Goal: Information Seeking & Learning: Find specific page/section

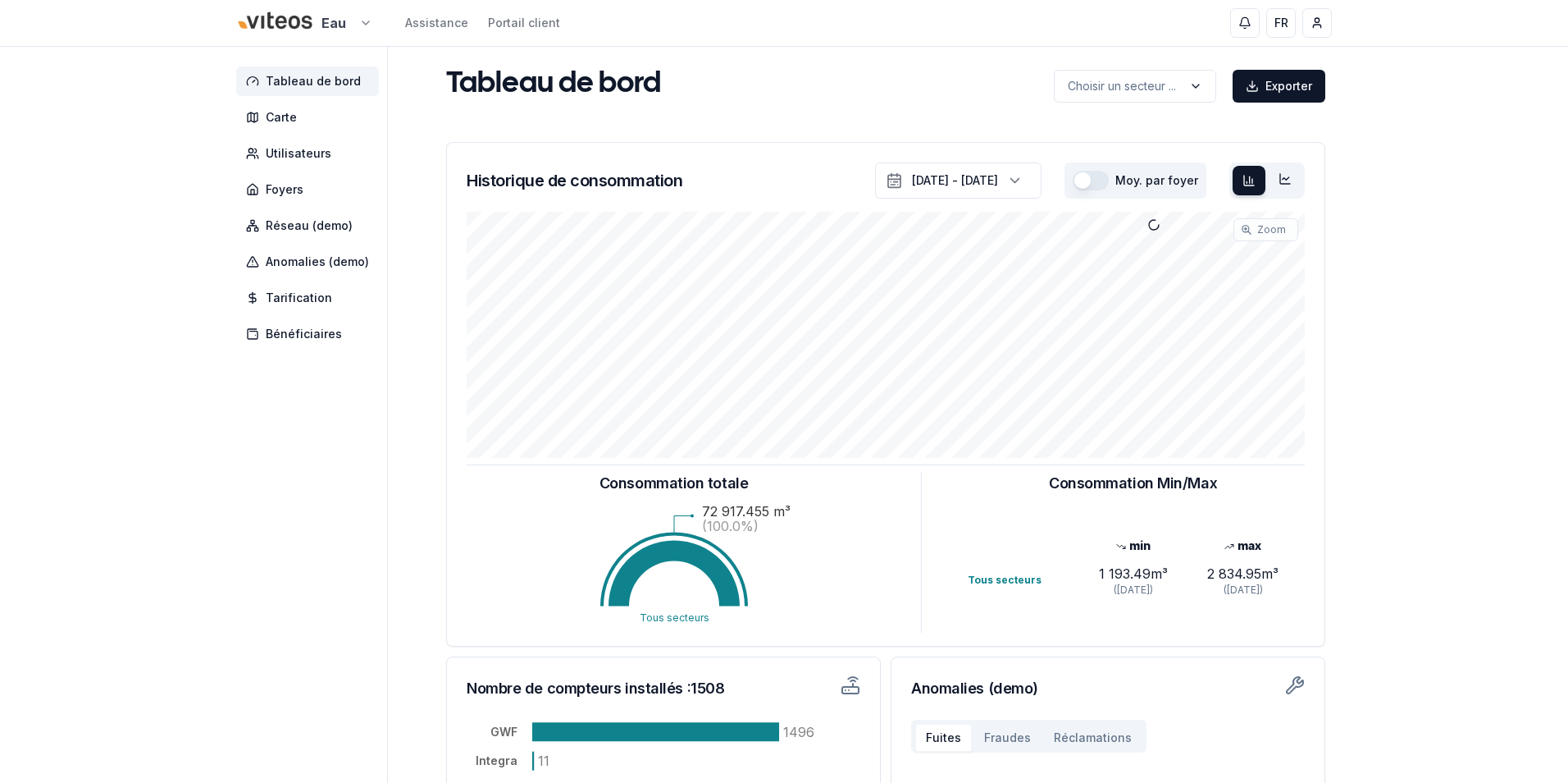
click at [355, 28] on html "Eau Assistance Portail client FR [PERSON_NAME] Tableau de bord Carte Utilisateu…" at bounding box center [784, 508] width 1568 height 1017
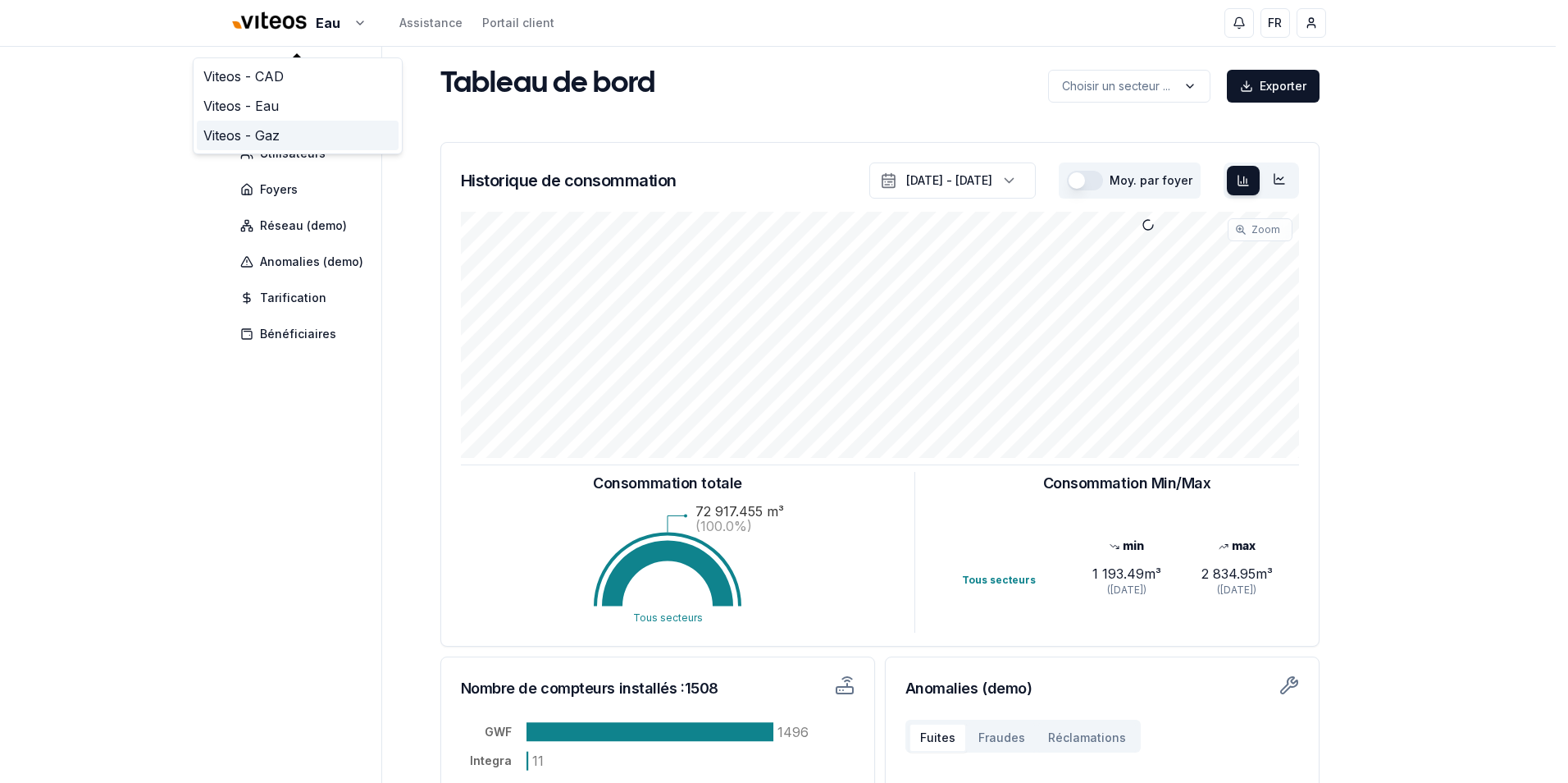
click at [253, 135] on link "Viteos - Gaz" at bounding box center [298, 136] width 202 height 30
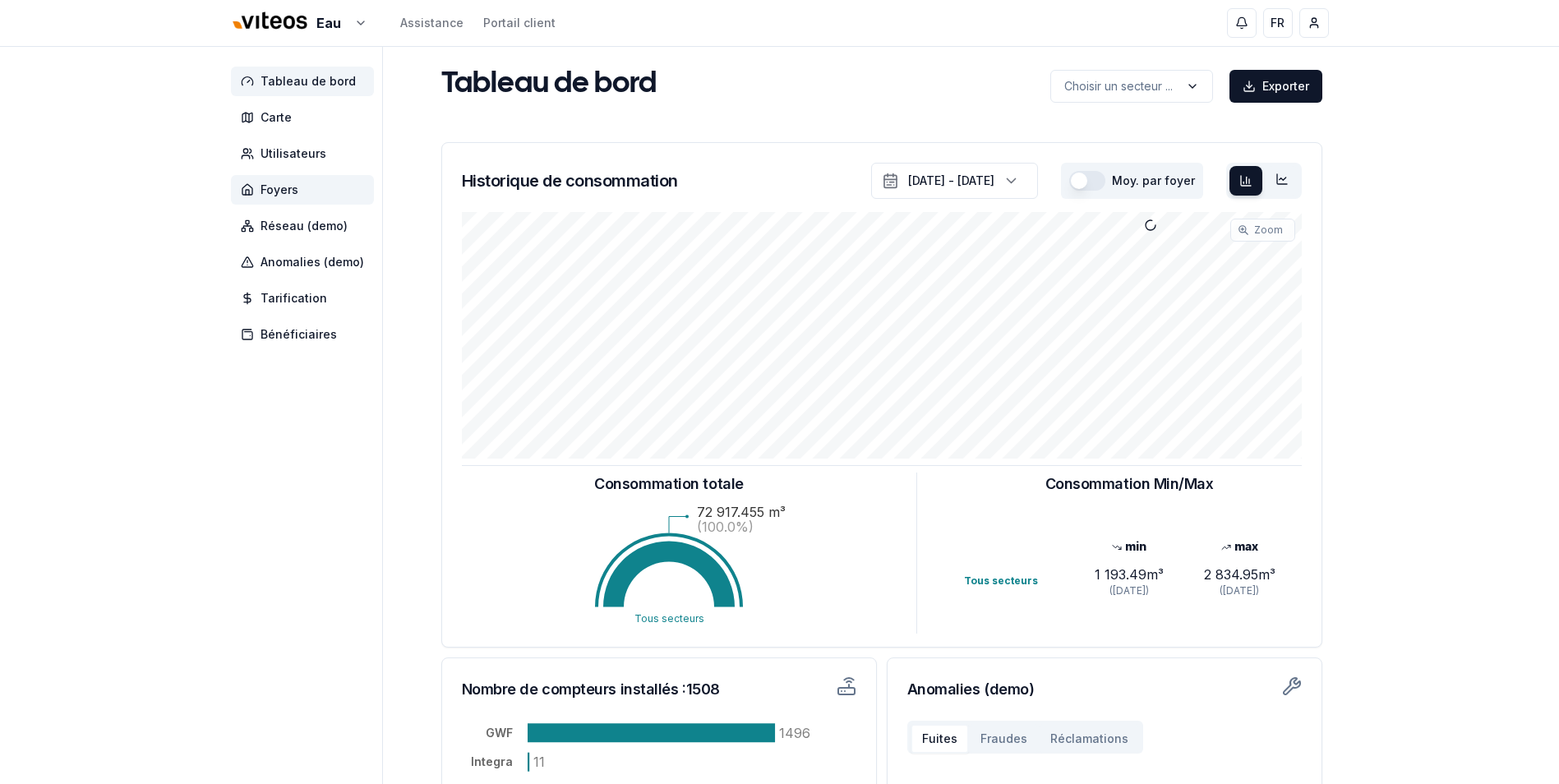
click at [287, 191] on span "Foyers" at bounding box center [279, 190] width 38 height 17
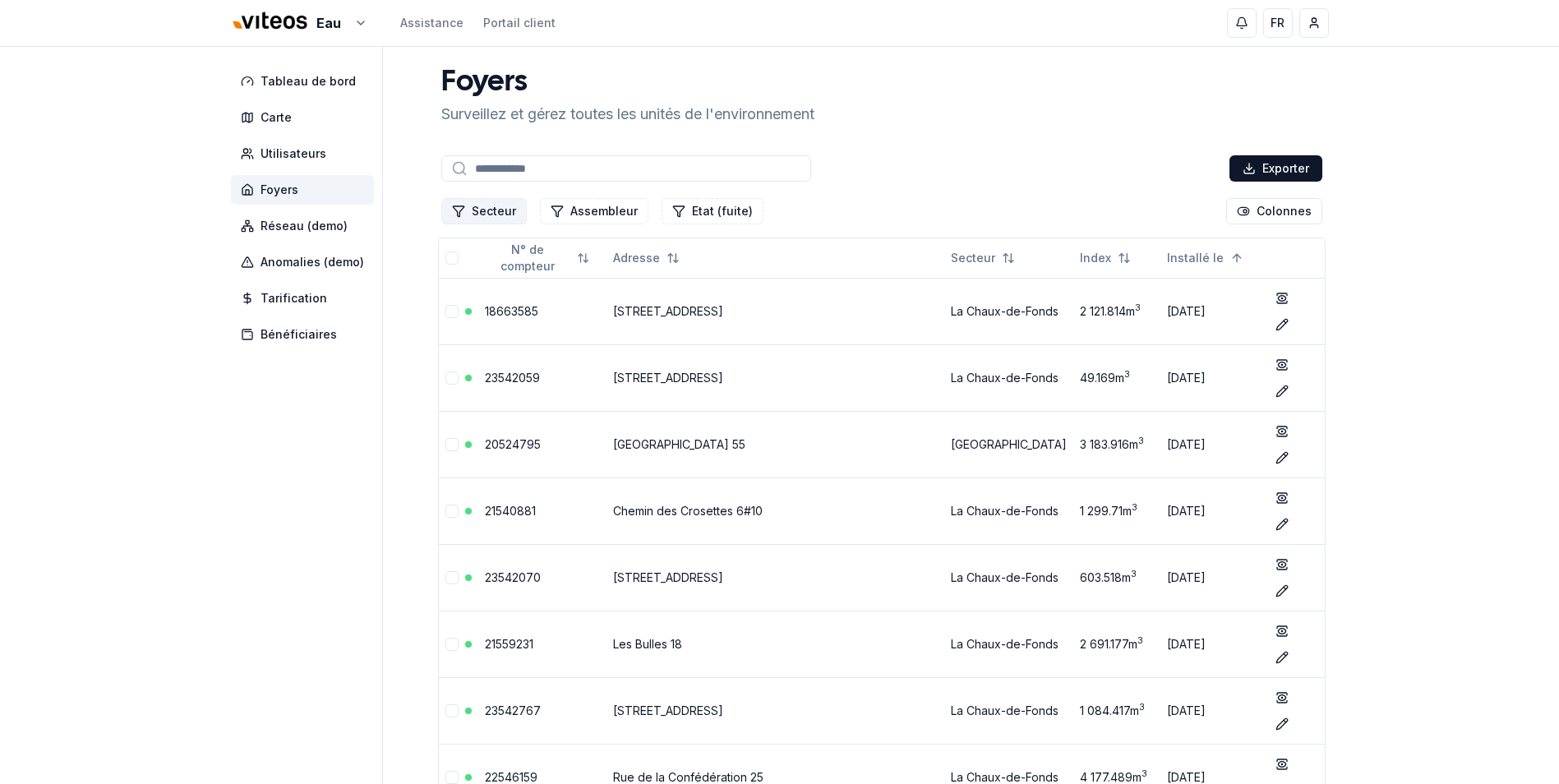
click at [493, 225] on div "Secteur Assembleur Etat (fuite) Colonnes" at bounding box center [882, 211] width 888 height 33
click at [493, 213] on button "Secteur" at bounding box center [484, 211] width 86 height 26
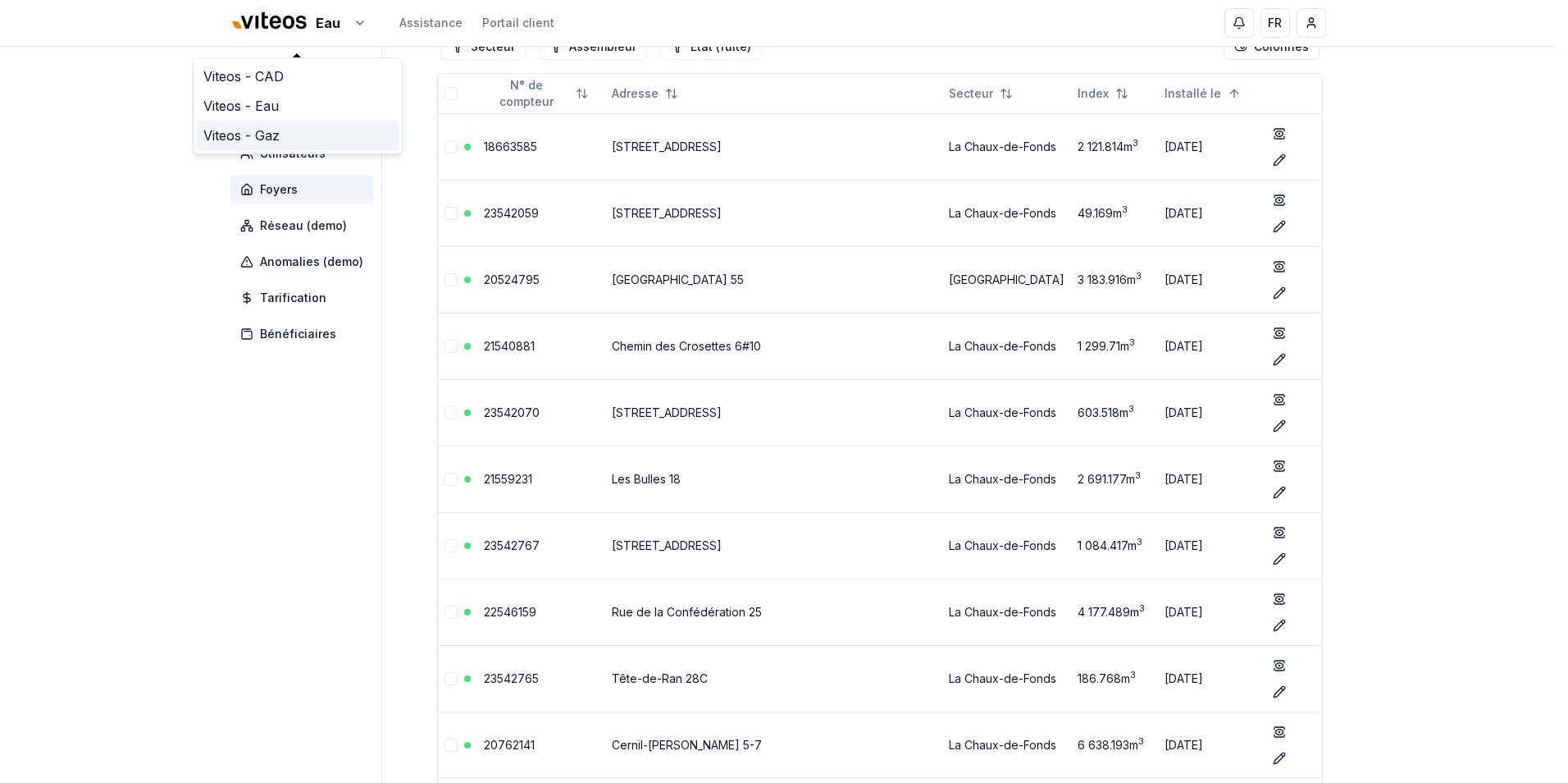
click at [245, 135] on link "Viteos - Gaz" at bounding box center [298, 136] width 202 height 30
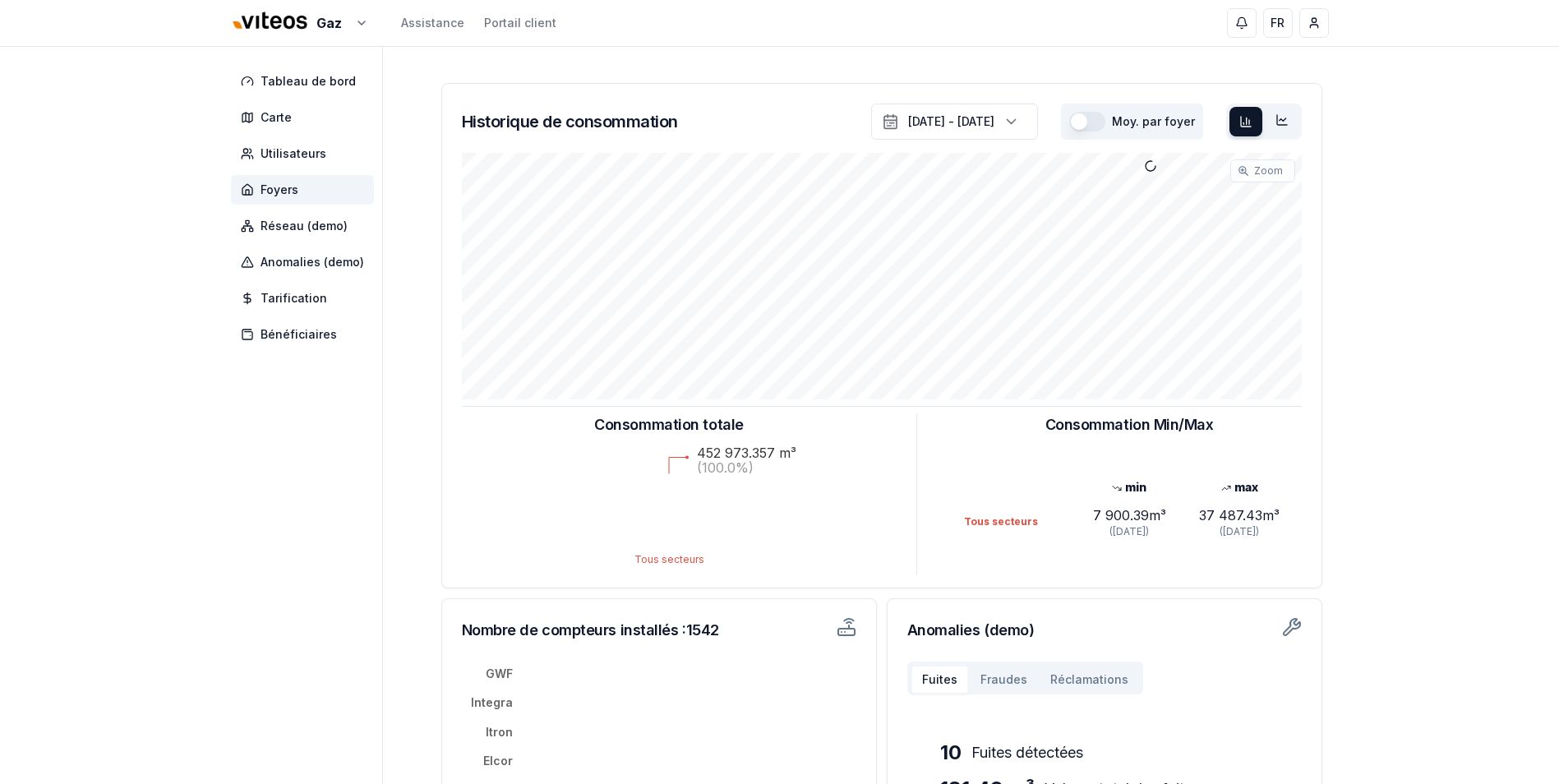
scroll to position [164, 0]
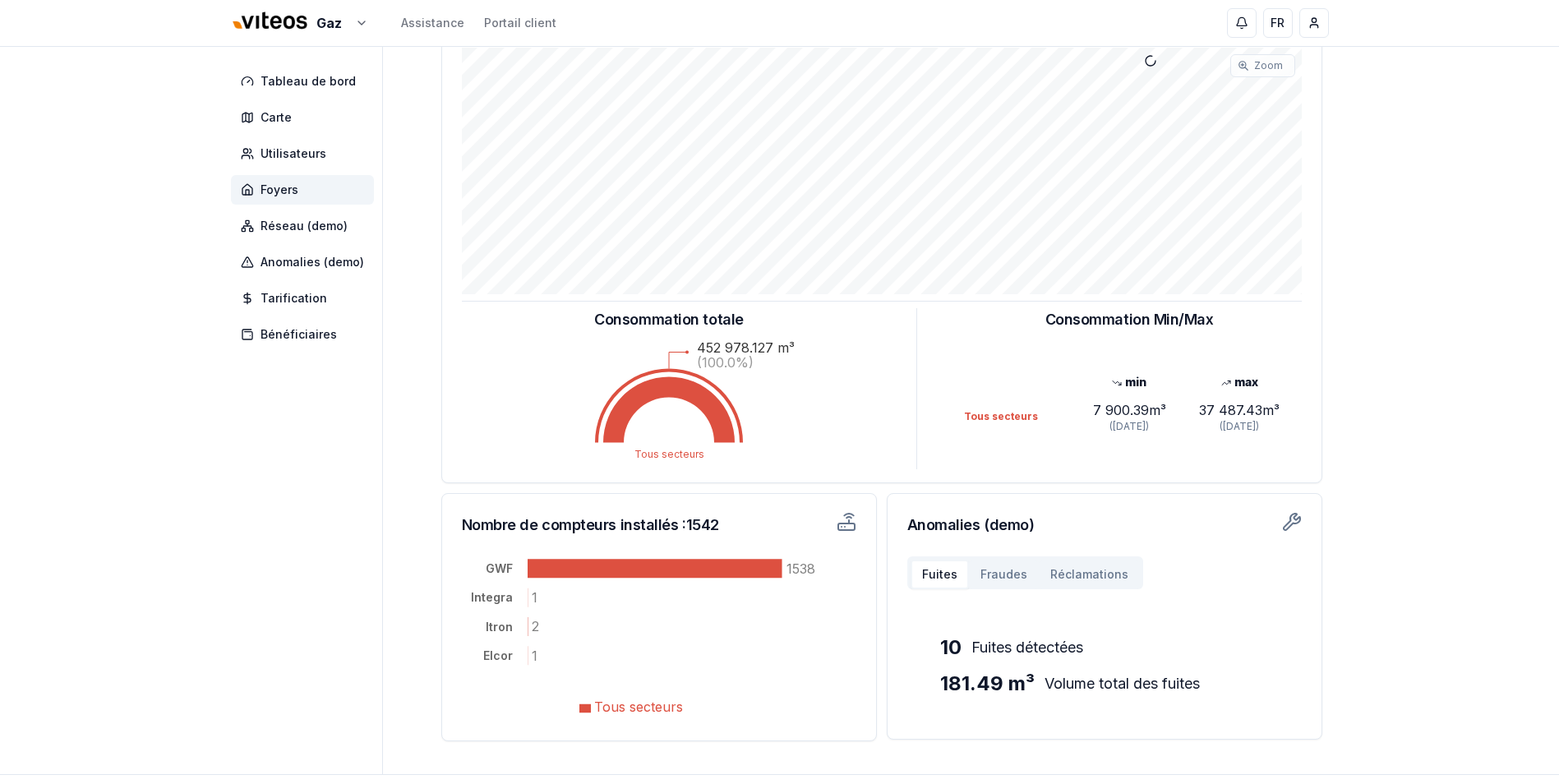
click at [302, 198] on span "Foyers" at bounding box center [302, 190] width 143 height 30
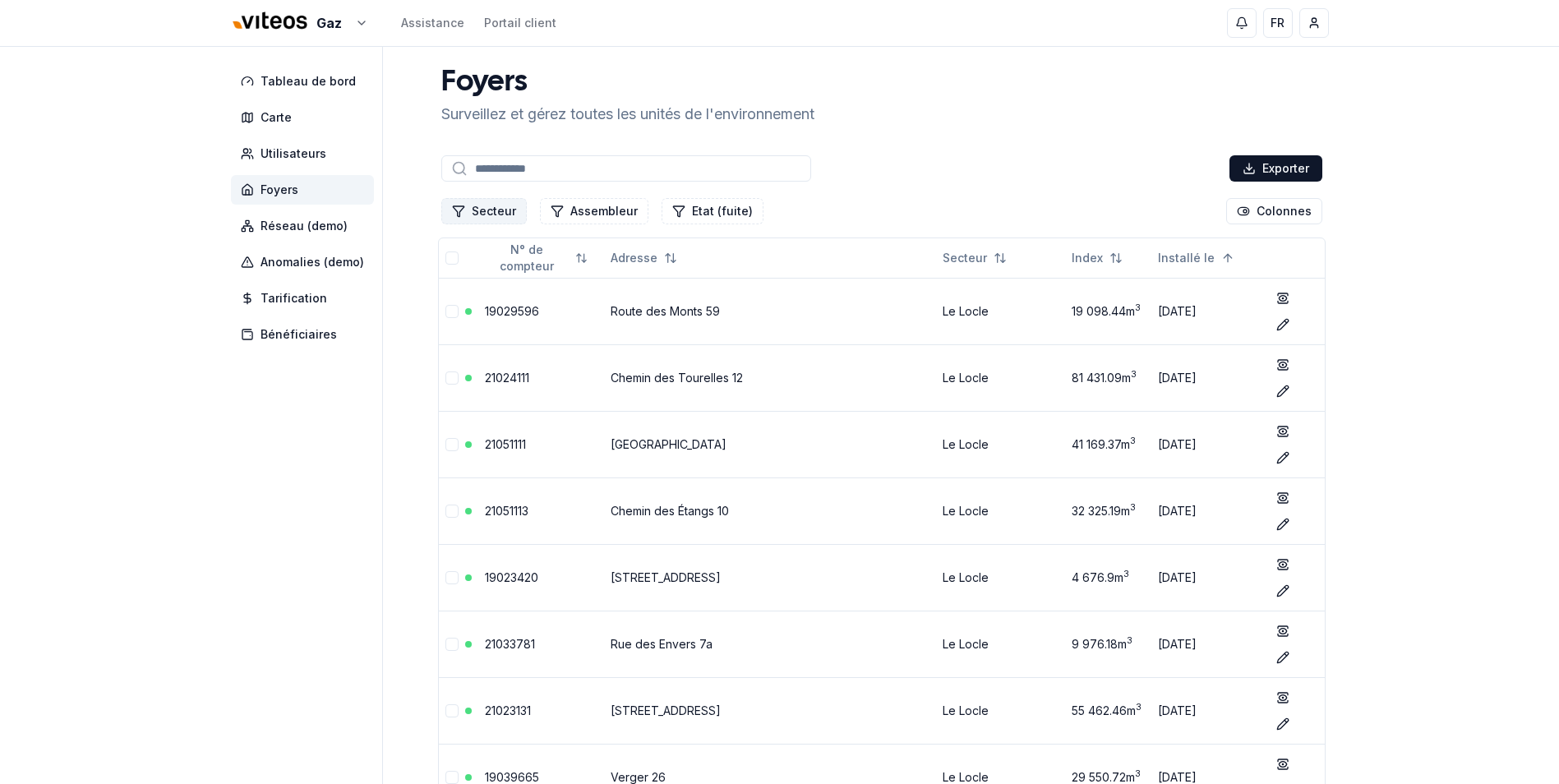
click at [488, 209] on button "Secteur" at bounding box center [484, 211] width 86 height 26
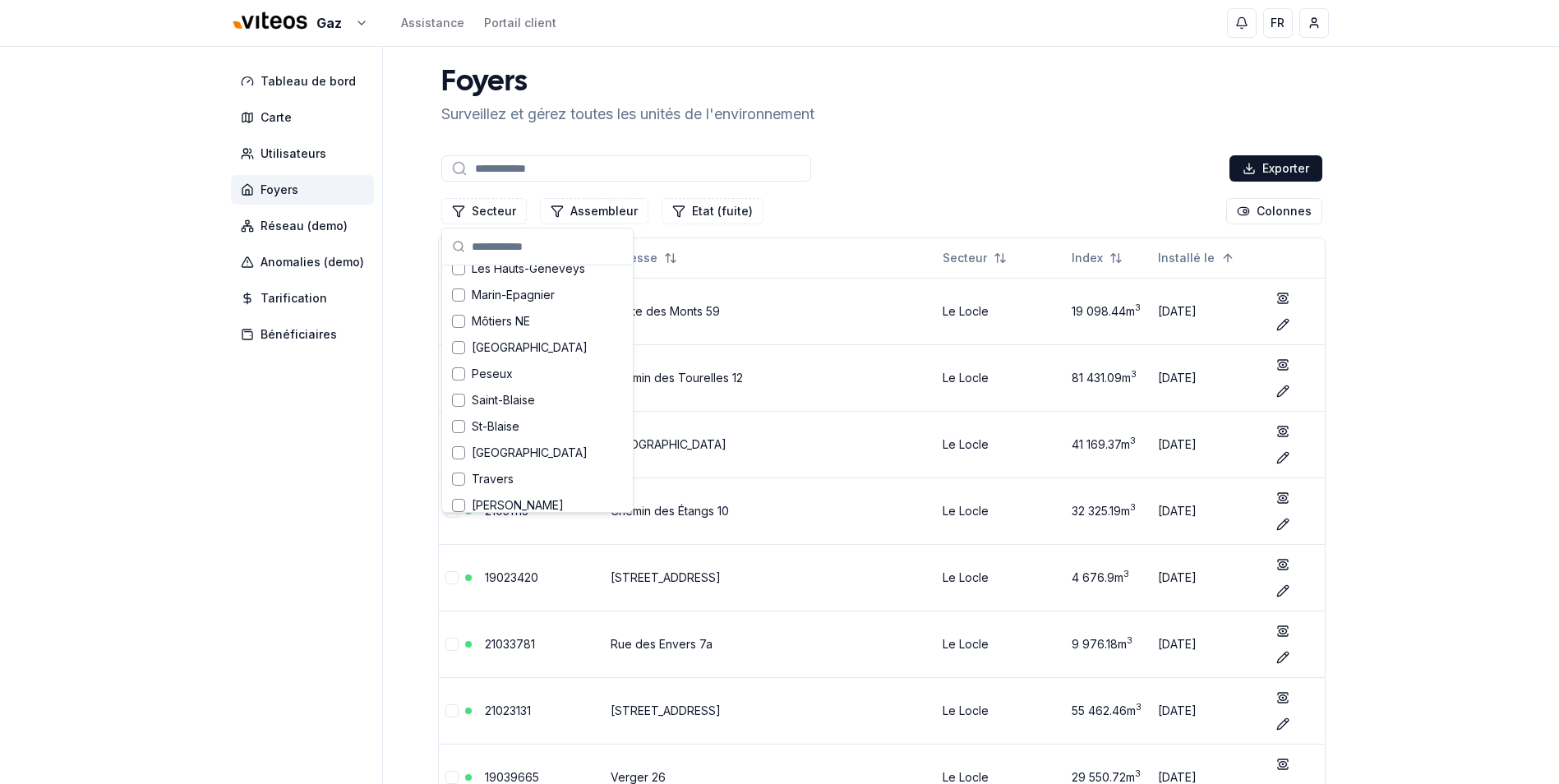
scroll to position [812, 0]
click at [509, 395] on span "Saint-Blaise" at bounding box center [504, 391] width 63 height 17
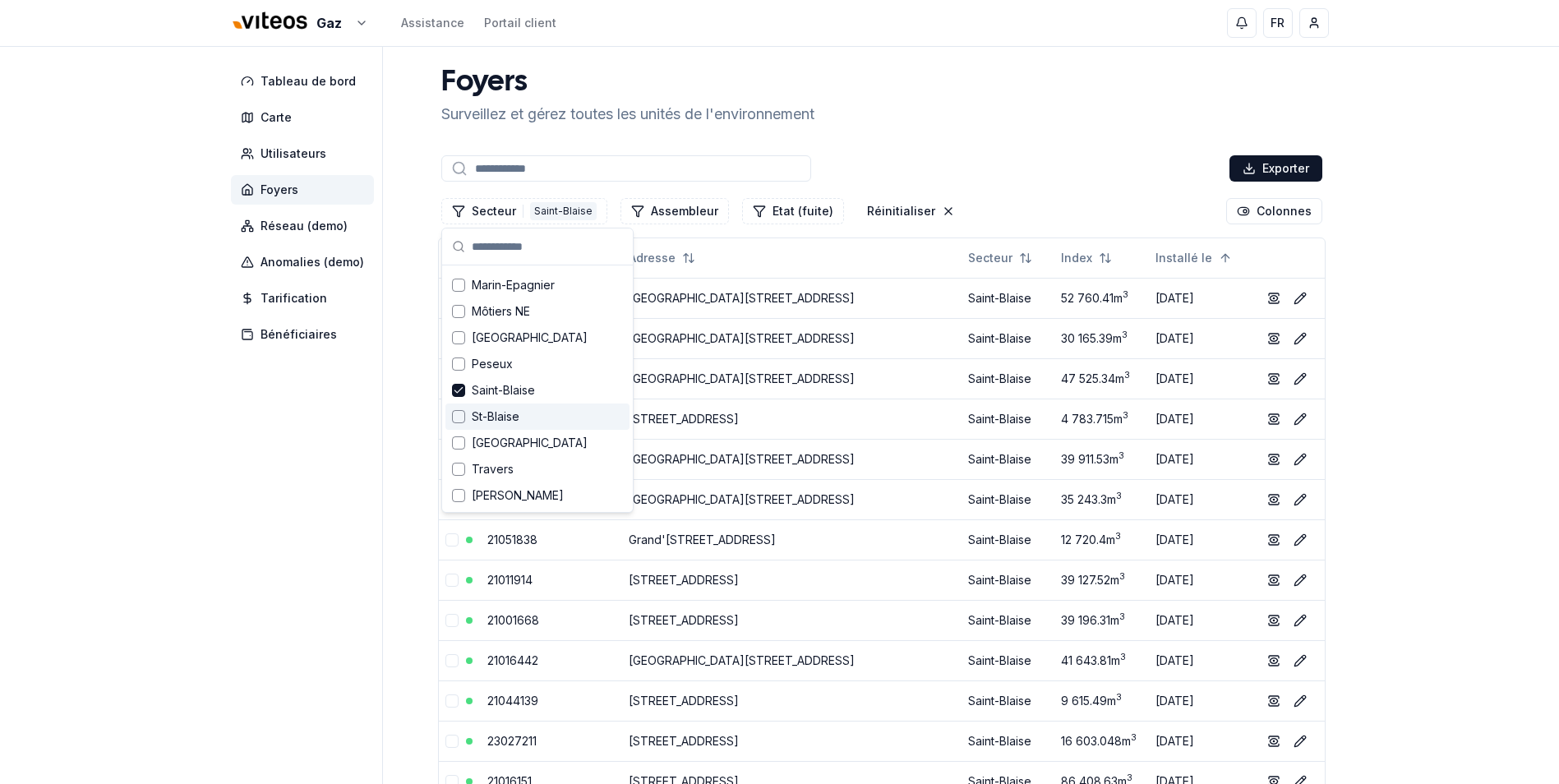
click at [496, 412] on span "St-Blaise" at bounding box center [495, 417] width 48 height 17
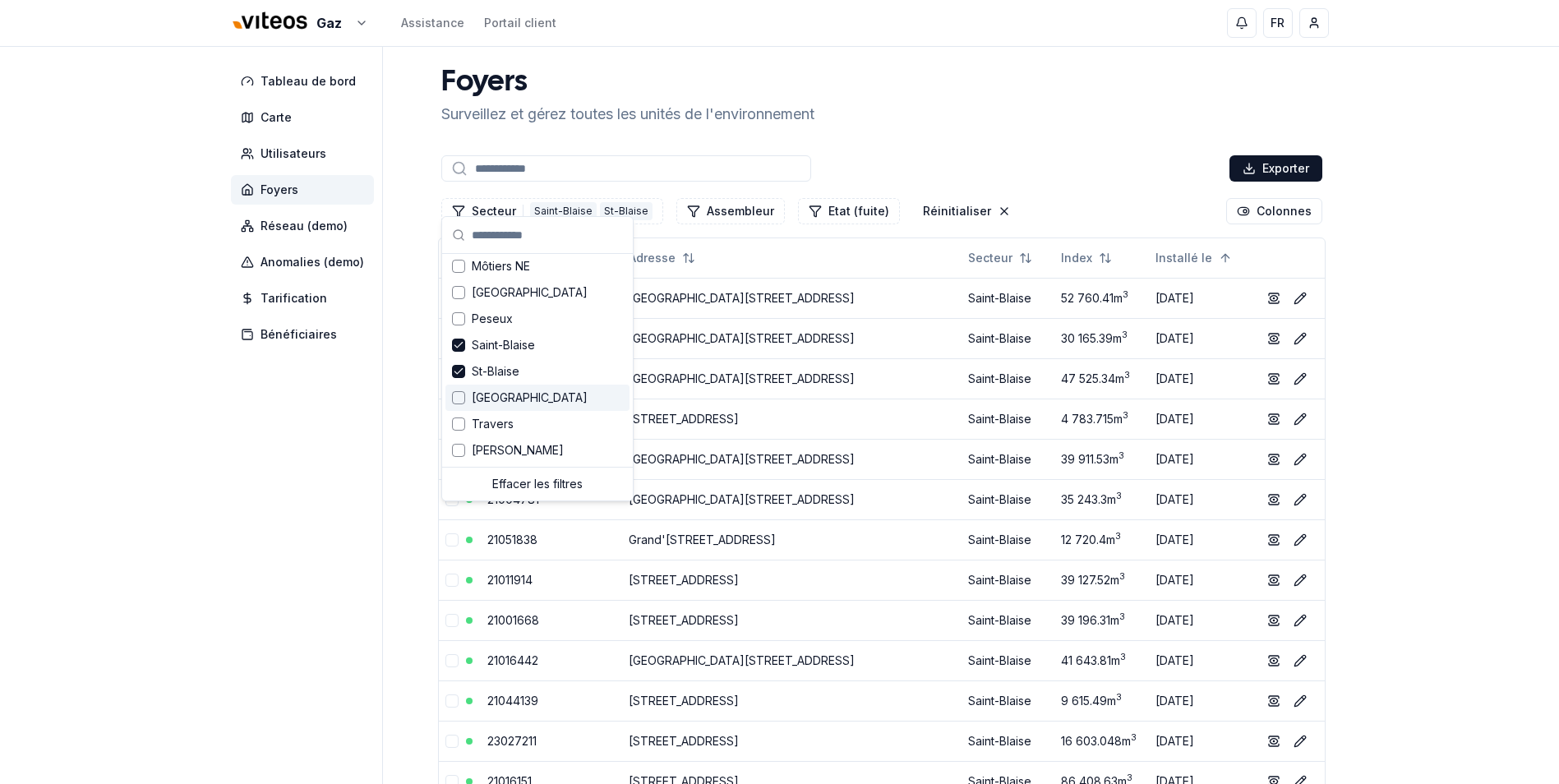
scroll to position [82, 0]
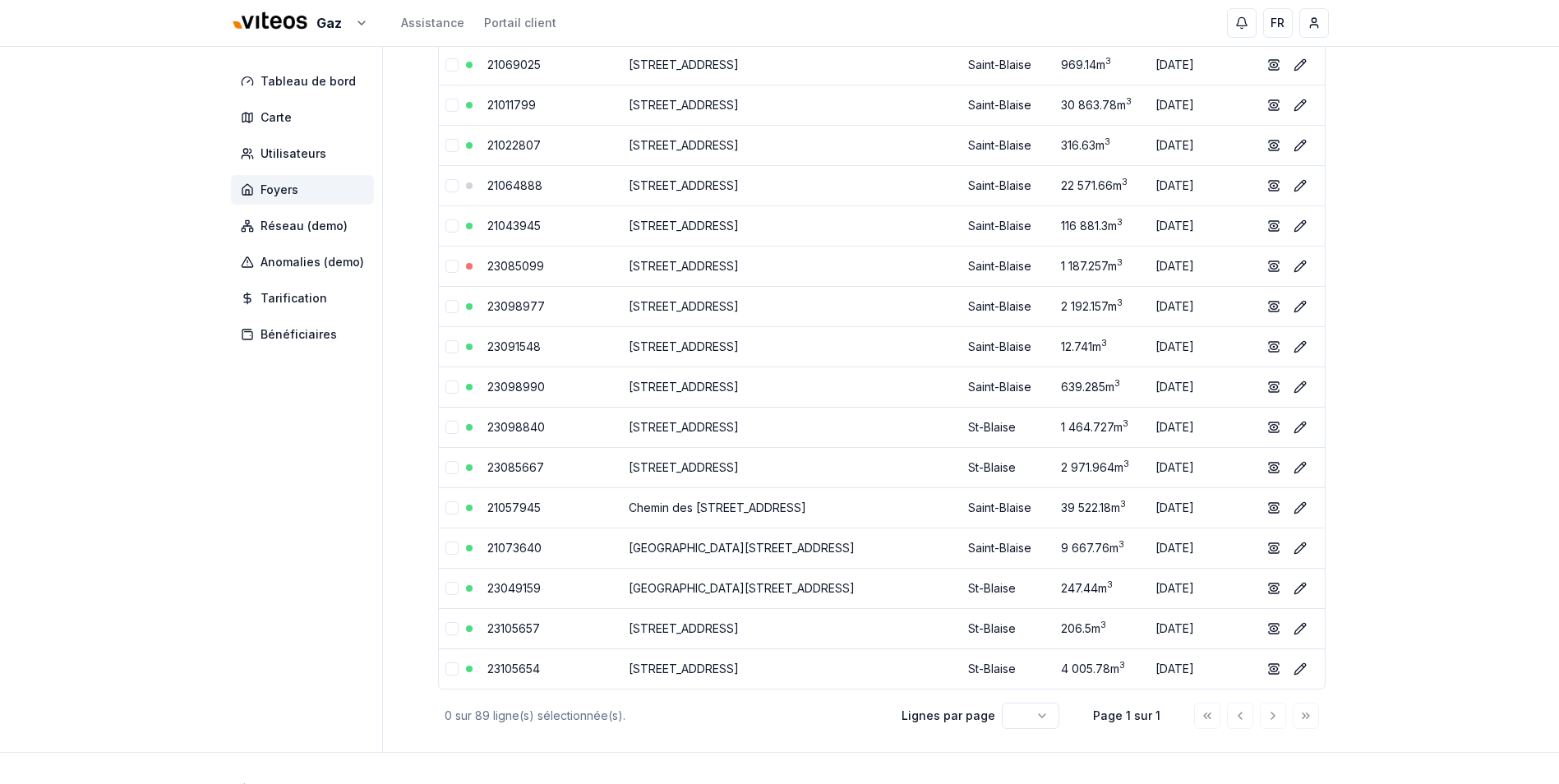
scroll to position [3220, 0]
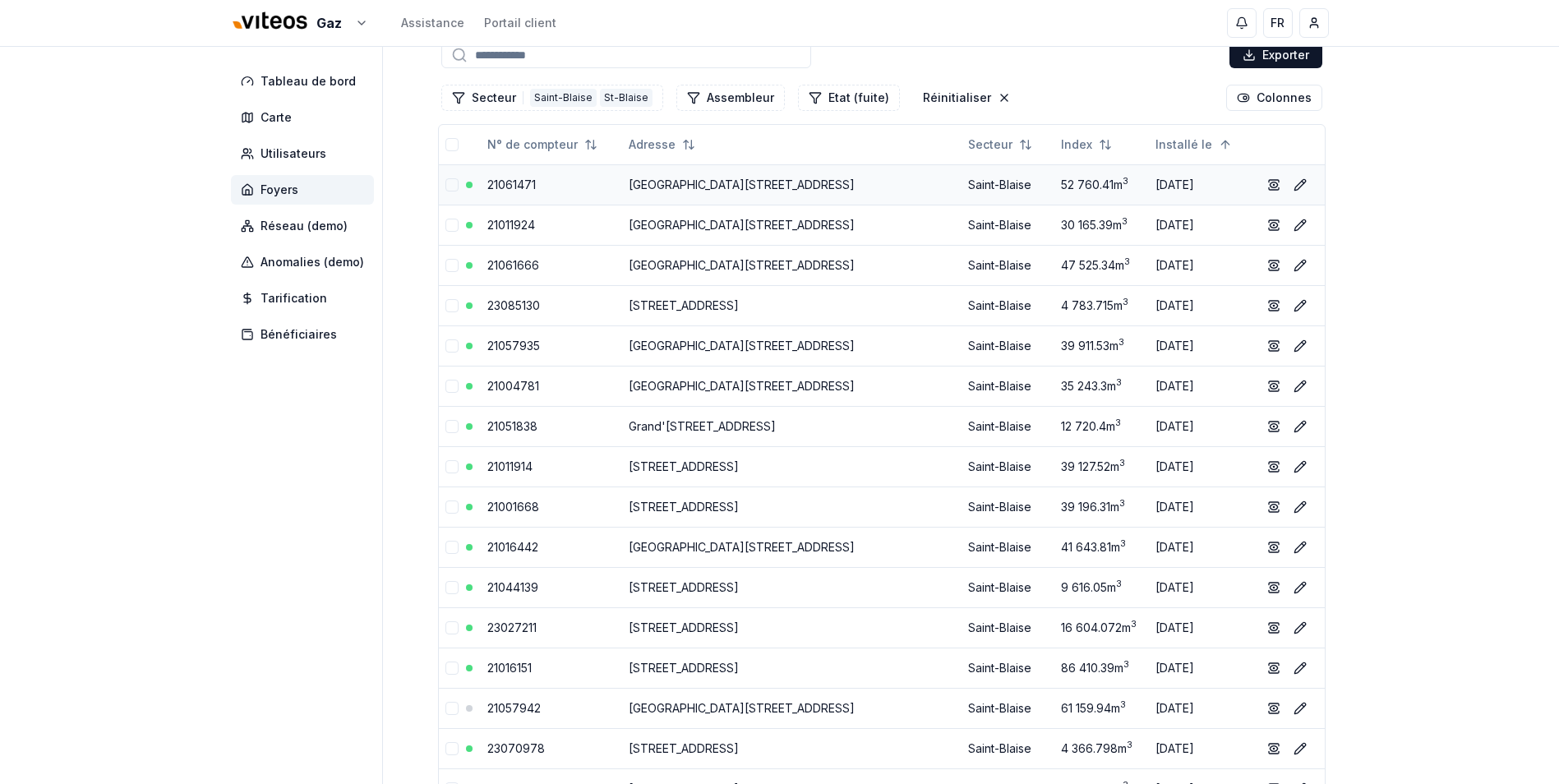
scroll to position [0, 0]
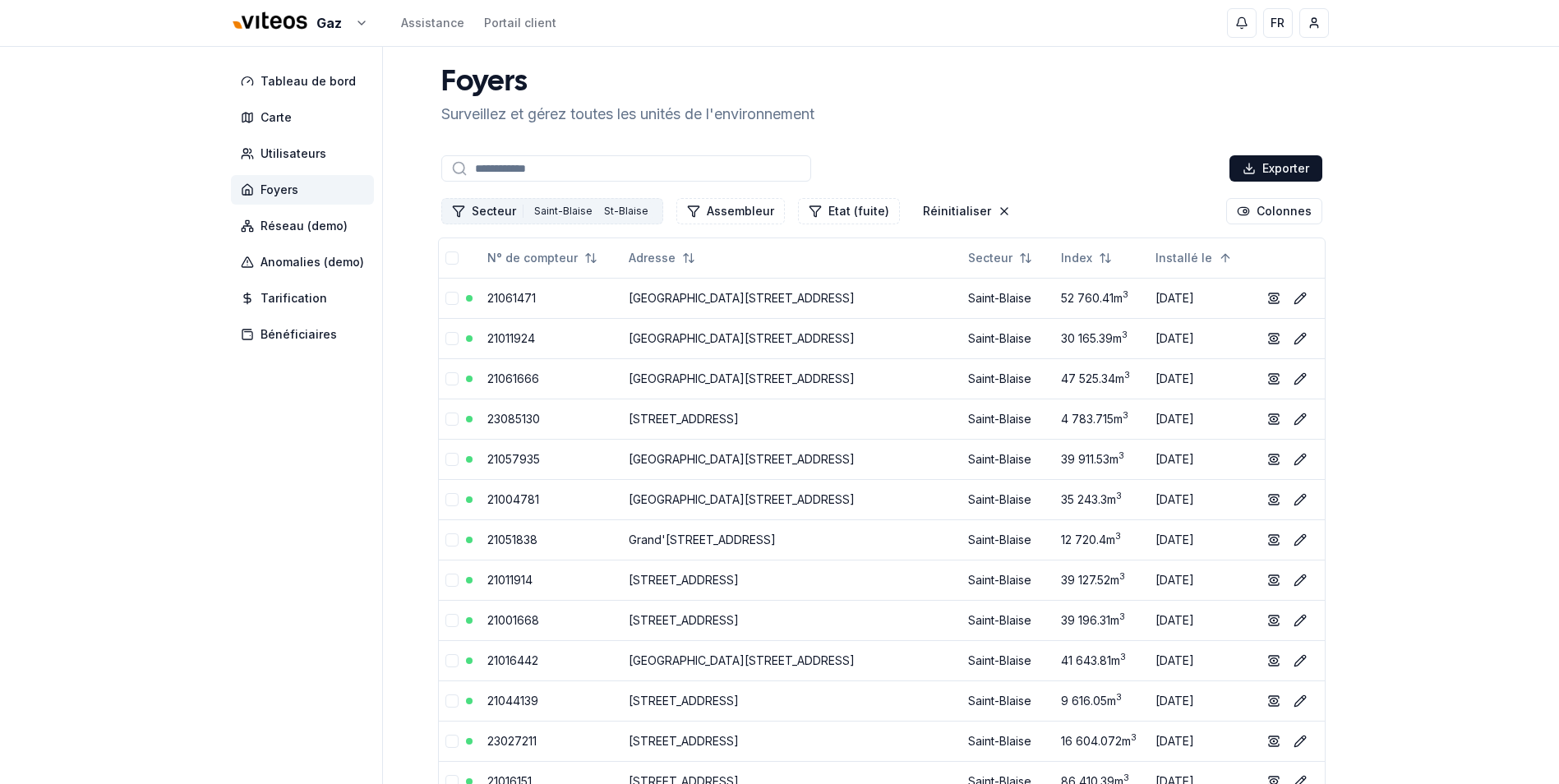
click at [505, 212] on button "Secteur 2 [GEOGRAPHIC_DATA]" at bounding box center [552, 211] width 222 height 26
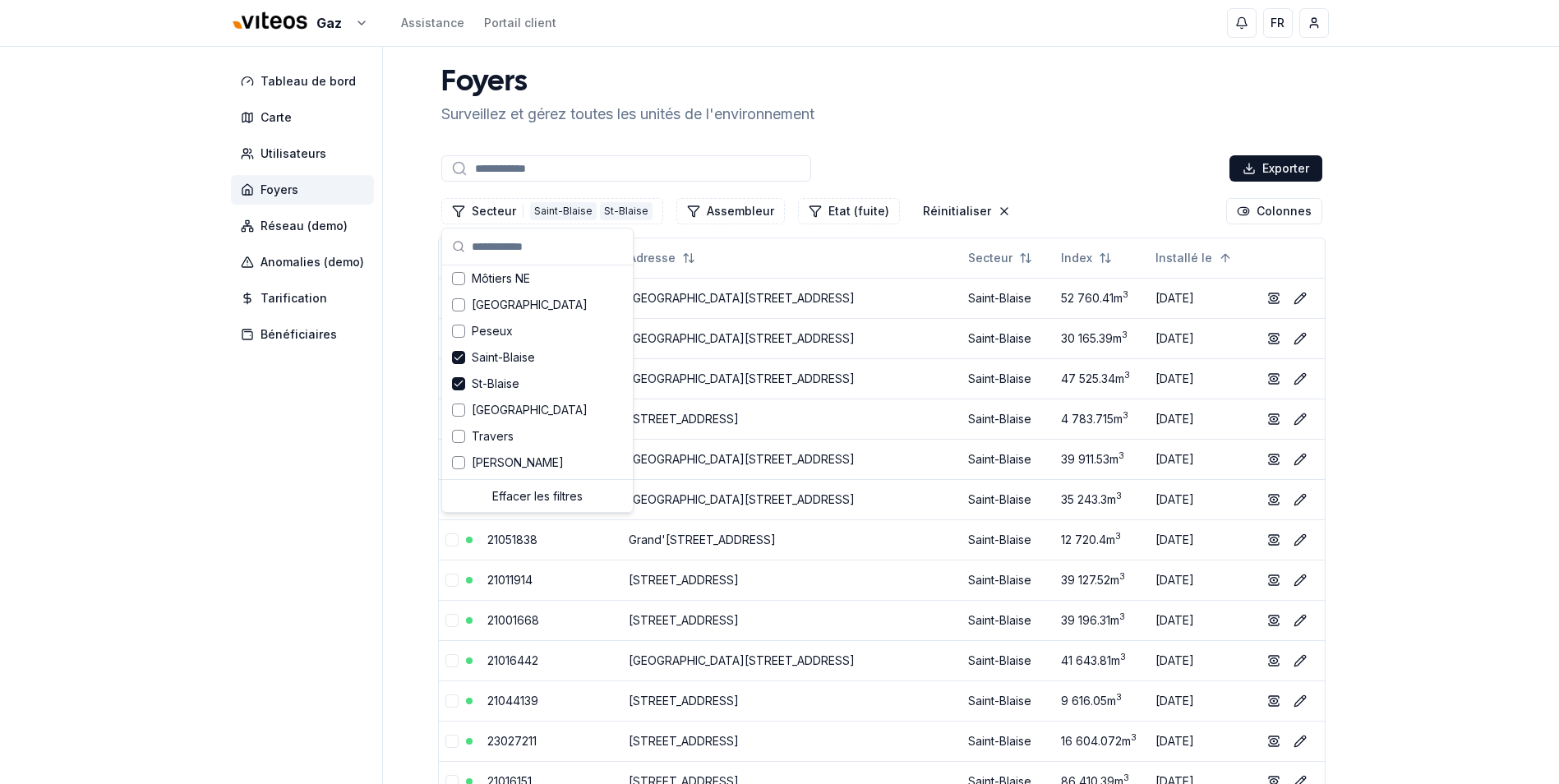
scroll to position [846, 0]
click at [498, 353] on span "Saint-Blaise" at bounding box center [504, 357] width 63 height 17
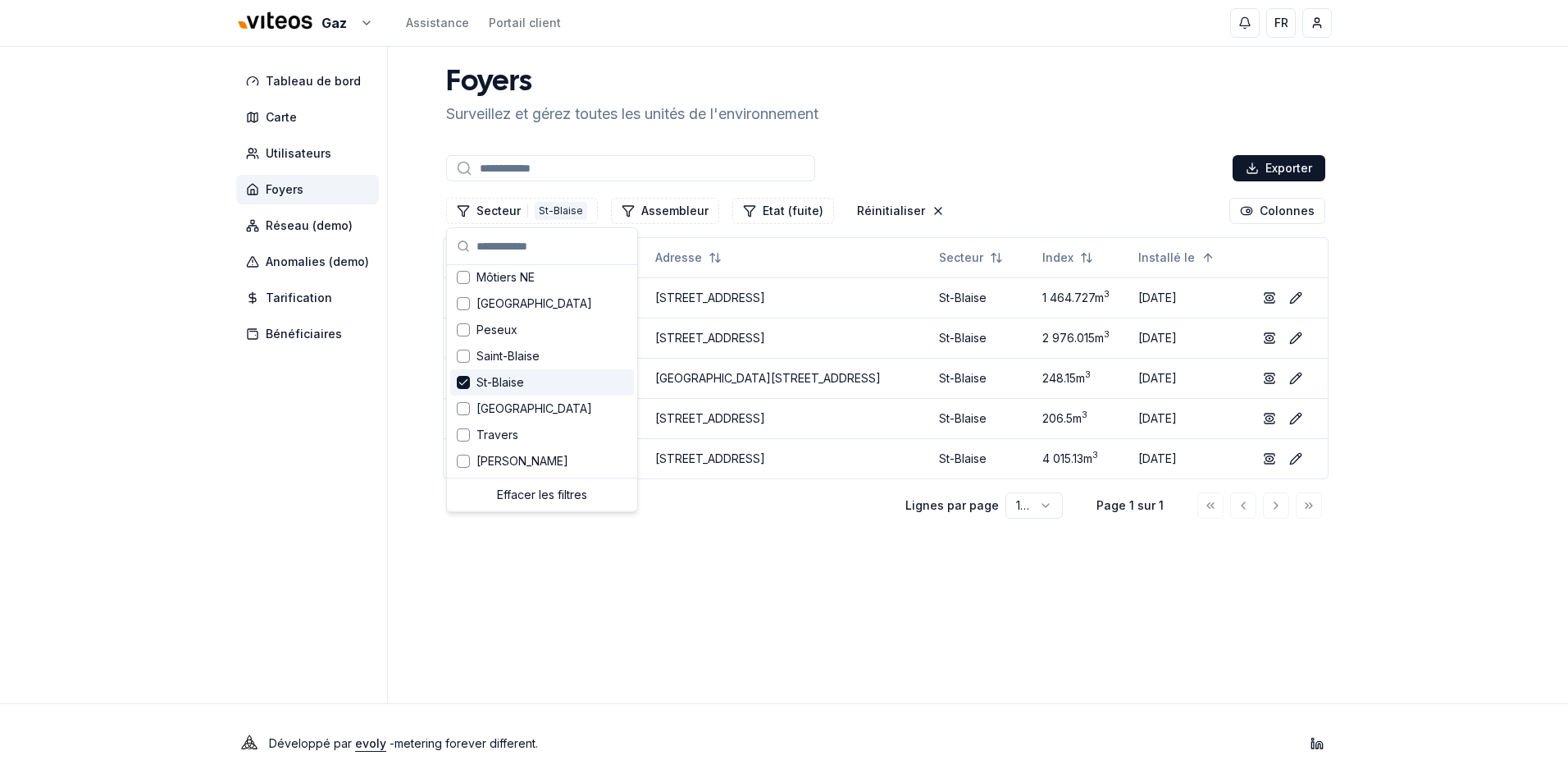
click at [488, 383] on span "St-Blaise" at bounding box center [500, 383] width 47 height 17
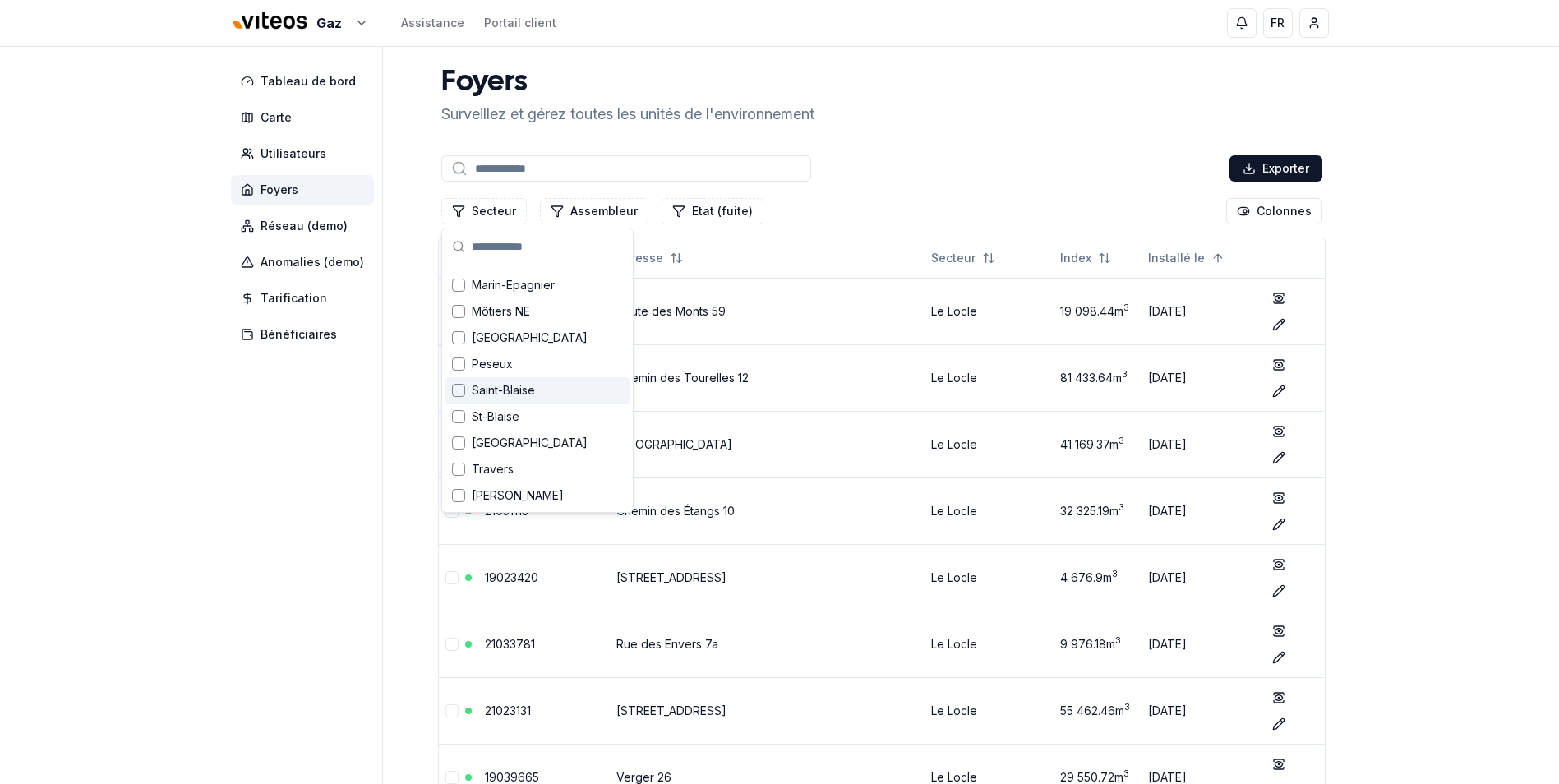
scroll to position [812, 0]
click at [495, 335] on span "[GEOGRAPHIC_DATA]" at bounding box center [530, 337] width 116 height 17
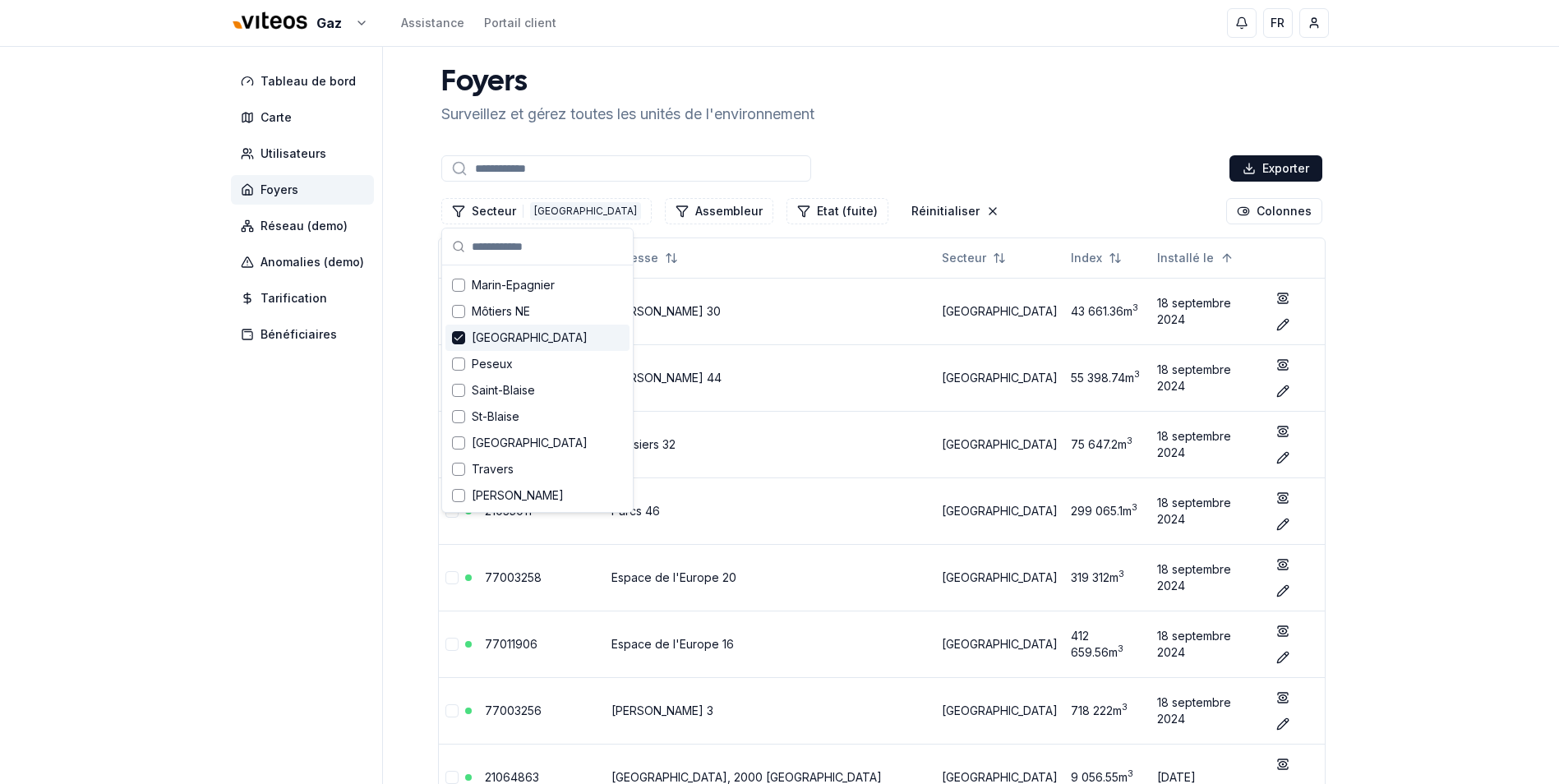
scroll to position [846, 0]
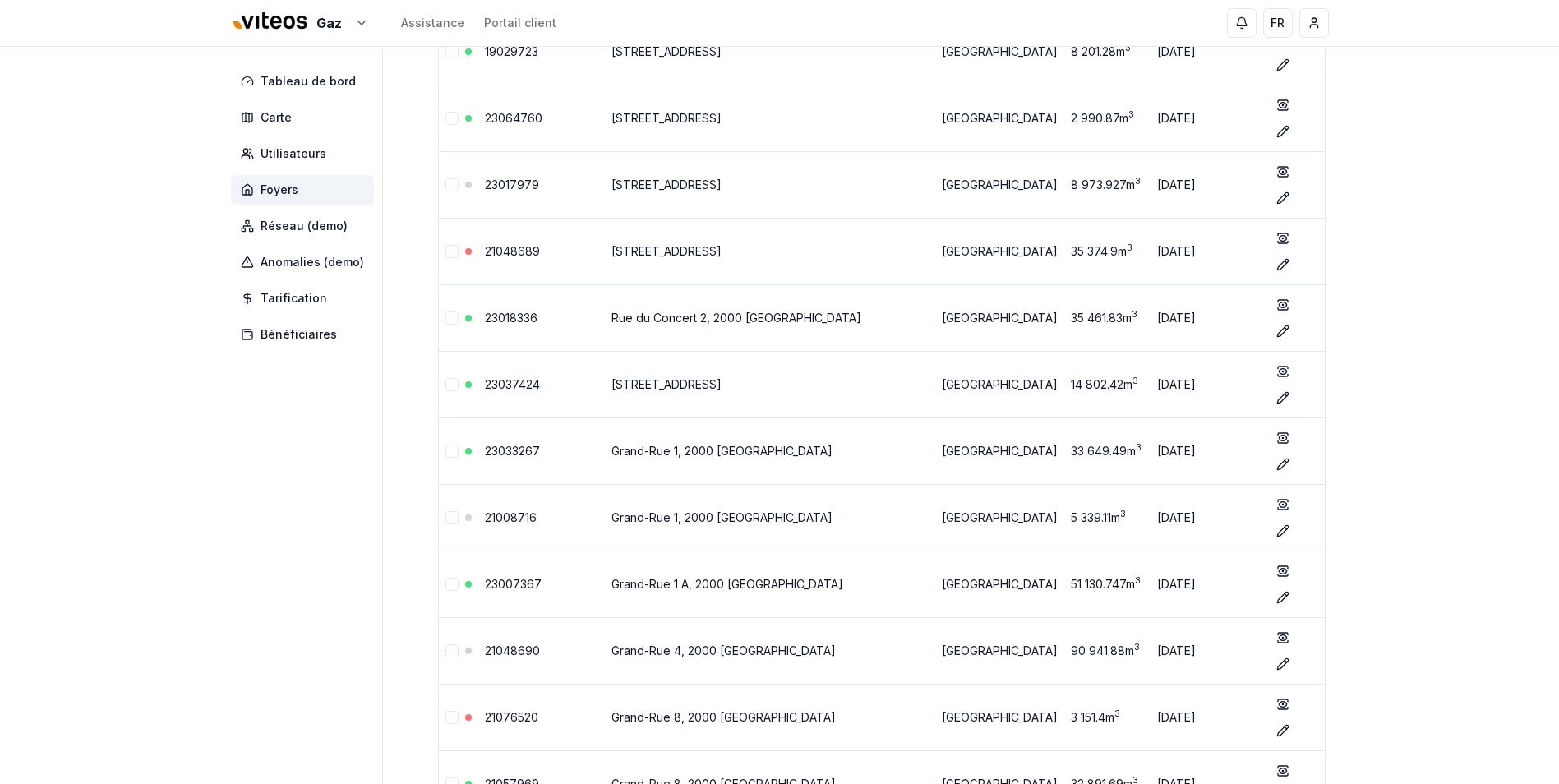
scroll to position [3663, 0]
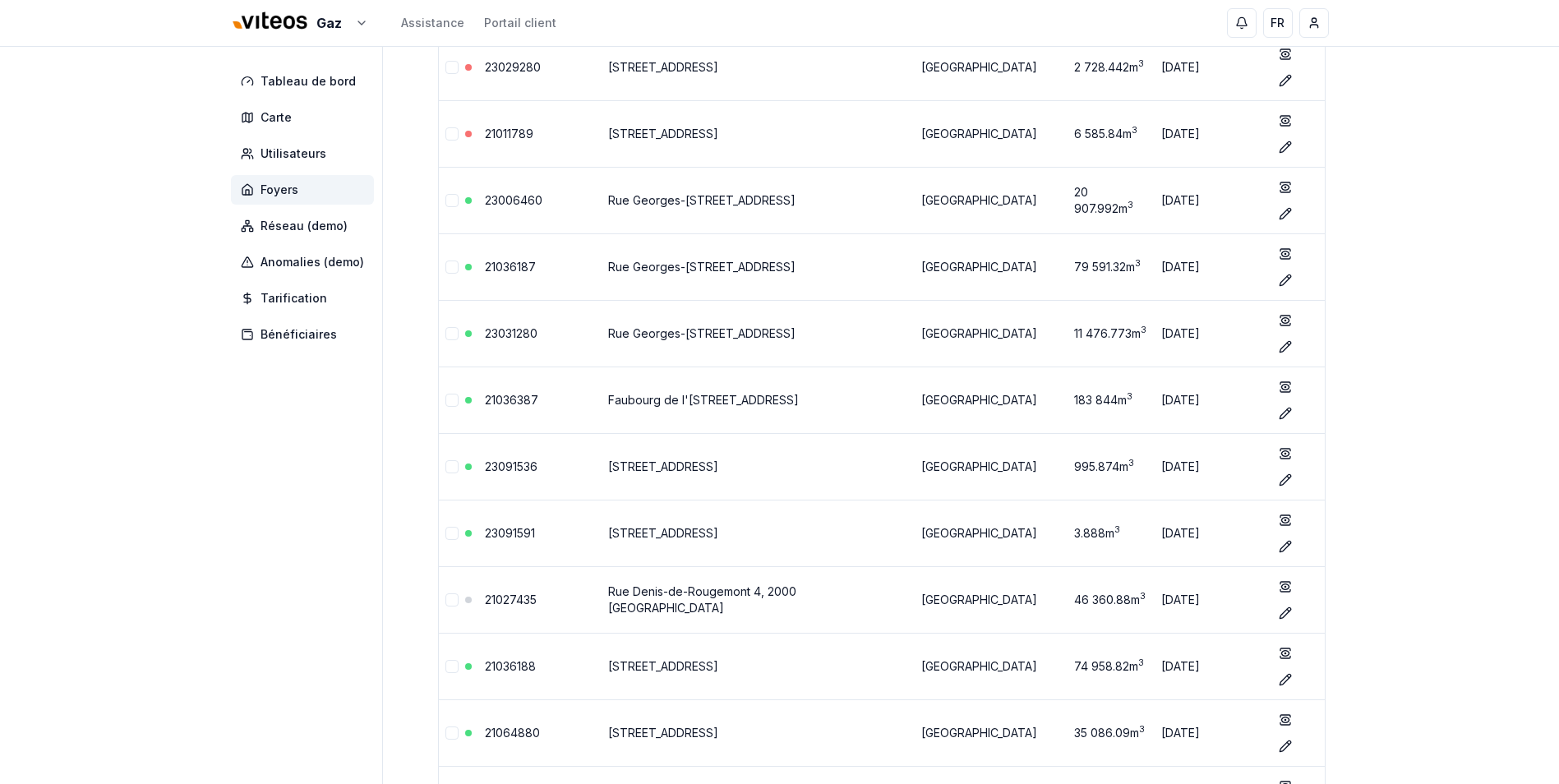
scroll to position [25444, 0]
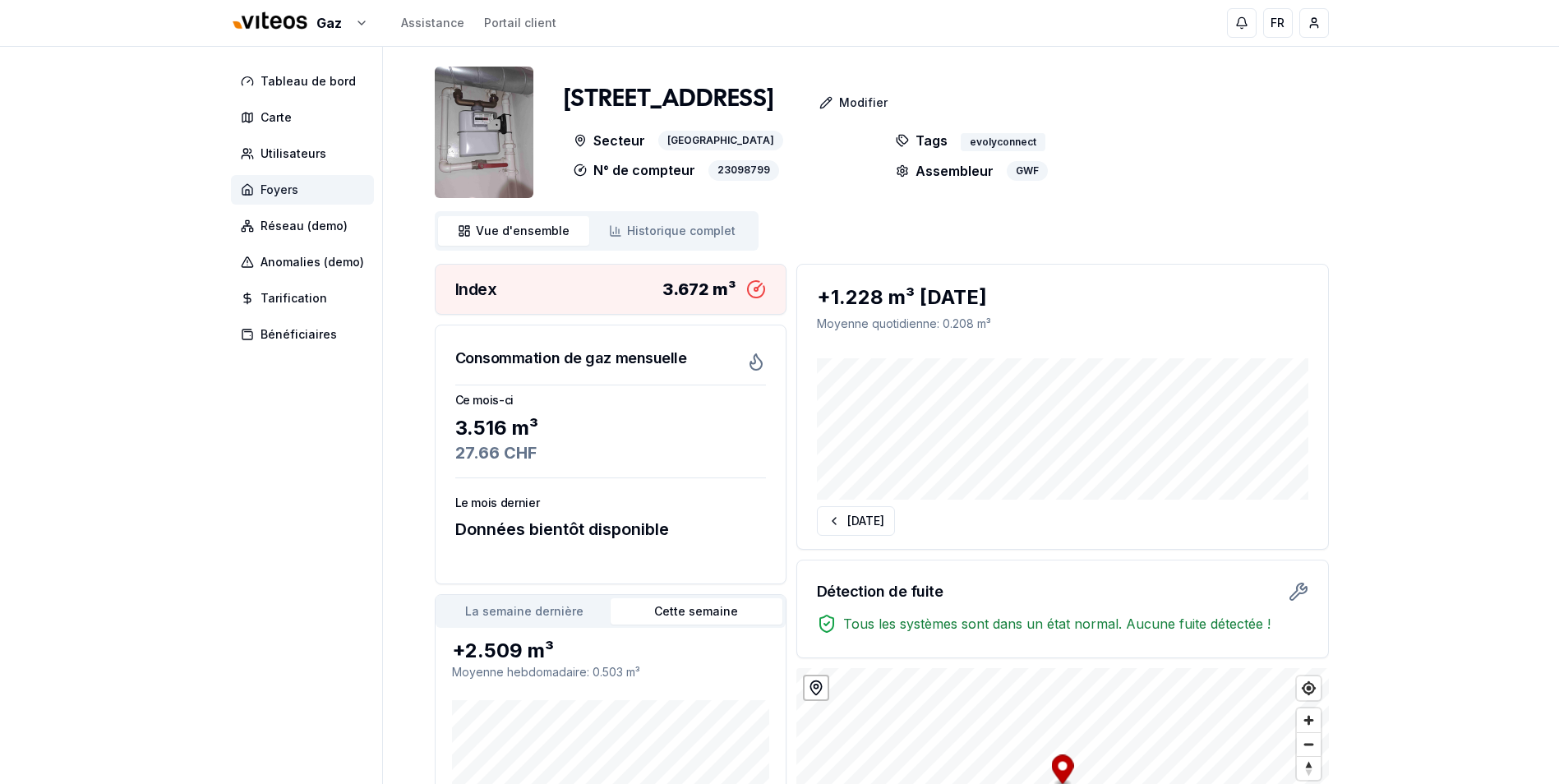
click at [287, 183] on span "Foyers" at bounding box center [279, 190] width 38 height 17
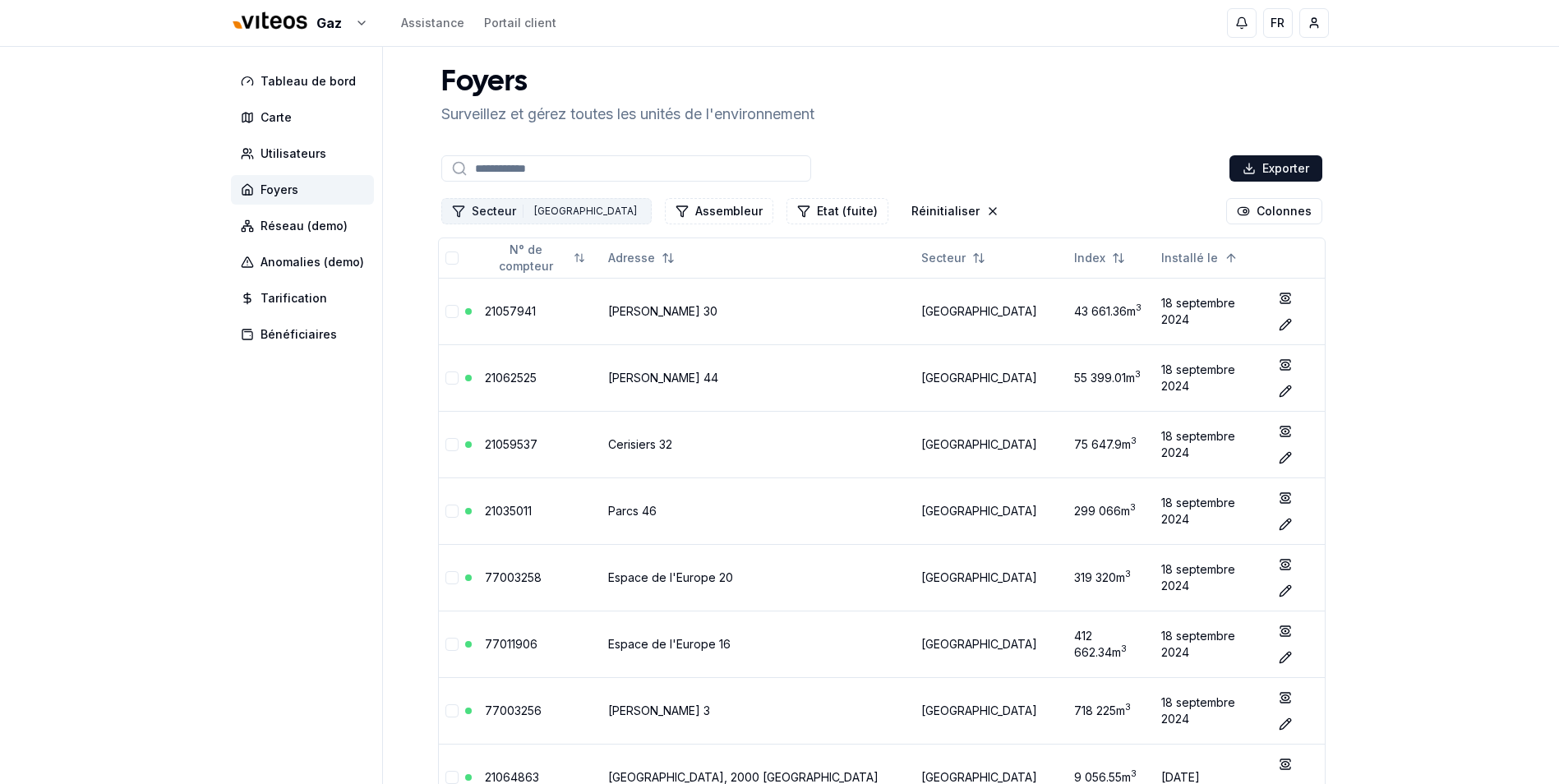
click at [503, 209] on button "Secteur 1 Neuchâtel" at bounding box center [546, 211] width 211 height 26
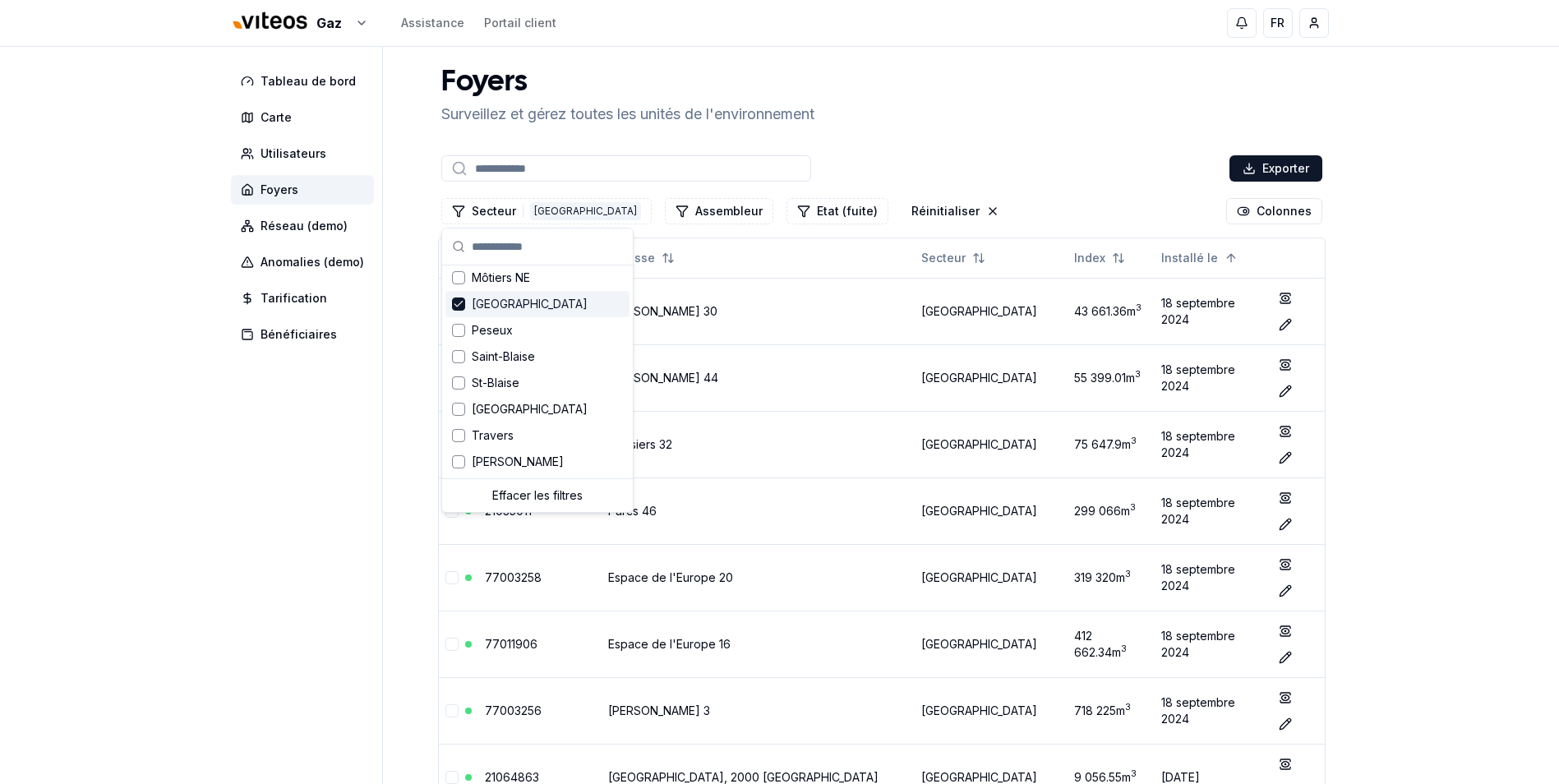
click at [479, 309] on span "[GEOGRAPHIC_DATA]" at bounding box center [530, 304] width 116 height 17
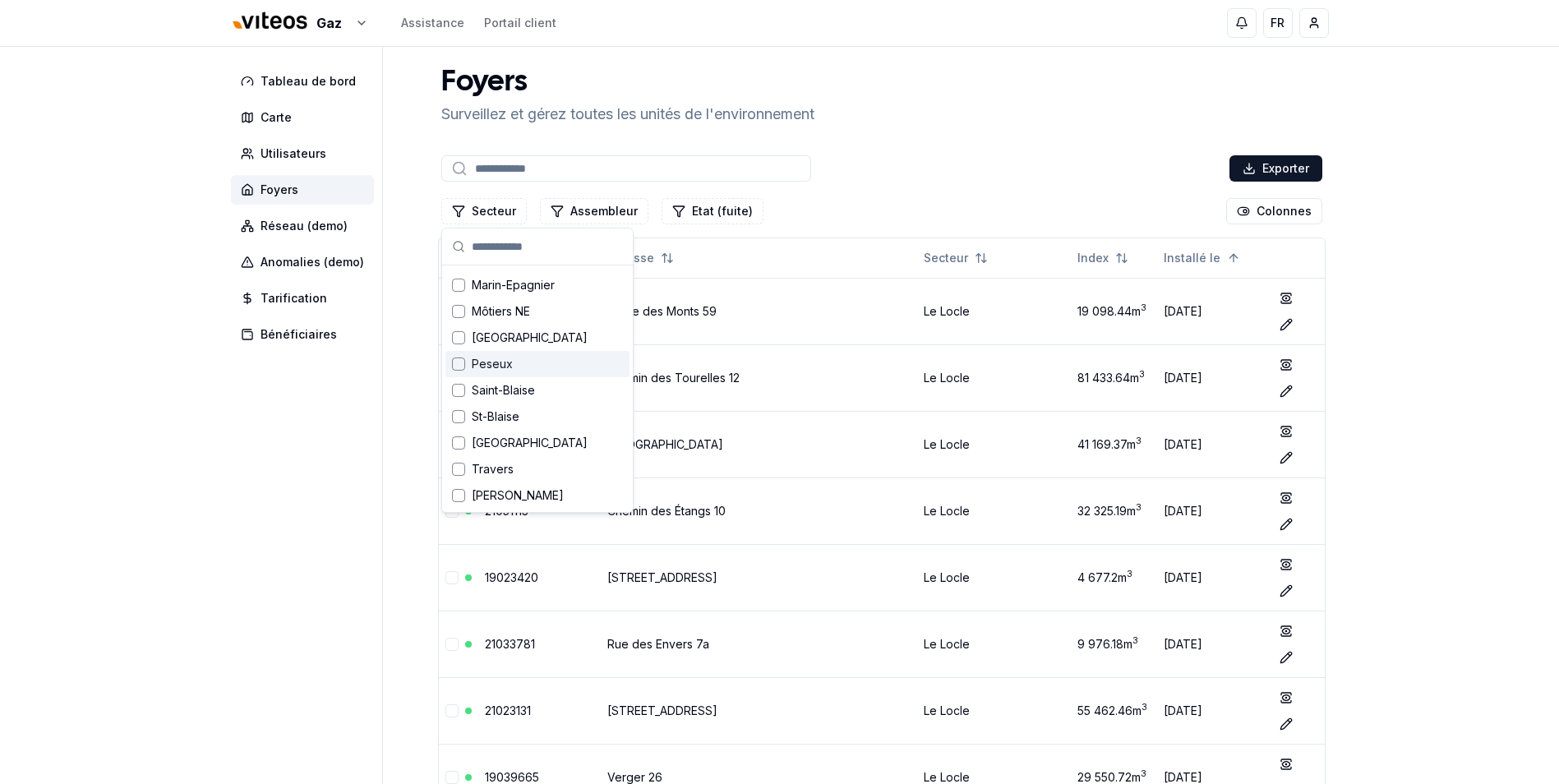
scroll to position [812, 0]
click at [509, 384] on span "Saint-Blaise" at bounding box center [504, 391] width 63 height 17
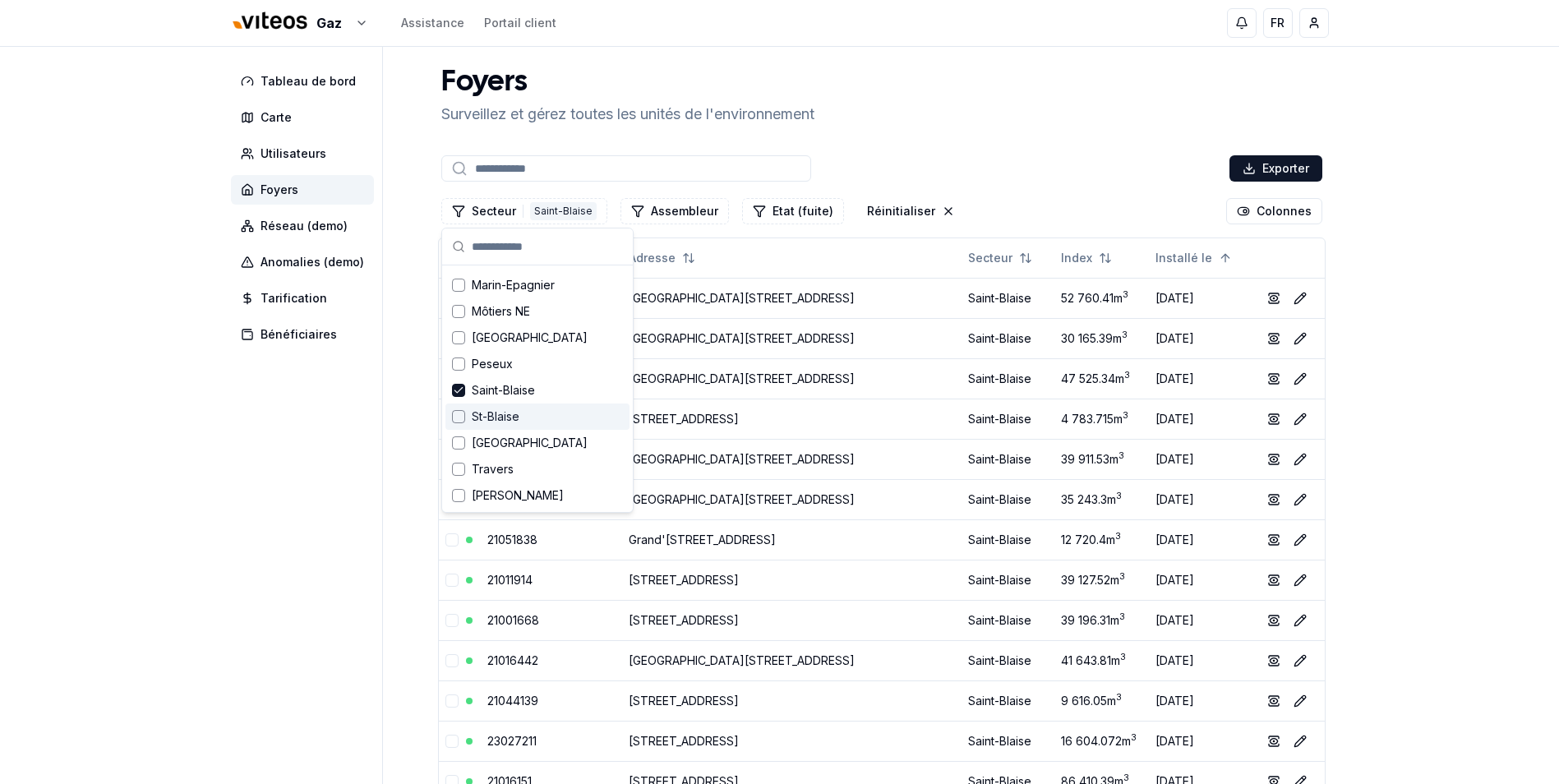
scroll to position [846, 0]
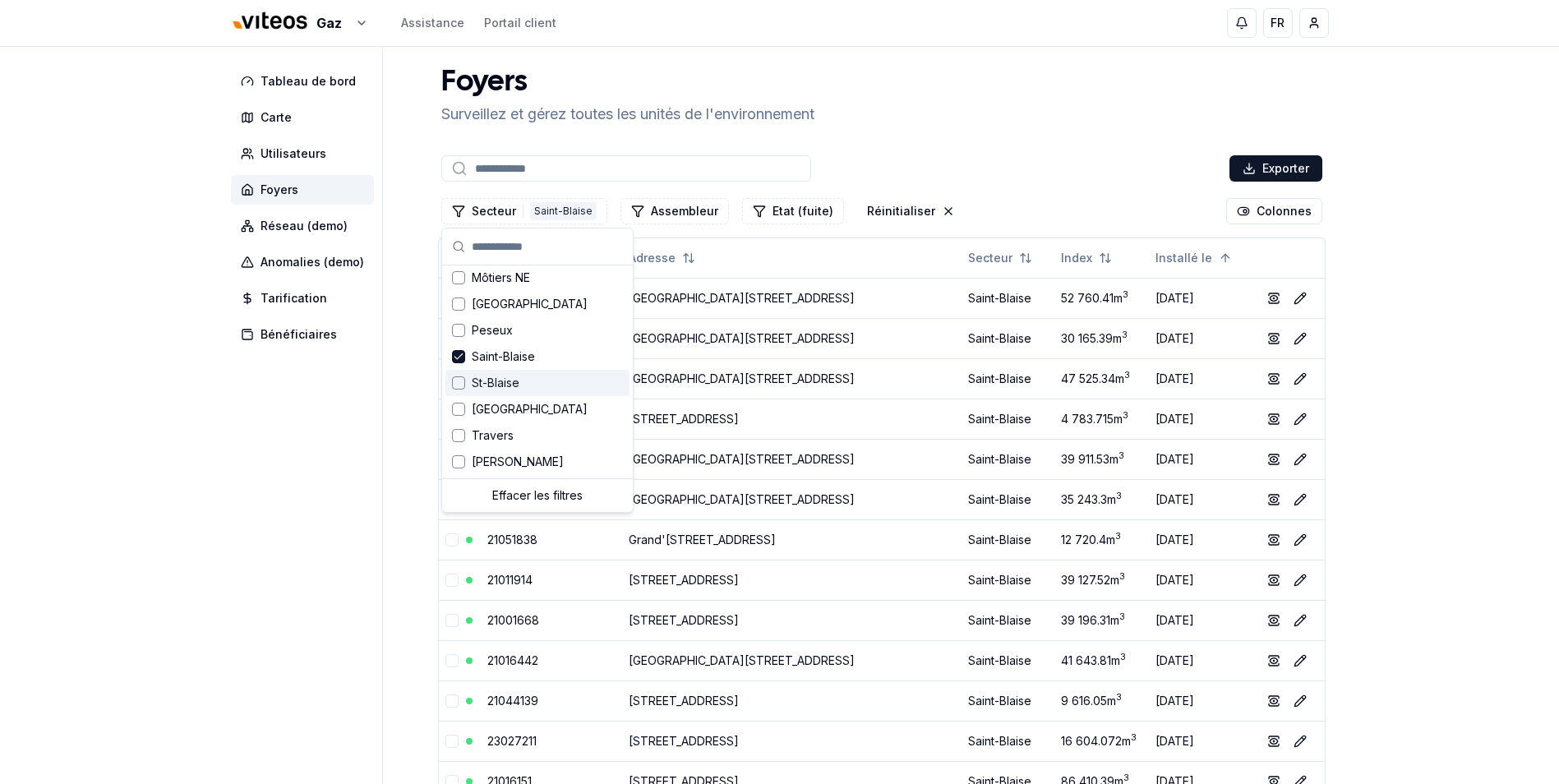
click at [490, 384] on span "St-Blaise" at bounding box center [495, 383] width 48 height 17
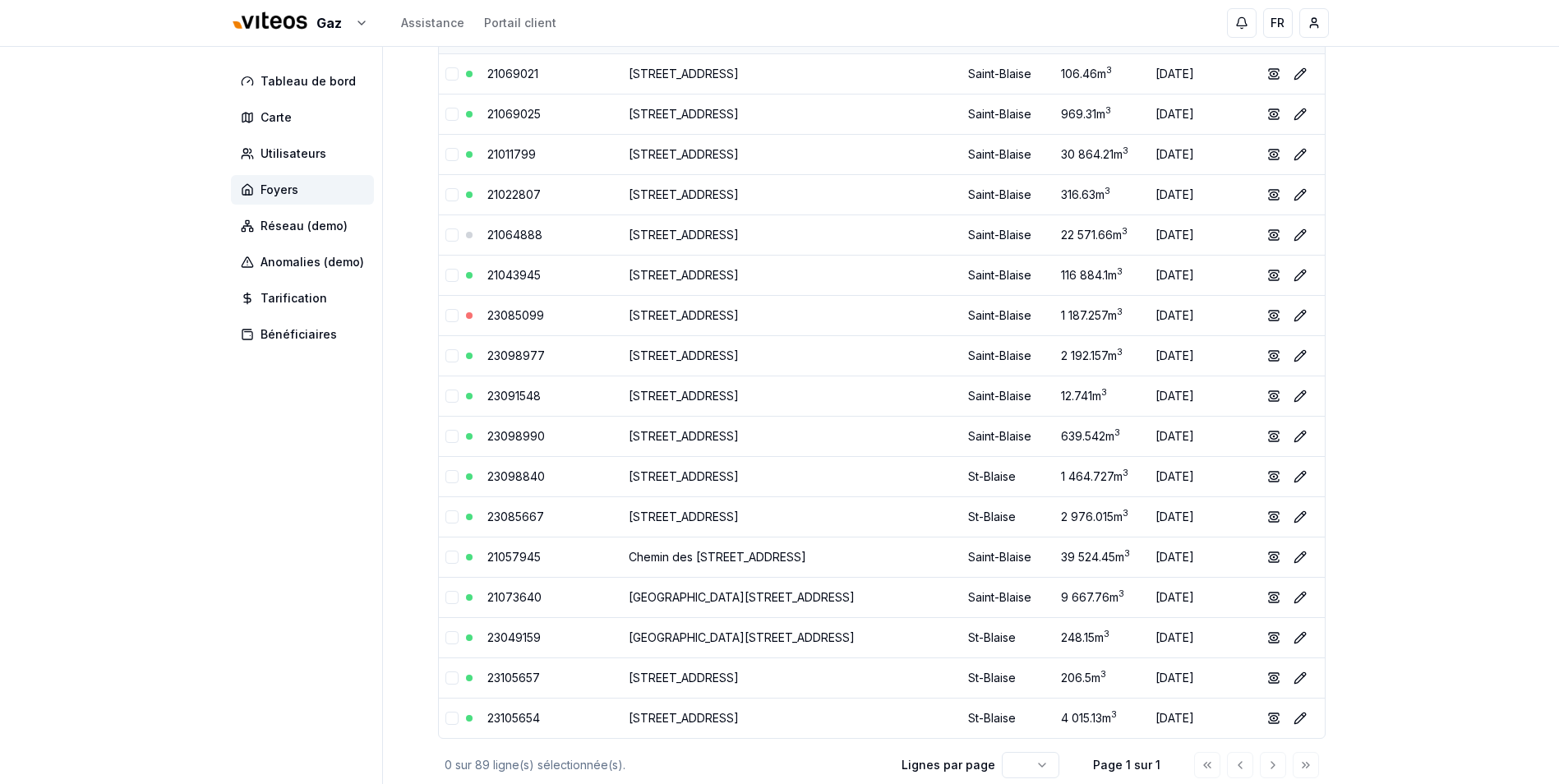
scroll to position [3220, 0]
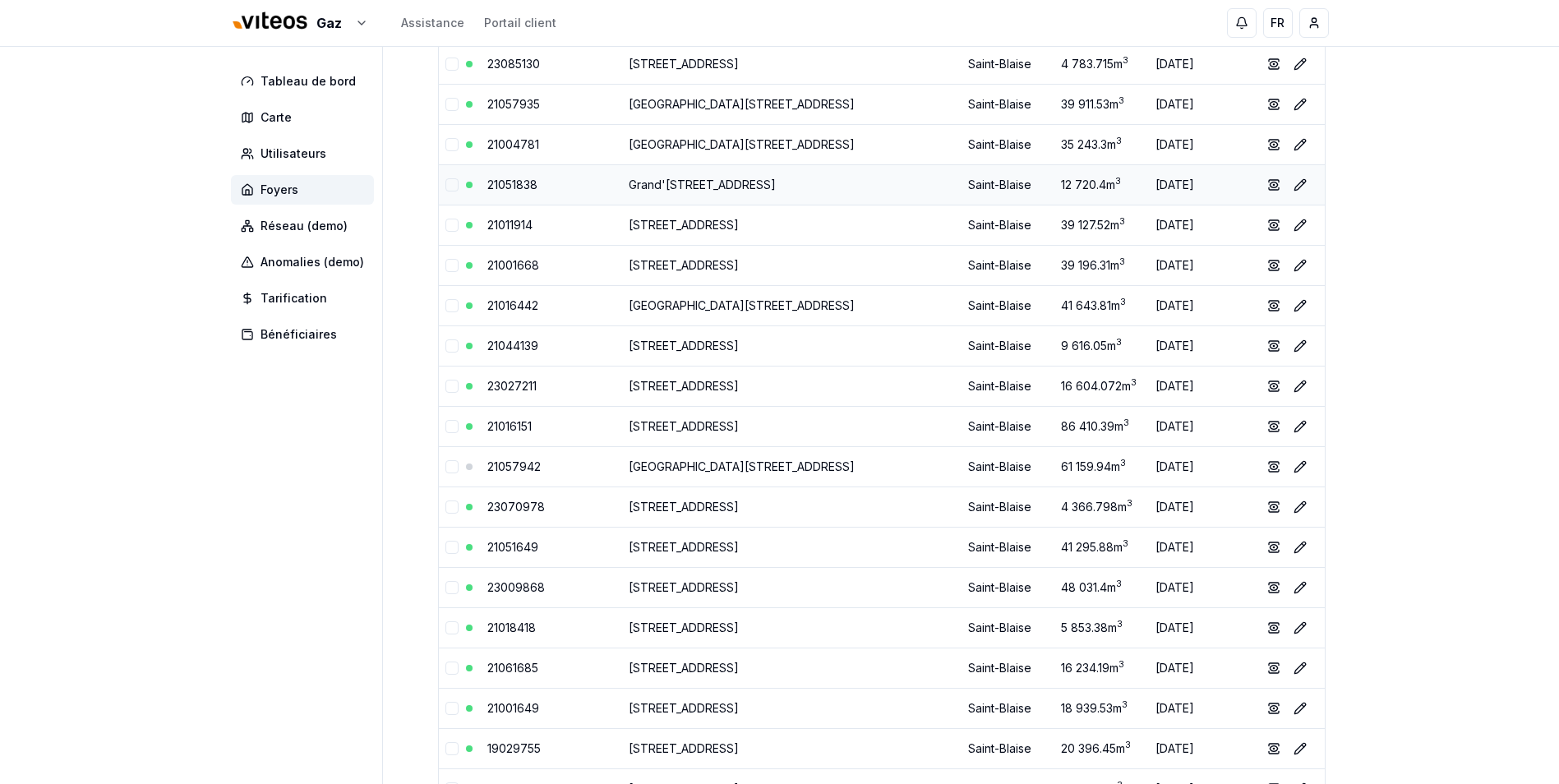
scroll to position [411, 0]
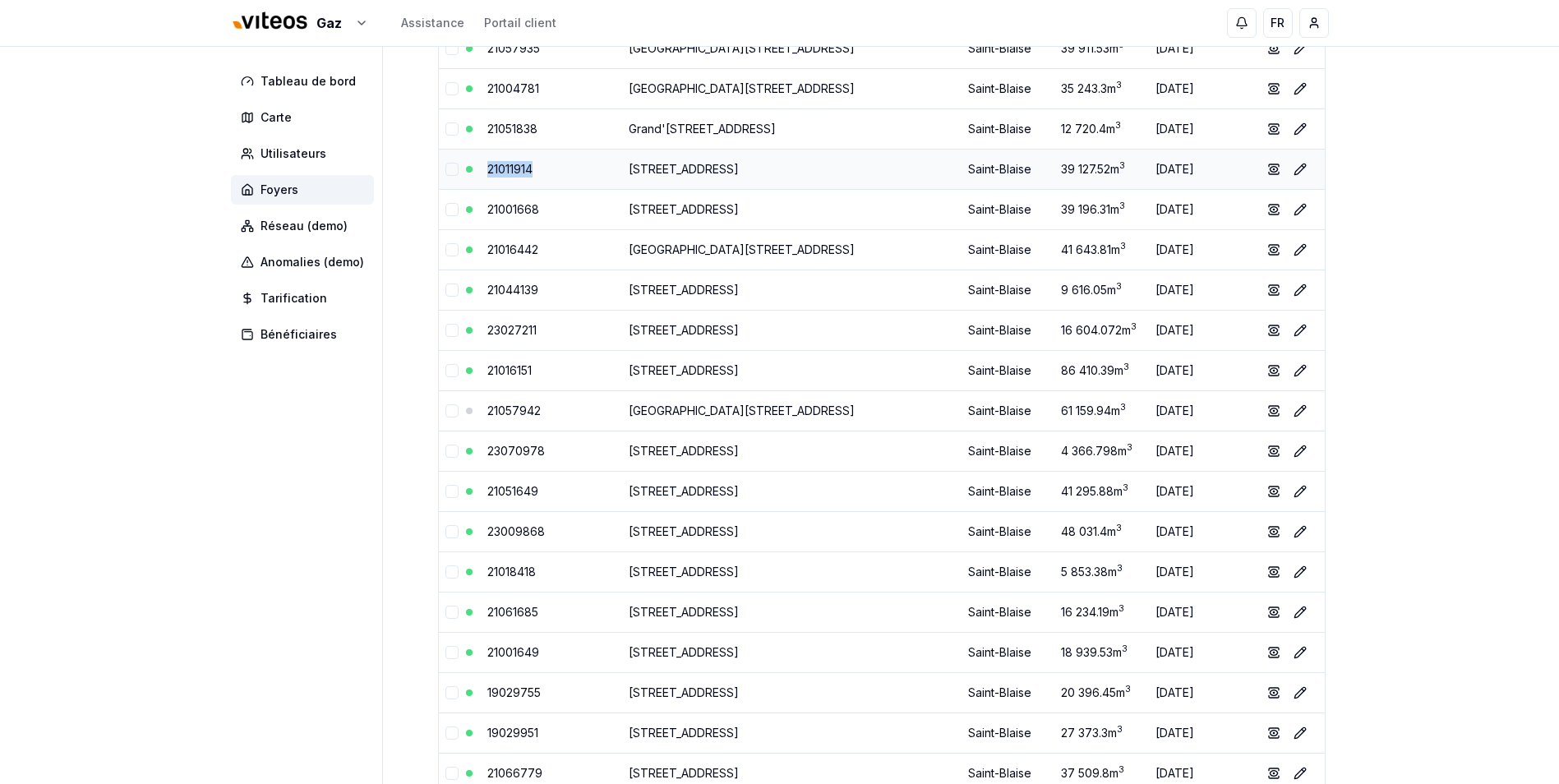
drag, startPoint x: 540, startPoint y: 169, endPoint x: 475, endPoint y: 170, distance: 65.0
click at [475, 170] on tr "21011914 [STREET_ADDRESS] 39 127.52 m 3 [DATE] show Éditer" at bounding box center [882, 169] width 886 height 40
copy tr "21011914"
drag, startPoint x: 548, startPoint y: 212, endPoint x: 465, endPoint y: 212, distance: 83.0
click at [465, 212] on tr "21001668 [STREET_ADDRESS] 39 196.31 m 3 [DATE] show Éditer" at bounding box center [882, 209] width 886 height 40
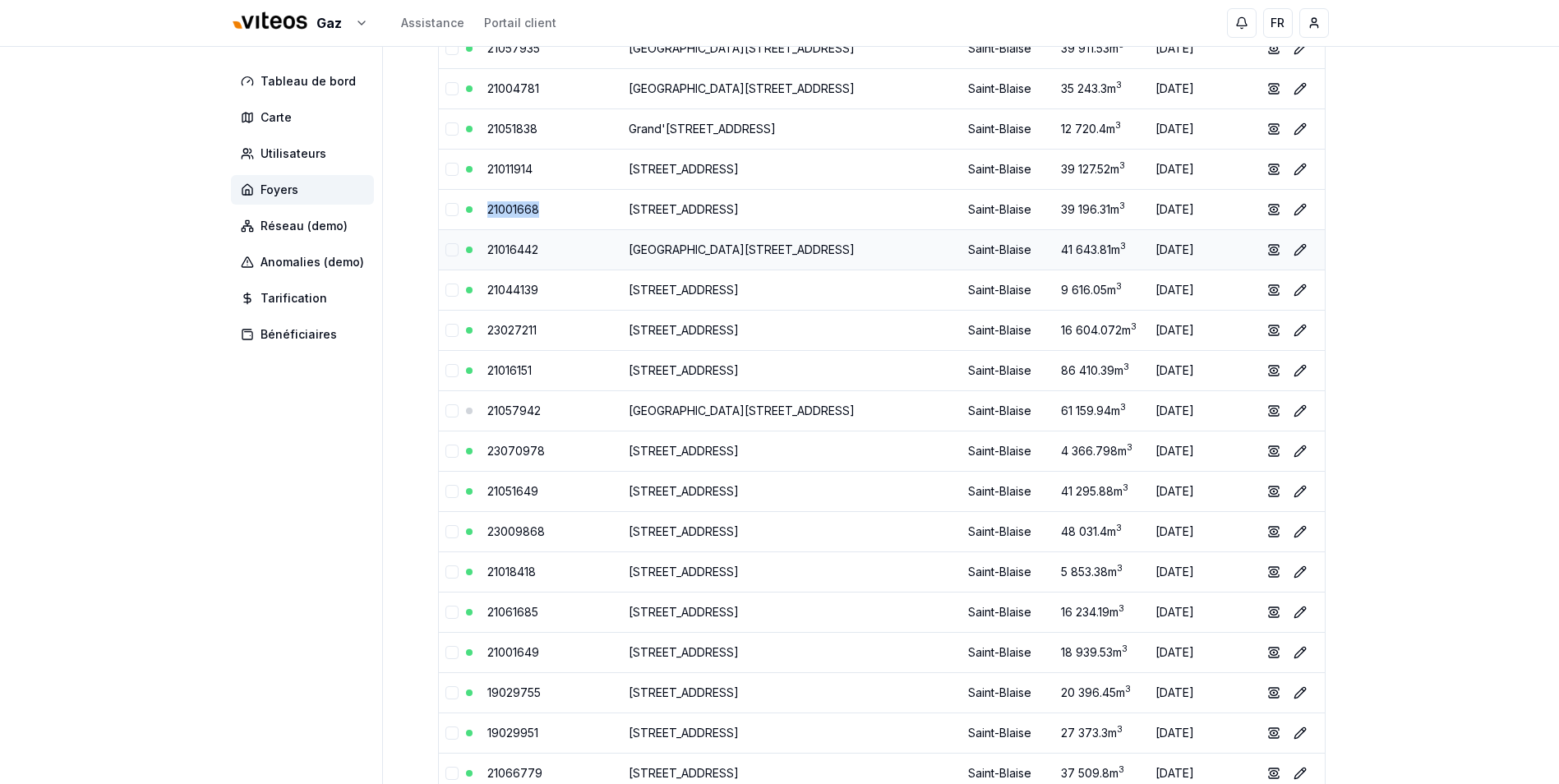
copy tr "21001668"
drag, startPoint x: 547, startPoint y: 250, endPoint x: 482, endPoint y: 254, distance: 65.1
click at [482, 254] on td "21016442" at bounding box center [552, 249] width 142 height 40
copy link "21016442"
drag, startPoint x: 544, startPoint y: 287, endPoint x: 483, endPoint y: 289, distance: 61.0
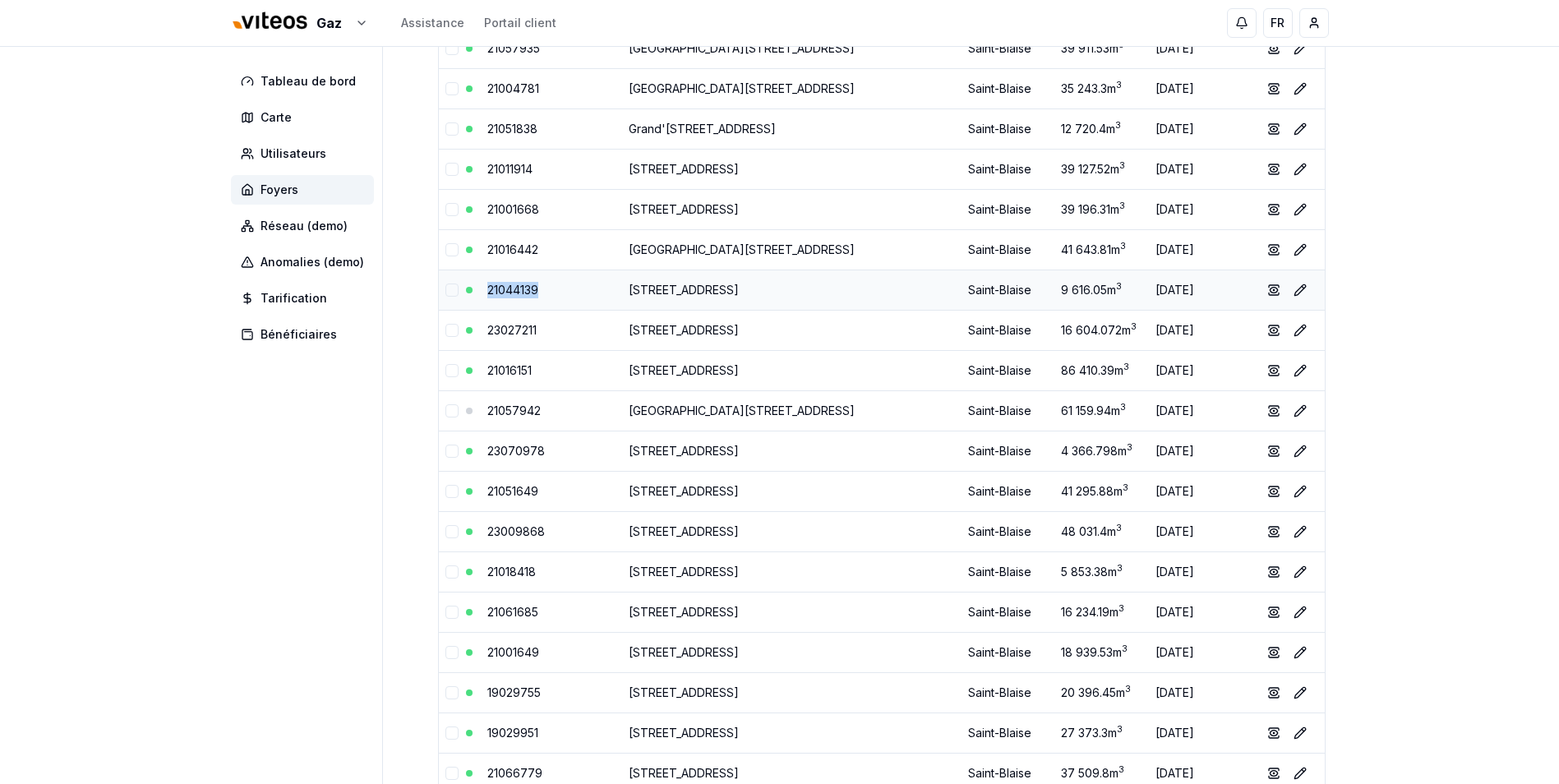
click at [483, 289] on td "21044139" at bounding box center [552, 289] width 142 height 40
copy link "21044139"
drag, startPoint x: 545, startPoint y: 333, endPoint x: 486, endPoint y: 329, distance: 59.1
click at [486, 329] on td "23027211" at bounding box center [552, 329] width 142 height 40
copy link "23027211"
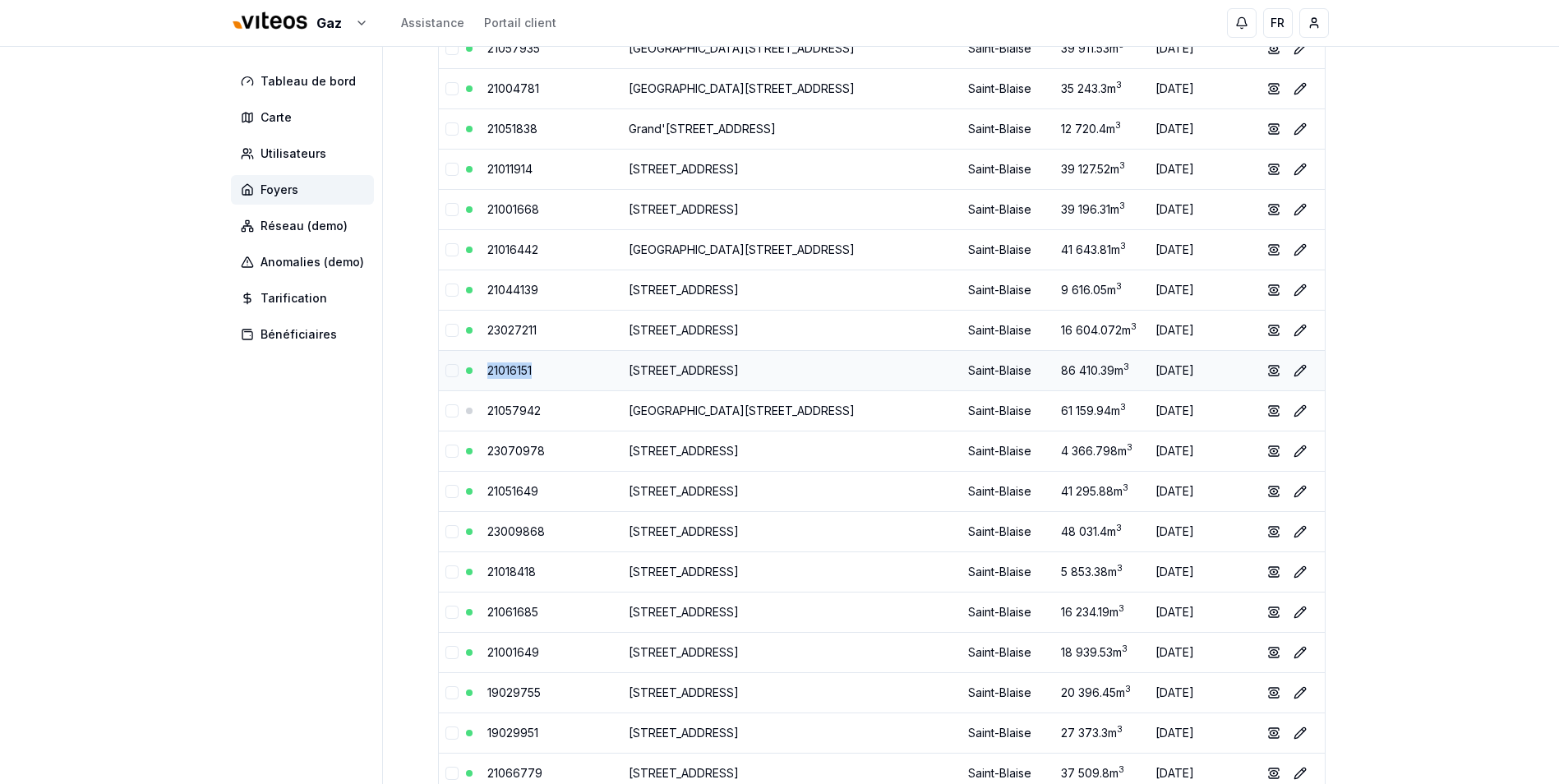
drag, startPoint x: 545, startPoint y: 375, endPoint x: 482, endPoint y: 375, distance: 63.0
click at [482, 375] on td "21016151" at bounding box center [552, 369] width 142 height 40
copy link "21016151"
drag, startPoint x: 553, startPoint y: 412, endPoint x: 509, endPoint y: 412, distance: 44.0
click at [509, 412] on td "21057942" at bounding box center [552, 410] width 142 height 40
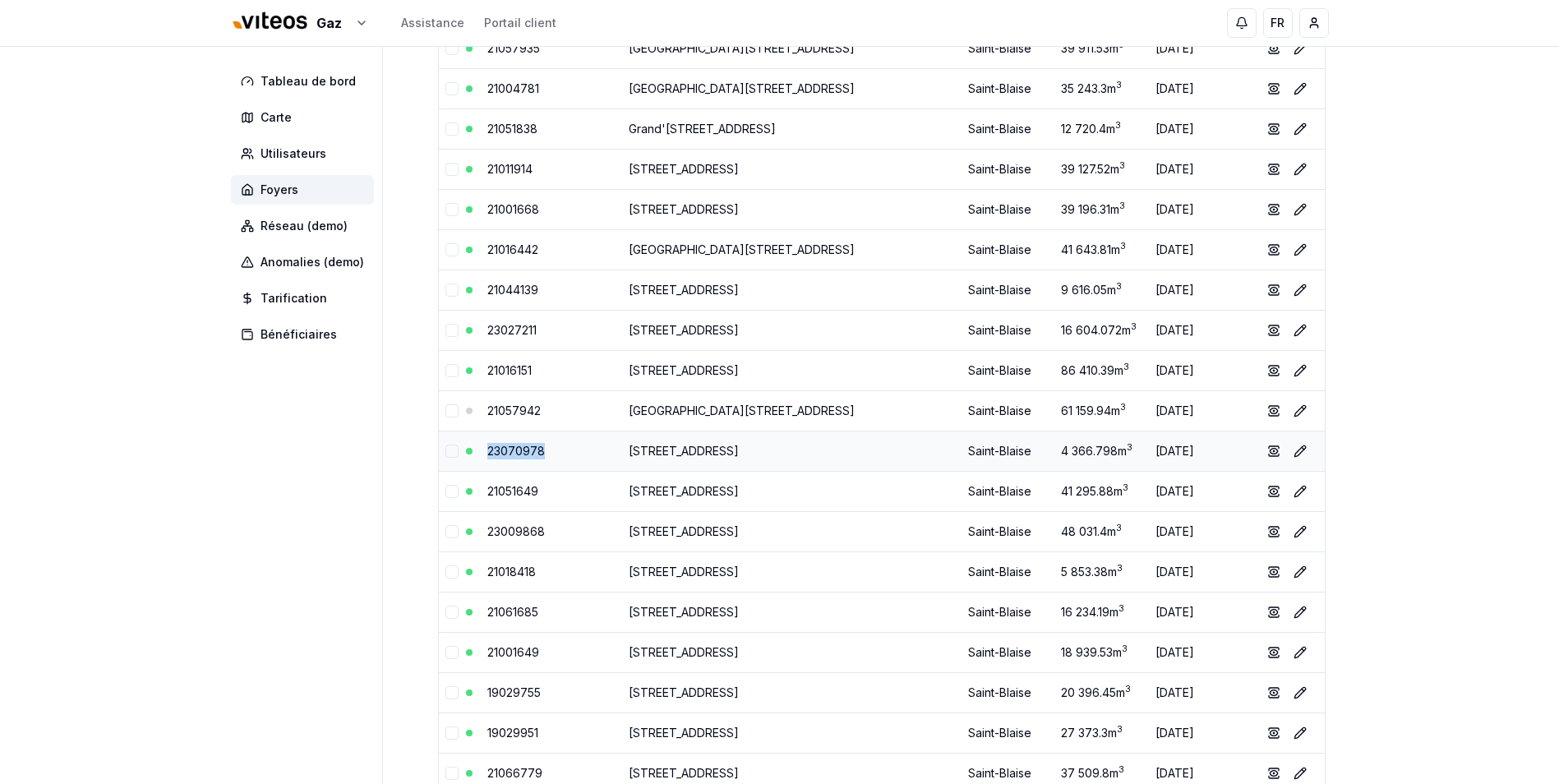
drag, startPoint x: 509, startPoint y: 412, endPoint x: 487, endPoint y: 455, distance: 48.3
click at [487, 455] on td "23070978" at bounding box center [552, 450] width 142 height 40
copy link "23070978"
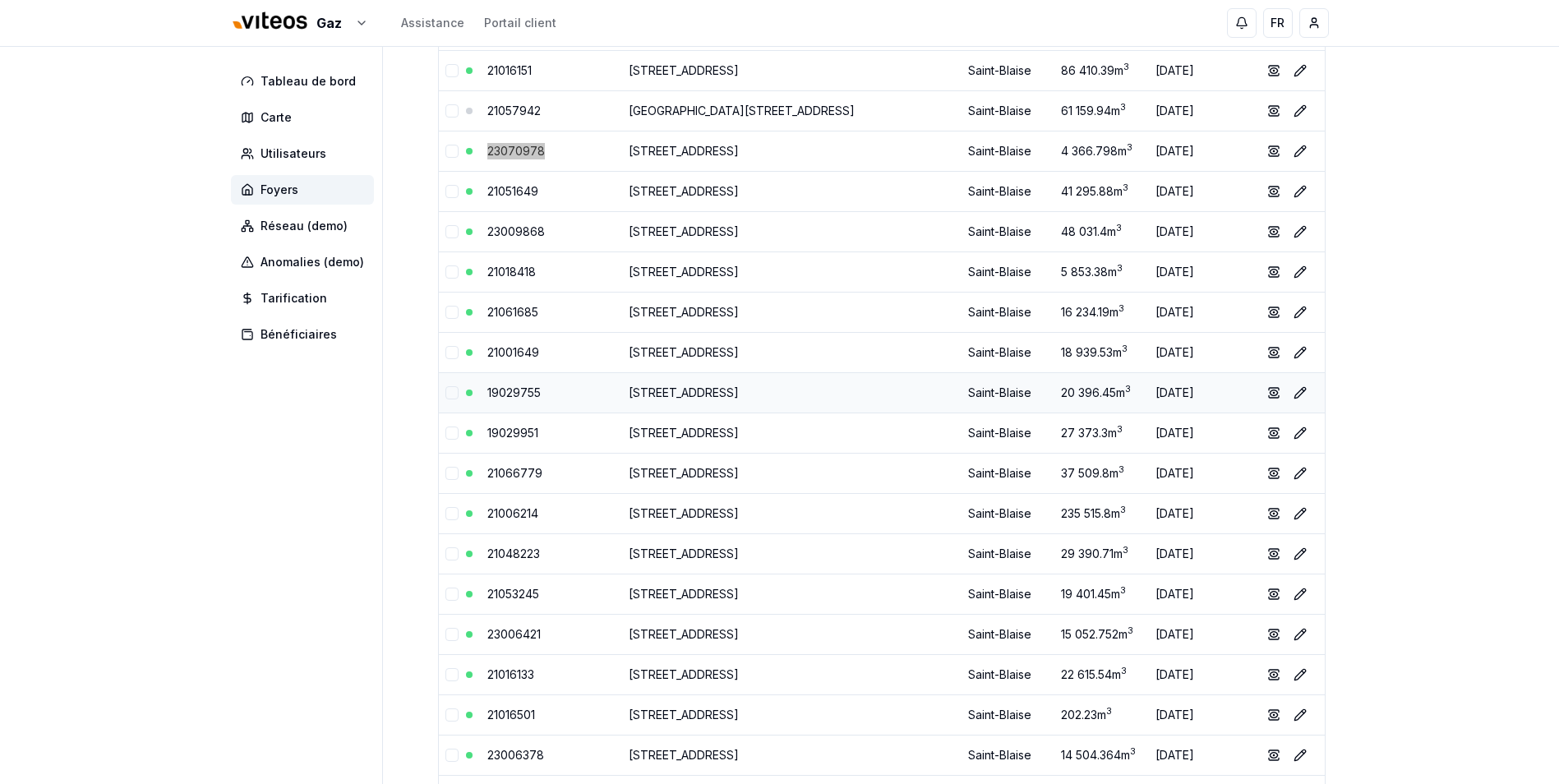
scroll to position [739, 0]
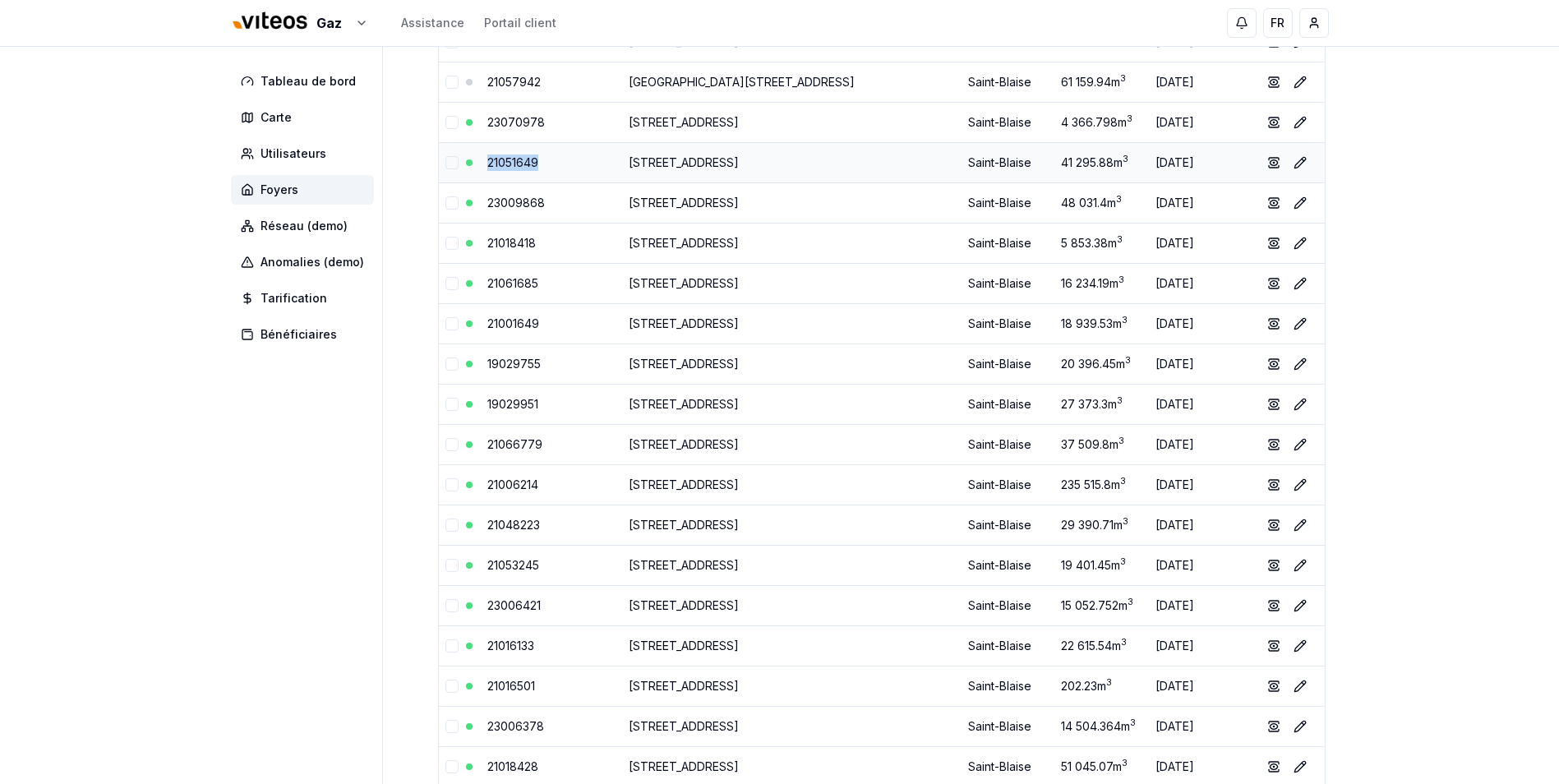
drag, startPoint x: 551, startPoint y: 165, endPoint x: 485, endPoint y: 166, distance: 66.0
click at [485, 166] on td "21051649" at bounding box center [552, 161] width 142 height 40
copy link "21051649"
drag, startPoint x: 560, startPoint y: 200, endPoint x: 476, endPoint y: 202, distance: 84.0
click at [476, 202] on tr "[GEOGRAPHIC_DATA][STREET_ADDRESS] 48 031.4 m 3 [DATE] show Éditer" at bounding box center [882, 202] width 886 height 40
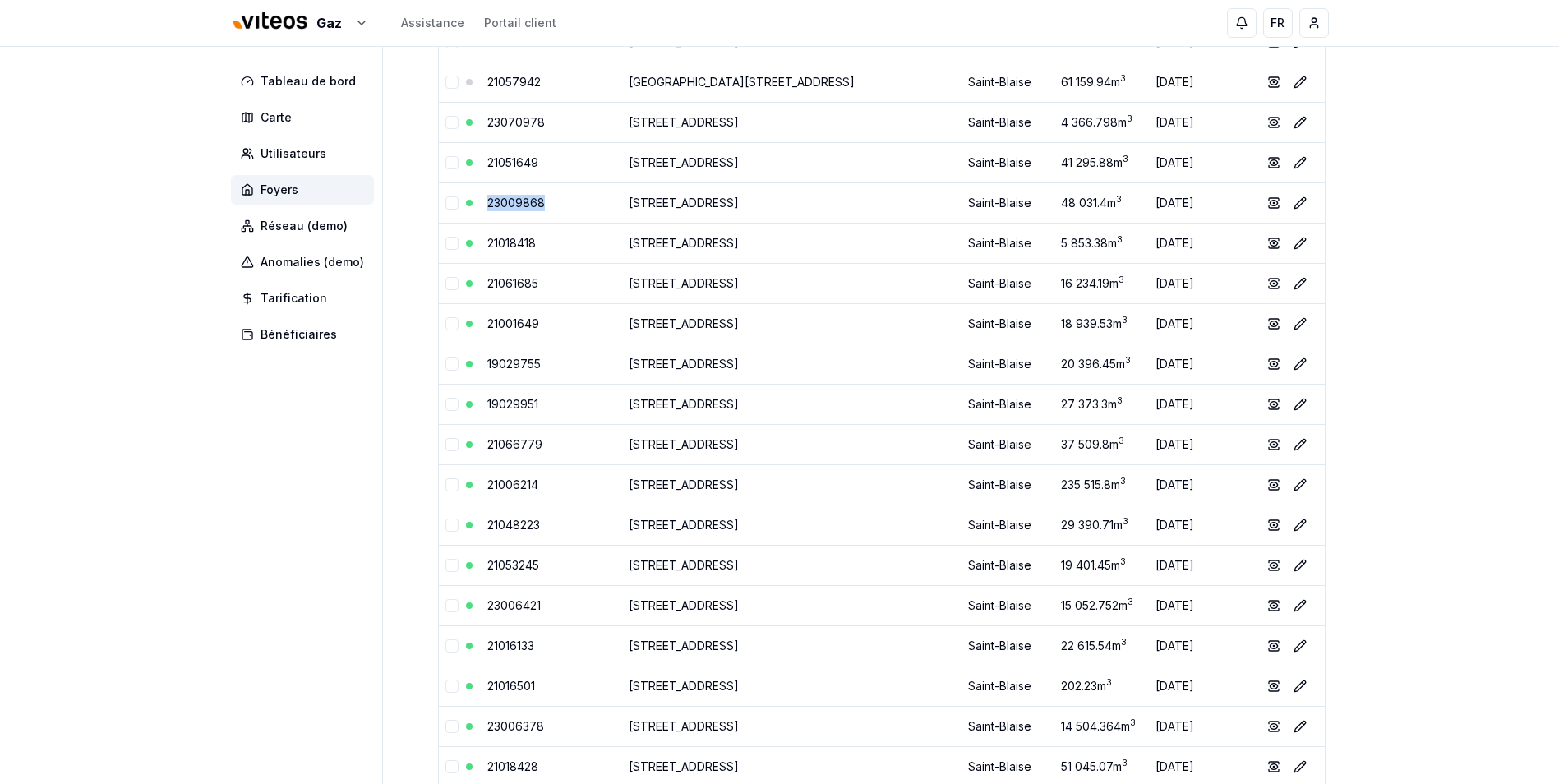
copy tr "23009868"
drag, startPoint x: 547, startPoint y: 242, endPoint x: 472, endPoint y: 243, distance: 75.0
click at [472, 243] on tr "21018418 [STREET_ADDRESS] 5 853.38 m 3 [DATE] show Éditer" at bounding box center [882, 242] width 886 height 40
copy tr "21018418"
drag, startPoint x: 551, startPoint y: 283, endPoint x: 483, endPoint y: 287, distance: 68.1
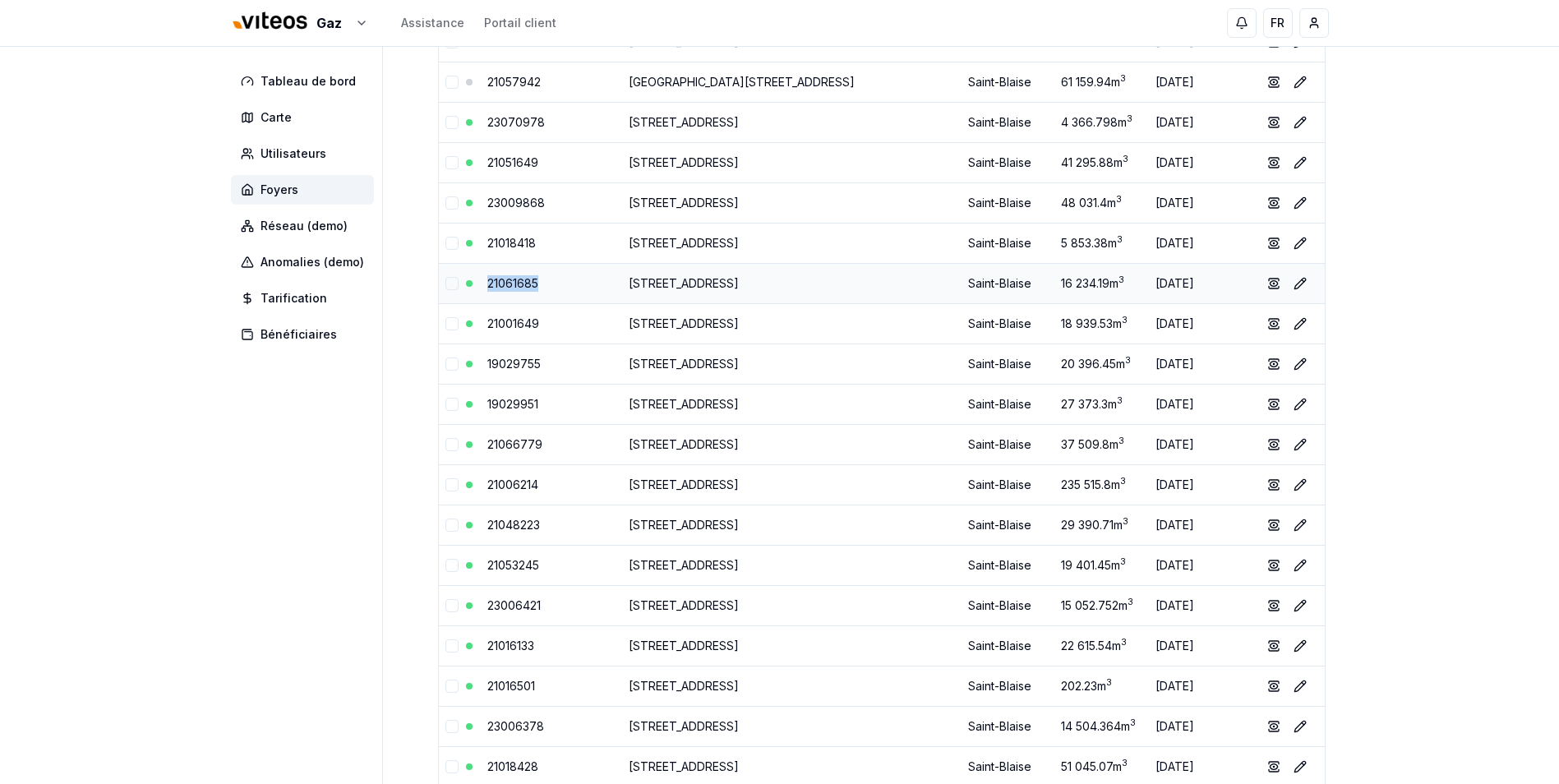
click at [483, 287] on td "21061685" at bounding box center [552, 282] width 142 height 40
drag, startPoint x: 550, startPoint y: 324, endPoint x: 476, endPoint y: 324, distance: 74.0
click at [476, 324] on tr "21001649 [STREET_ADDRESS] 18 939.53 m 3 [DATE] show Éditer" at bounding box center [882, 323] width 886 height 40
drag, startPoint x: 551, startPoint y: 364, endPoint x: 461, endPoint y: 357, distance: 90.3
click at [461, 357] on tr "19029755 [STREET_ADDRESS] 20 396.45 m 3 [DATE] show Éditer" at bounding box center [882, 363] width 886 height 40
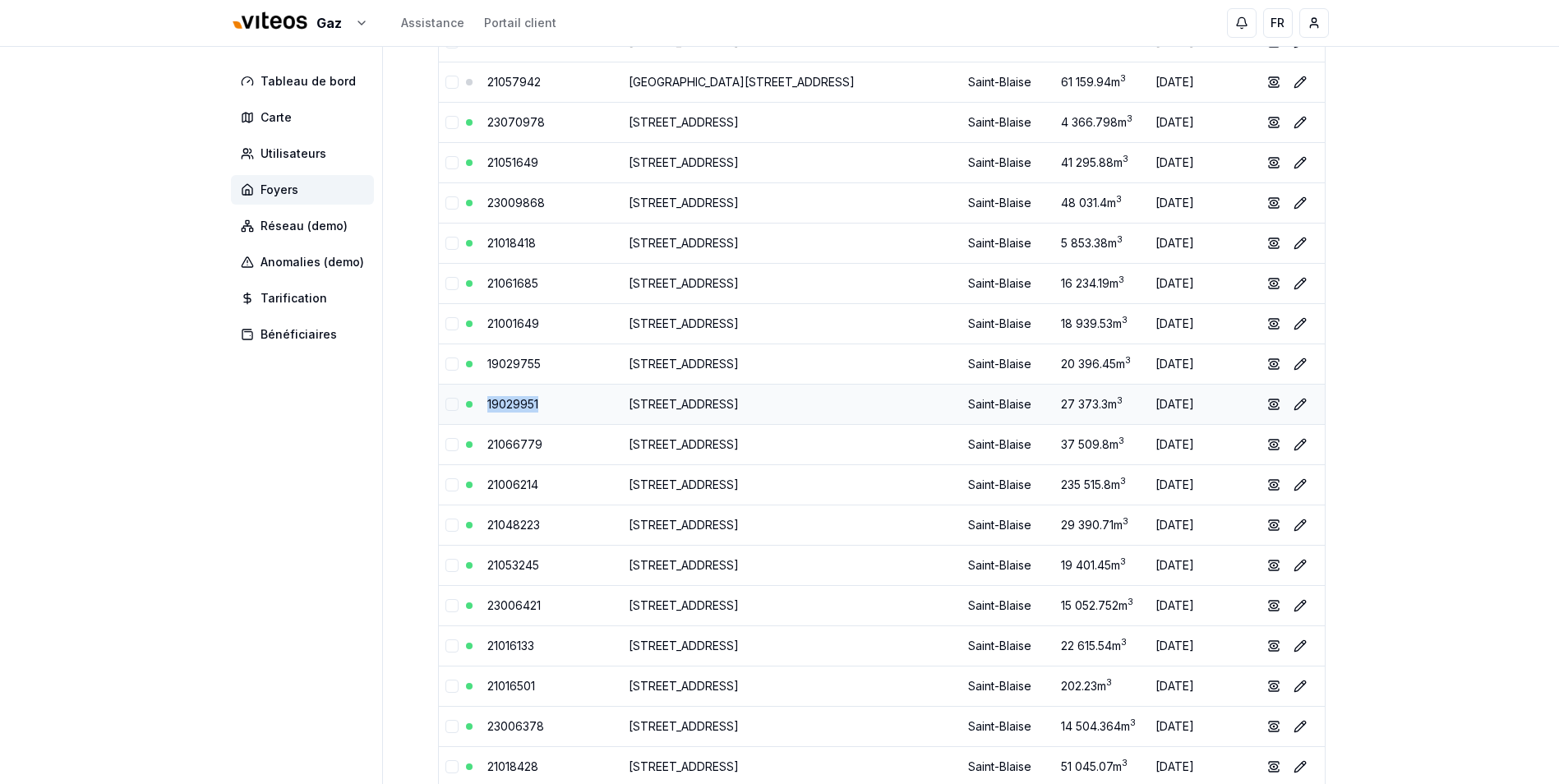
drag, startPoint x: 548, startPoint y: 406, endPoint x: 472, endPoint y: 406, distance: 76.0
click at [472, 406] on tr "19029951 [STREET_ADDRESS] 27 373.3 m 3 [DATE] show Éditer" at bounding box center [882, 404] width 886 height 40
drag, startPoint x: 542, startPoint y: 445, endPoint x: 479, endPoint y: 447, distance: 63.0
click at [481, 447] on td "21066779" at bounding box center [552, 444] width 142 height 40
drag, startPoint x: 546, startPoint y: 484, endPoint x: 479, endPoint y: 484, distance: 67.0
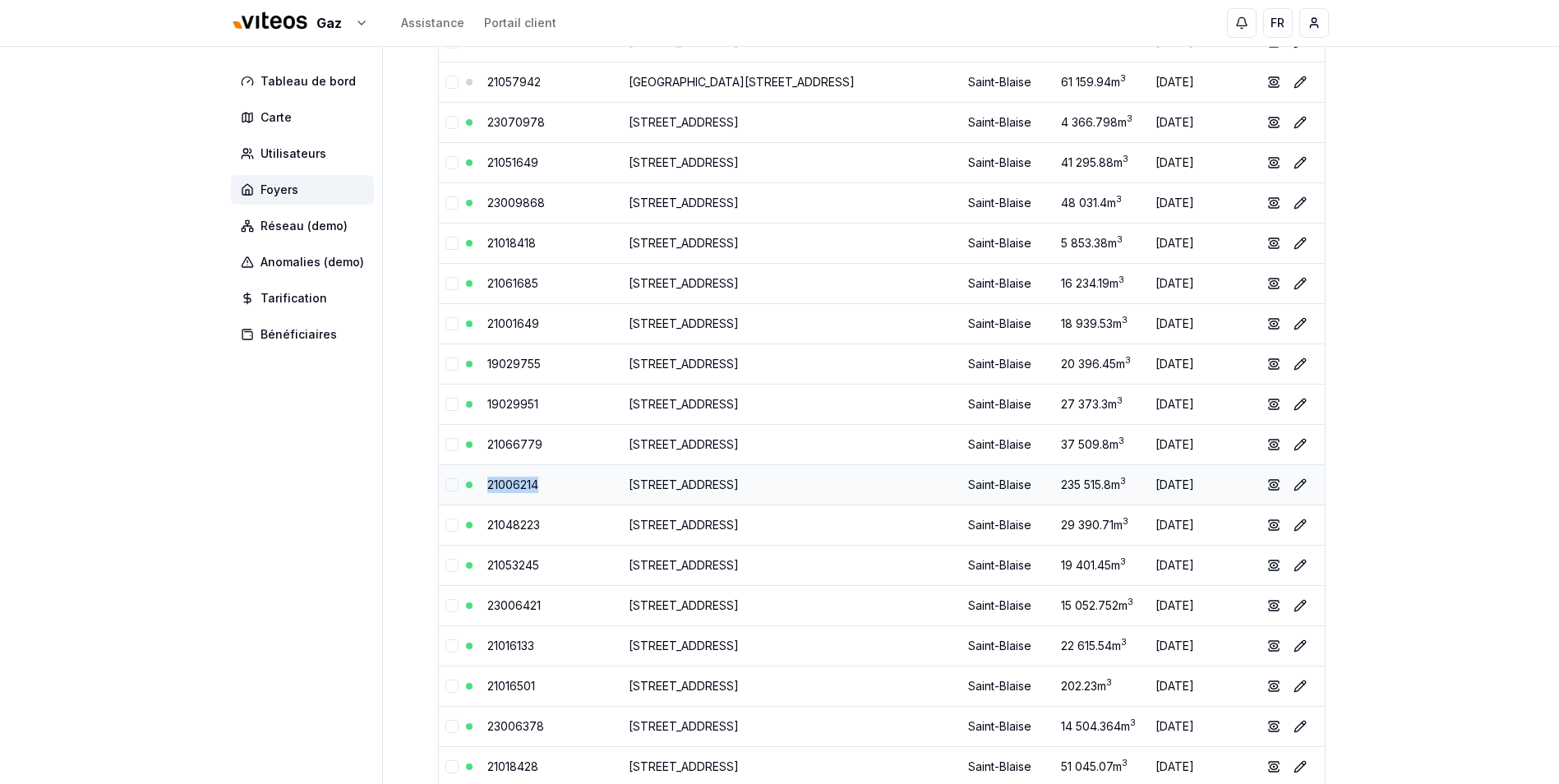
click at [481, 484] on td "21006214" at bounding box center [552, 484] width 142 height 40
drag, startPoint x: 553, startPoint y: 526, endPoint x: 477, endPoint y: 529, distance: 76.1
click at [477, 529] on tr "21048223 [STREET_ADDRESS] 29 390.71 m 3 [DATE] show Éditer" at bounding box center [882, 524] width 886 height 40
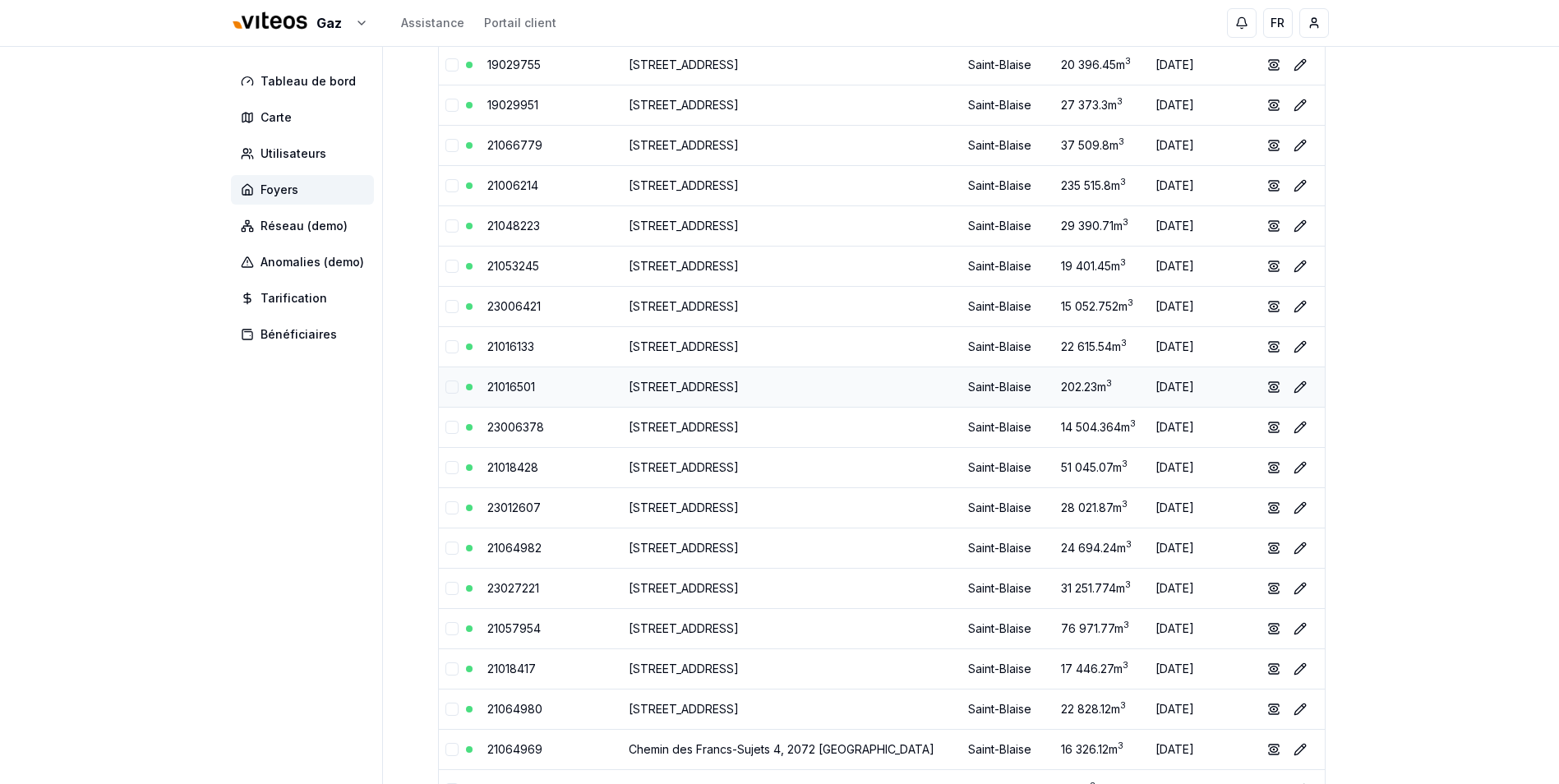
scroll to position [1068, 0]
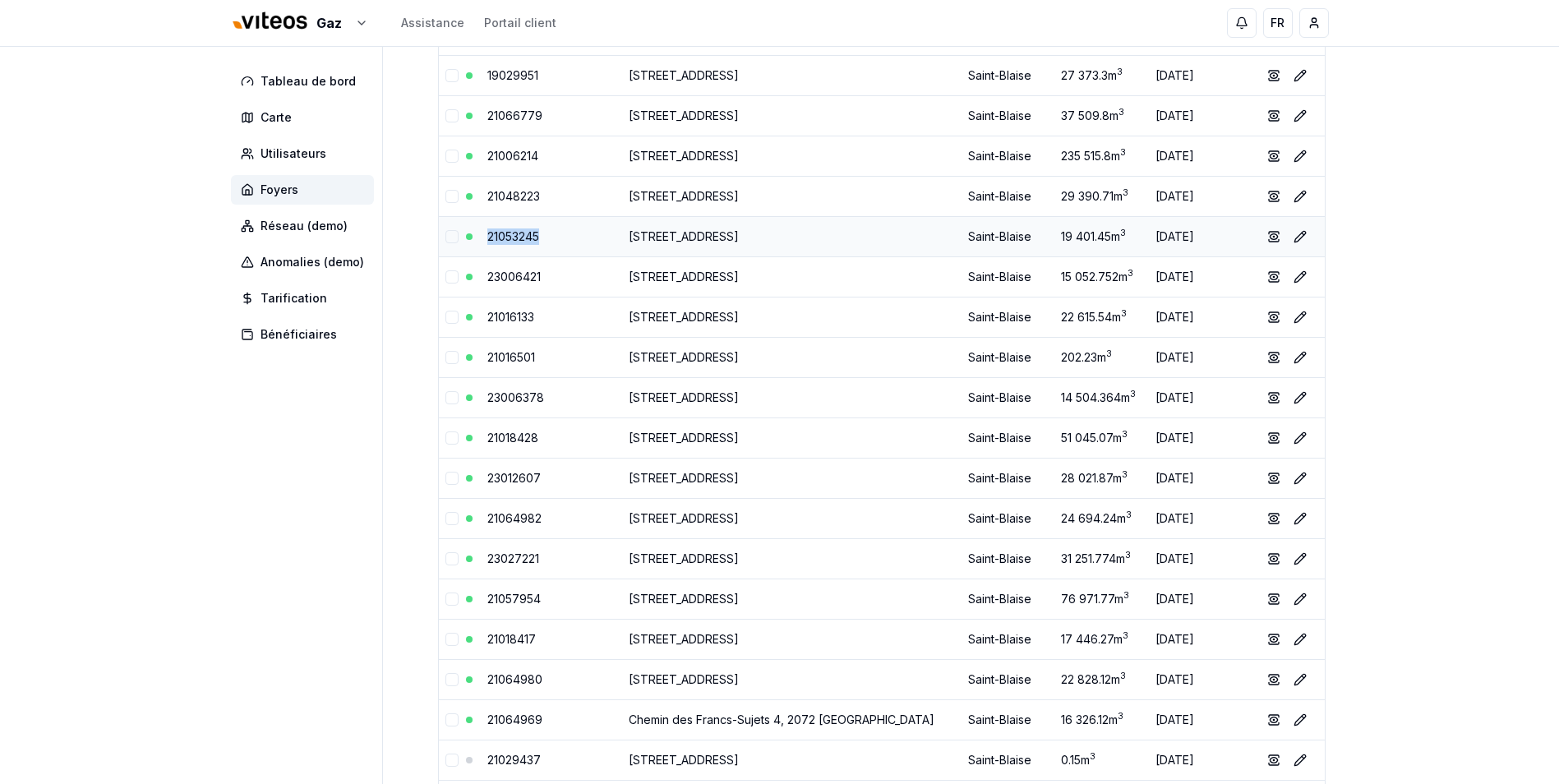
drag, startPoint x: 551, startPoint y: 239, endPoint x: 467, endPoint y: 240, distance: 84.0
click at [467, 240] on tr "21053245 [STREET_ADDRESS] 19 401.45 m 3 [DATE] show Éditer" at bounding box center [882, 236] width 886 height 40
drag, startPoint x: 551, startPoint y: 277, endPoint x: 474, endPoint y: 274, distance: 77.1
click at [474, 274] on tr "23006421 [STREET_ADDRESS] 15 052.752 m 3 [DATE] show Éditer" at bounding box center [882, 276] width 886 height 40
drag, startPoint x: 546, startPoint y: 322, endPoint x: 476, endPoint y: 320, distance: 70.0
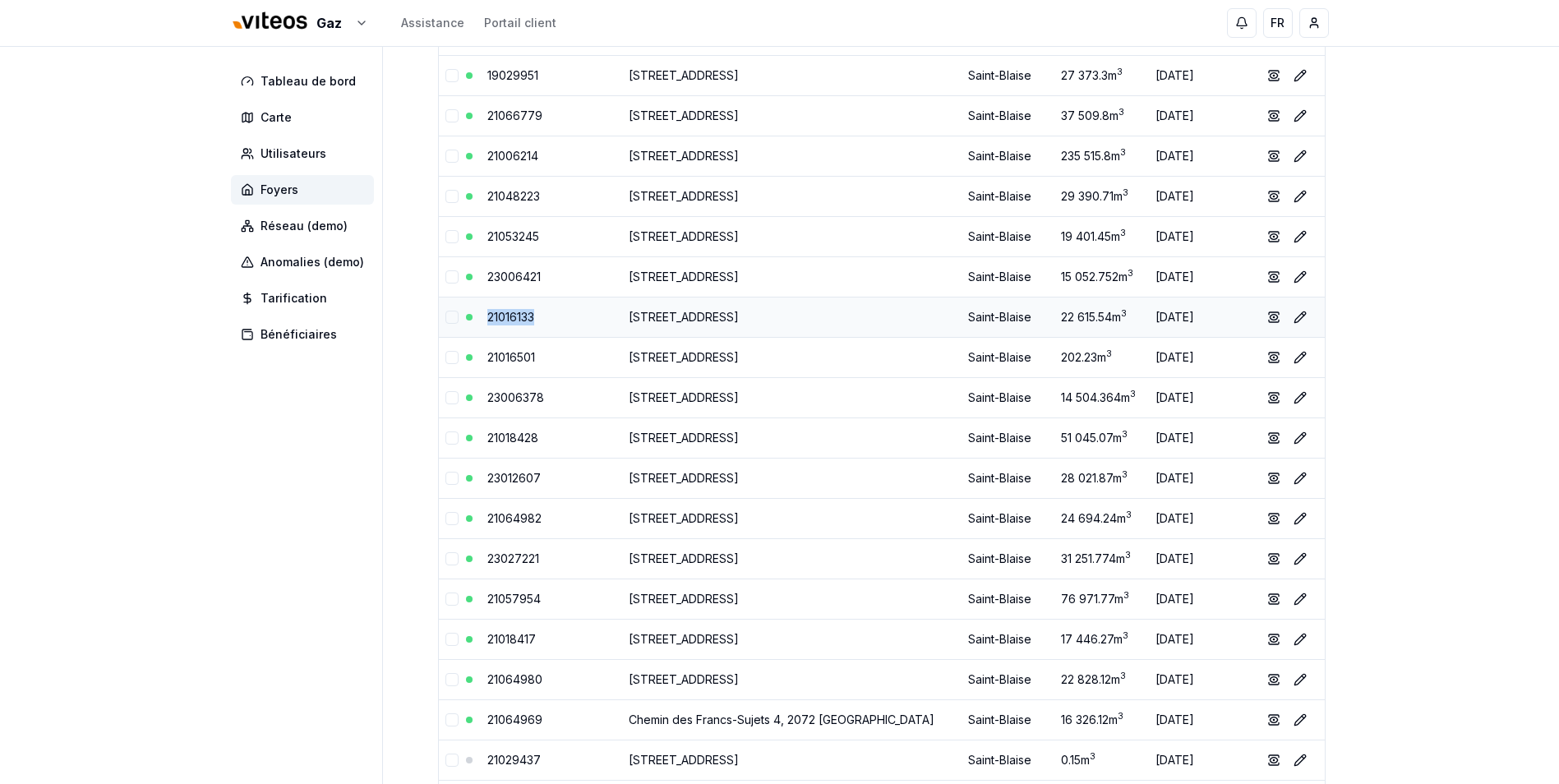
click at [476, 320] on tr "21016133 [STREET_ADDRESS] 22 615.54 m 3 [DATE] show Éditer" at bounding box center [882, 316] width 886 height 40
drag, startPoint x: 553, startPoint y: 360, endPoint x: 480, endPoint y: 360, distance: 73.0
click at [481, 360] on td "21016501" at bounding box center [552, 356] width 142 height 40
drag, startPoint x: 558, startPoint y: 398, endPoint x: 476, endPoint y: 397, distance: 82.0
click at [476, 397] on tr "23006378 [STREET_ADDRESS] 14 504.364 m 3 [DATE] show Éditer" at bounding box center [882, 397] width 886 height 40
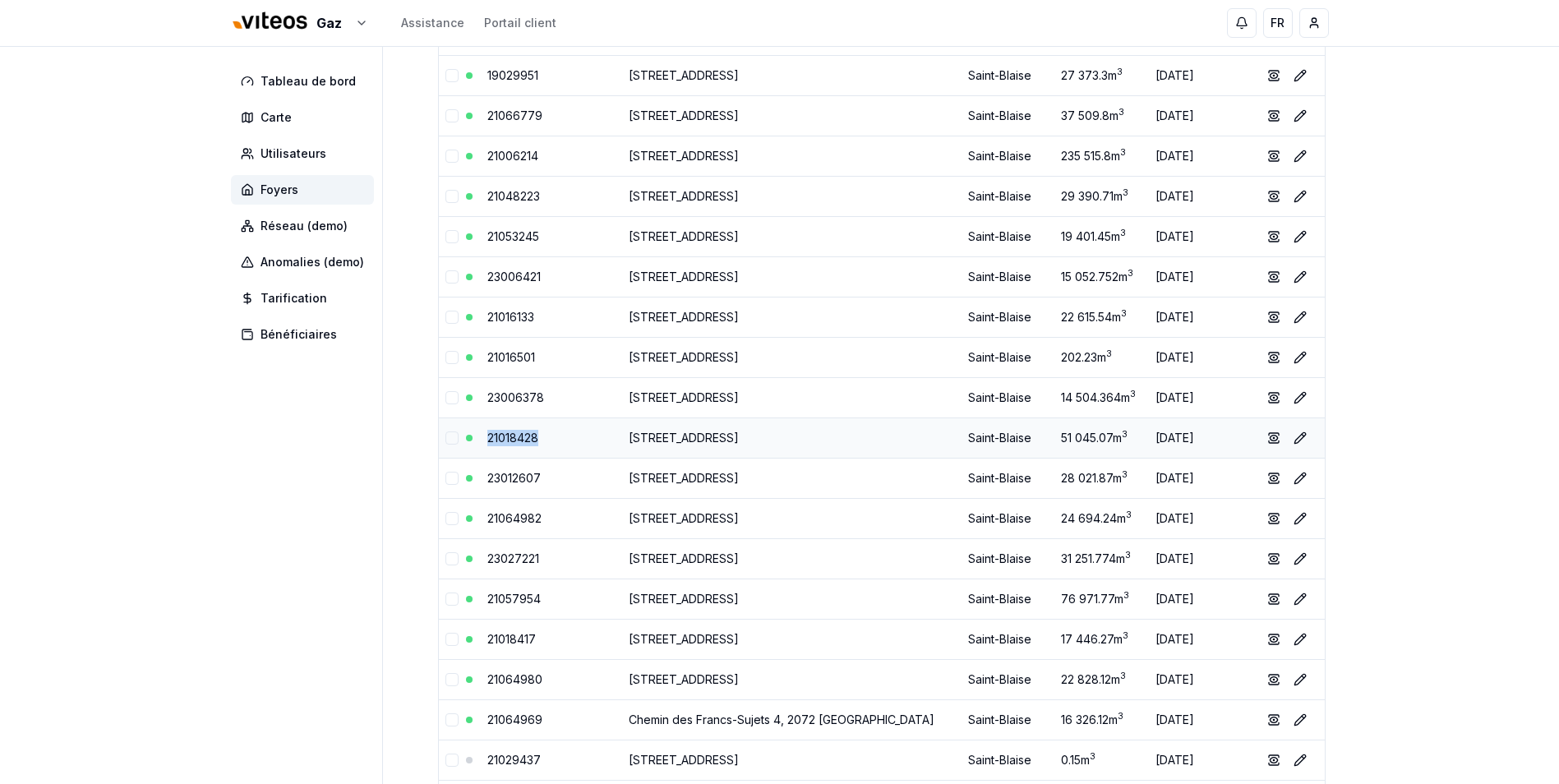
drag, startPoint x: 552, startPoint y: 433, endPoint x: 478, endPoint y: 434, distance: 74.0
click at [478, 434] on tr "21018428 Ruelle des Voûtes [STREET_ADDRESS] 51 045.07 m 3 [DATE] show Éditer" at bounding box center [882, 437] width 886 height 40
drag, startPoint x: 551, startPoint y: 478, endPoint x: 460, endPoint y: 481, distance: 91.0
click at [460, 481] on tr "23012607 [GEOGRAPHIC_DATA] [STREET_ADDRESS] 28 021.87 m 3 [DATE] show Éditer" at bounding box center [882, 477] width 886 height 40
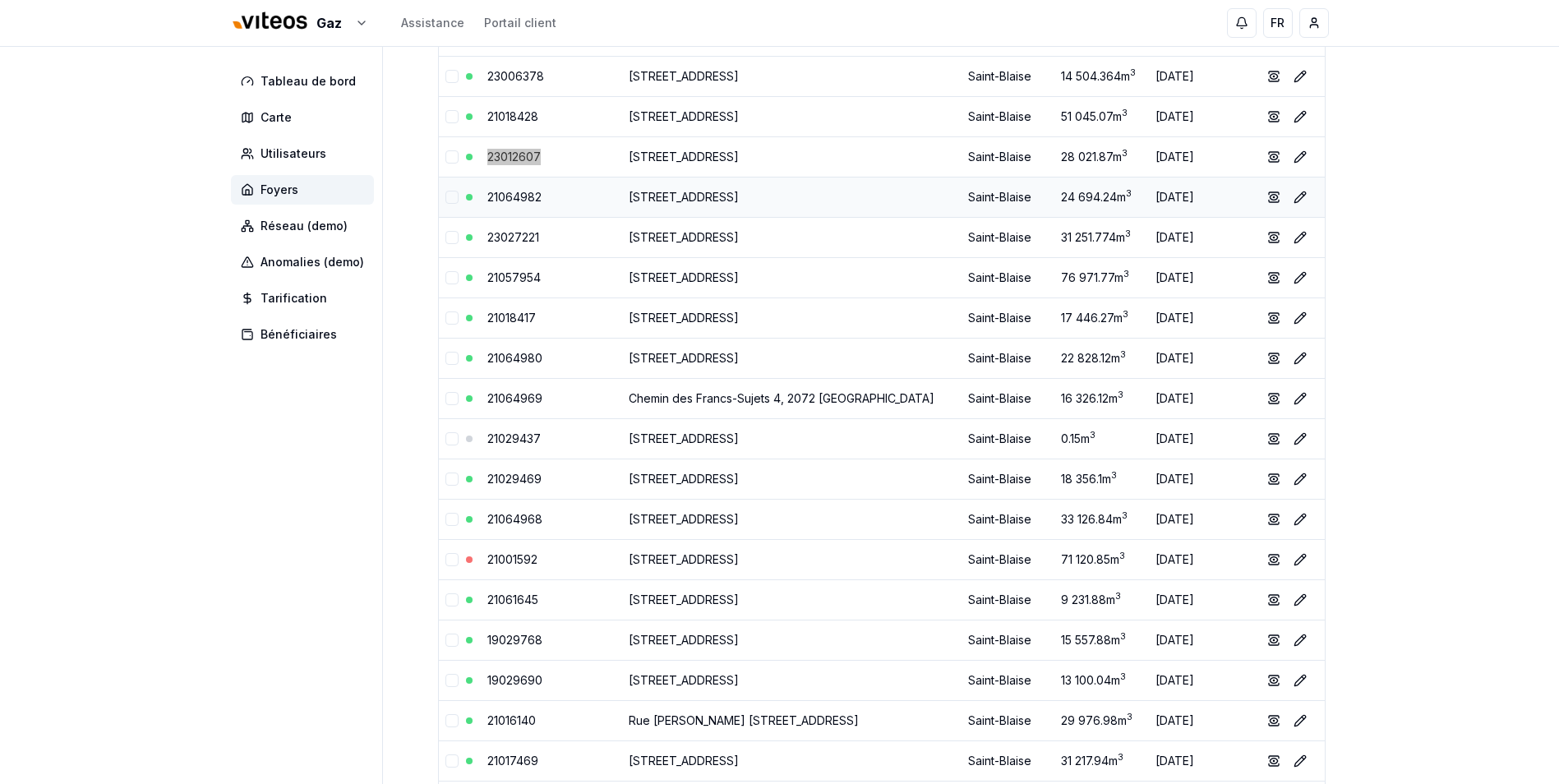
scroll to position [1396, 0]
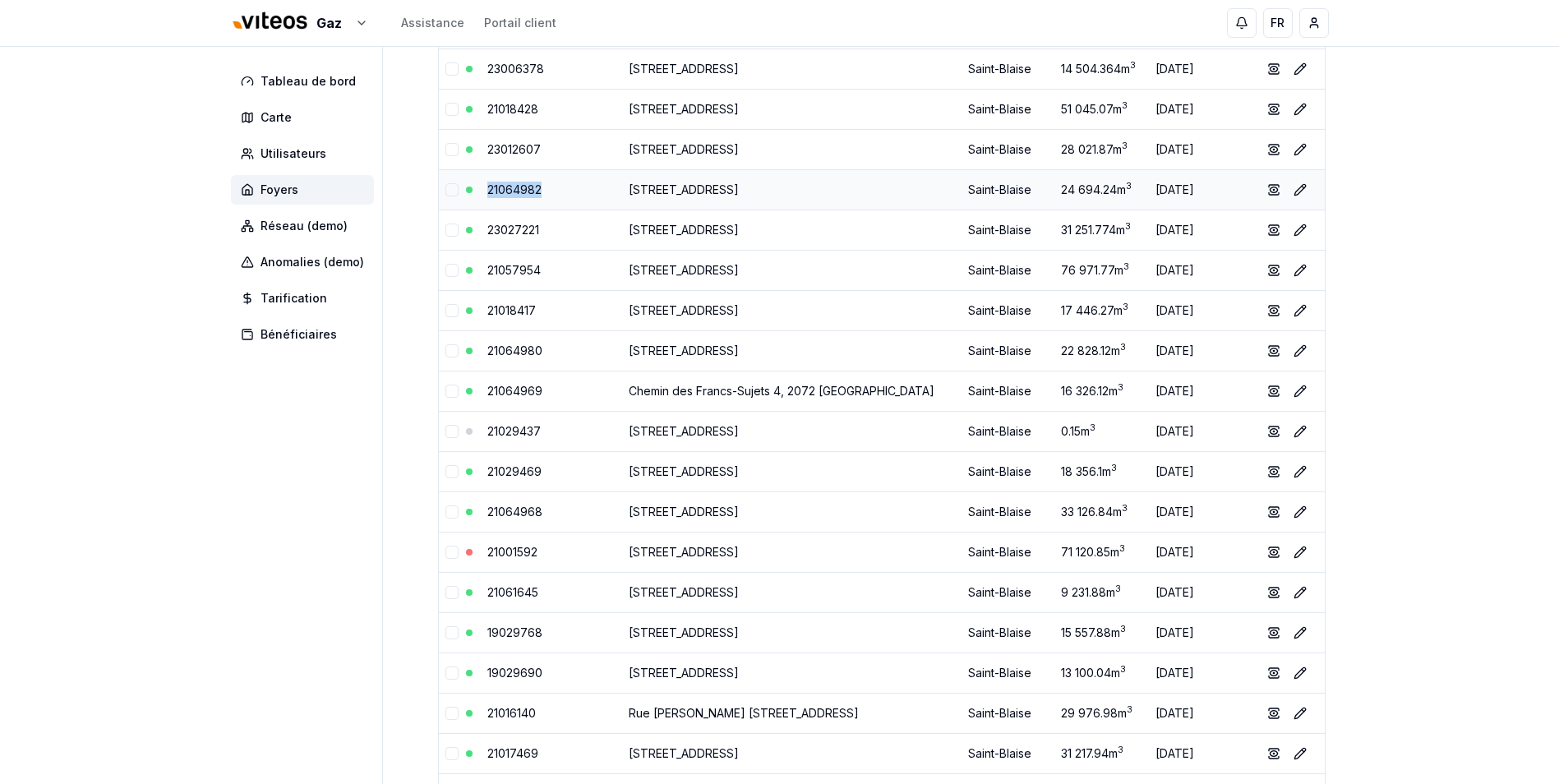
drag, startPoint x: 556, startPoint y: 191, endPoint x: 483, endPoint y: 193, distance: 73.0
click at [483, 193] on td "21064982" at bounding box center [552, 189] width 142 height 40
drag, startPoint x: 559, startPoint y: 234, endPoint x: 482, endPoint y: 233, distance: 77.0
click at [482, 233] on td "23027221" at bounding box center [552, 229] width 142 height 40
drag, startPoint x: 548, startPoint y: 270, endPoint x: 483, endPoint y: 281, distance: 65.9
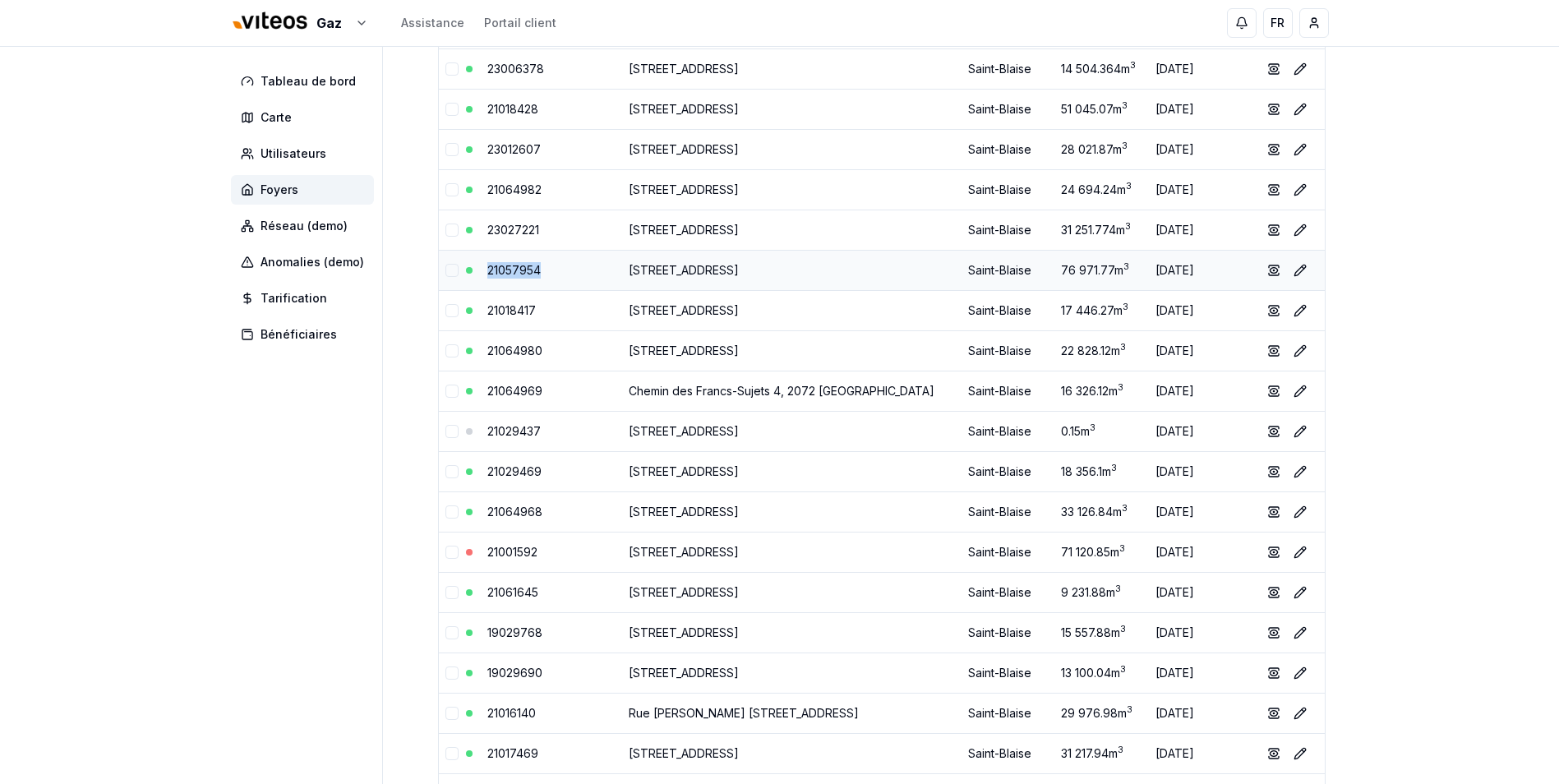
click at [483, 281] on td "21057954" at bounding box center [552, 269] width 142 height 40
drag, startPoint x: 548, startPoint y: 306, endPoint x: 480, endPoint y: 309, distance: 68.1
click at [481, 309] on td "21018417" at bounding box center [552, 309] width 142 height 40
drag, startPoint x: 553, startPoint y: 354, endPoint x: 473, endPoint y: 350, distance: 80.1
click at [473, 350] on tr "21064980 [STREET_ADDRESS] 22 828.12 m 3 [DATE] show Éditer" at bounding box center [882, 350] width 886 height 40
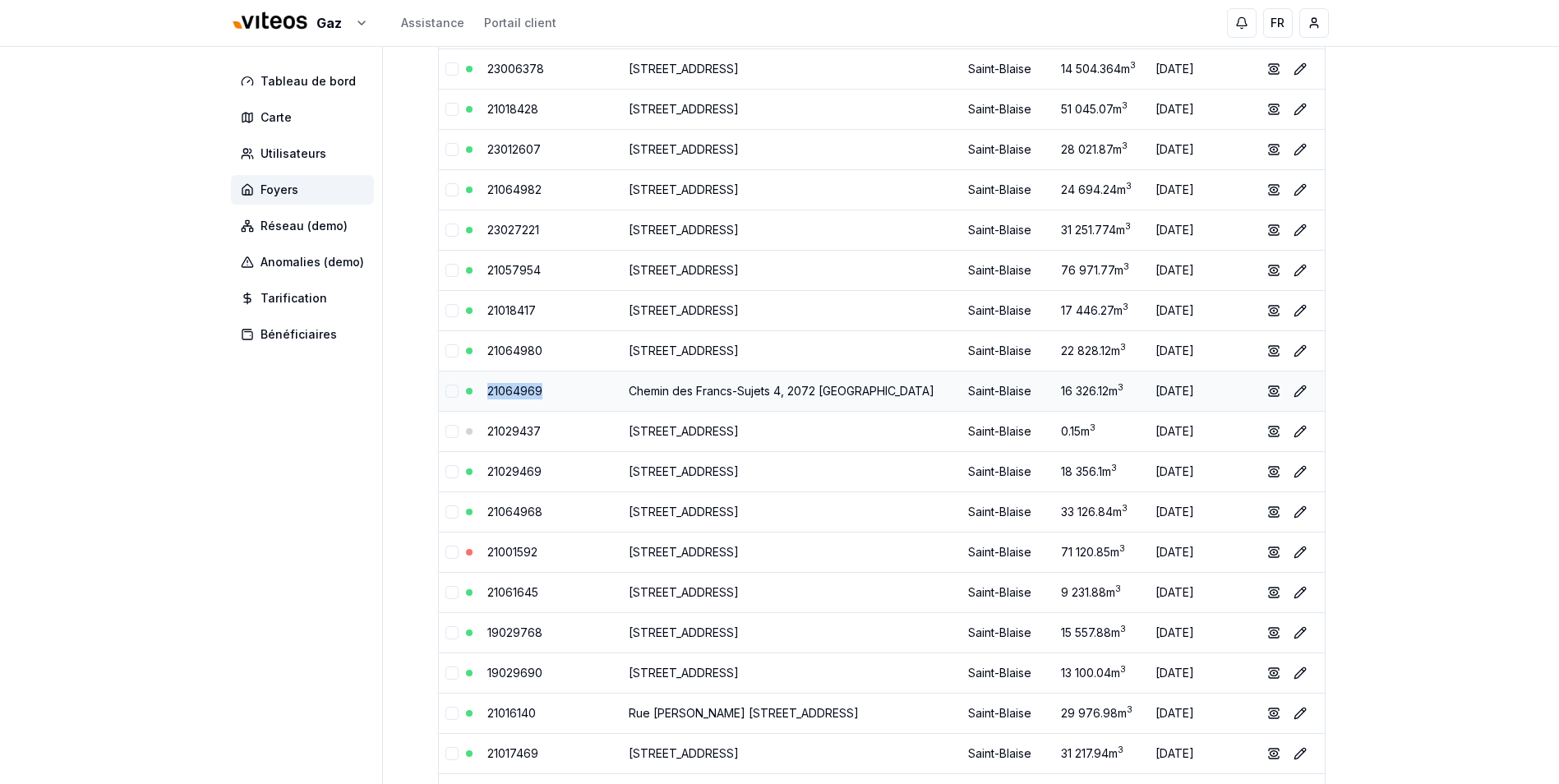
drag, startPoint x: 548, startPoint y: 395, endPoint x: 477, endPoint y: 397, distance: 71.0
click at [477, 397] on tr "21064969 Chemin des Francs-Sujets 4, 2072 [GEOGRAPHIC_DATA] 16 326.12 m 3 [DATE…" at bounding box center [882, 391] width 886 height 40
drag, startPoint x: 556, startPoint y: 473, endPoint x: 484, endPoint y: 475, distance: 72.0
click at [484, 475] on td "21029469" at bounding box center [552, 471] width 142 height 40
drag, startPoint x: 549, startPoint y: 512, endPoint x: 485, endPoint y: 515, distance: 64.1
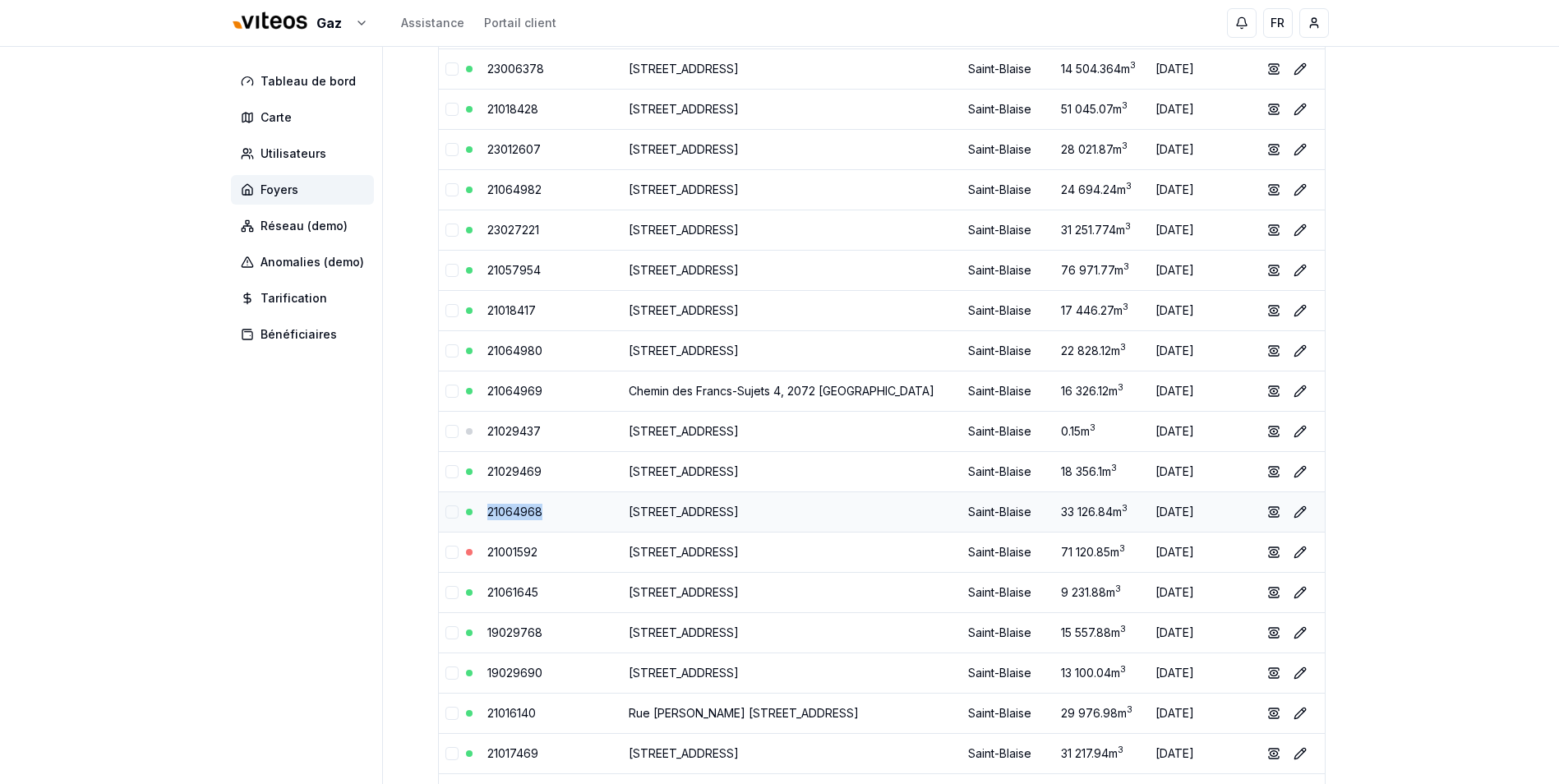
click at [485, 515] on td "21064968" at bounding box center [552, 511] width 142 height 40
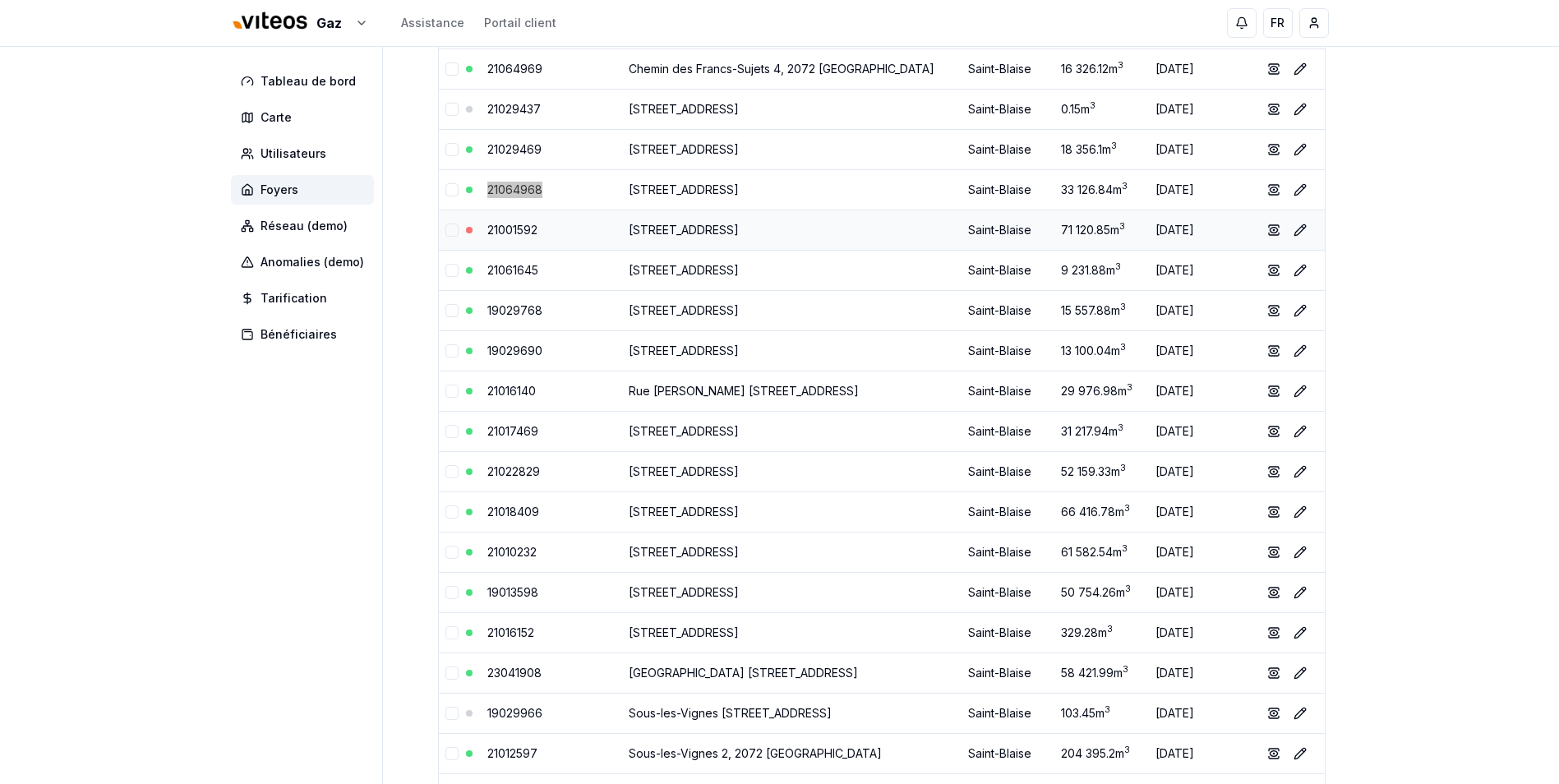
scroll to position [1726, 0]
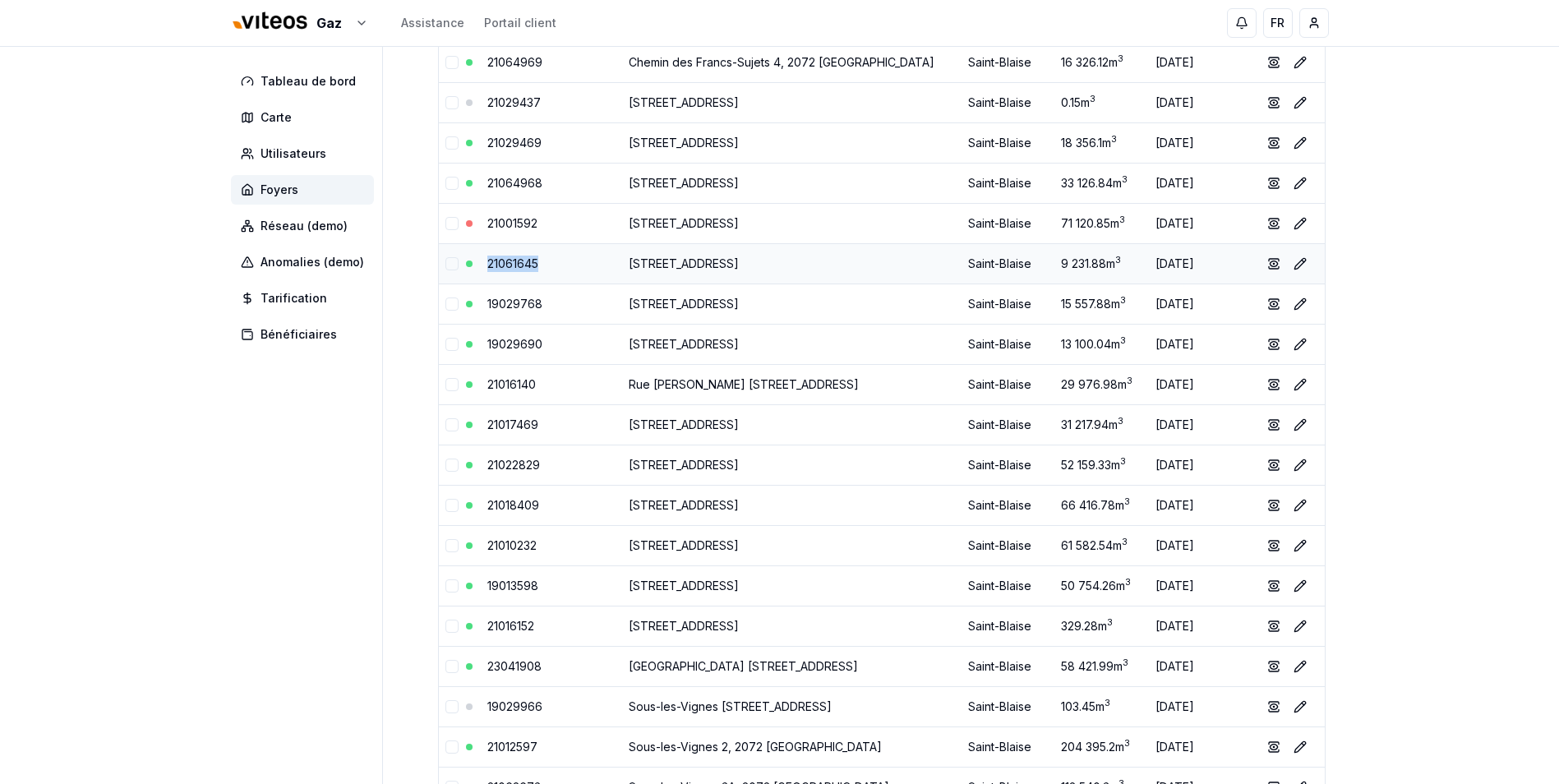
drag, startPoint x: 552, startPoint y: 262, endPoint x: 486, endPoint y: 265, distance: 66.1
click at [486, 265] on td "21061645" at bounding box center [552, 263] width 142 height 40
drag, startPoint x: 559, startPoint y: 299, endPoint x: 477, endPoint y: 299, distance: 82.0
click at [477, 299] on tr "19029768 [STREET_ADDRESS] 15 557.88 m 3 [DATE] show Éditer" at bounding box center [882, 303] width 886 height 40
drag, startPoint x: 559, startPoint y: 342, endPoint x: 483, endPoint y: 343, distance: 76.0
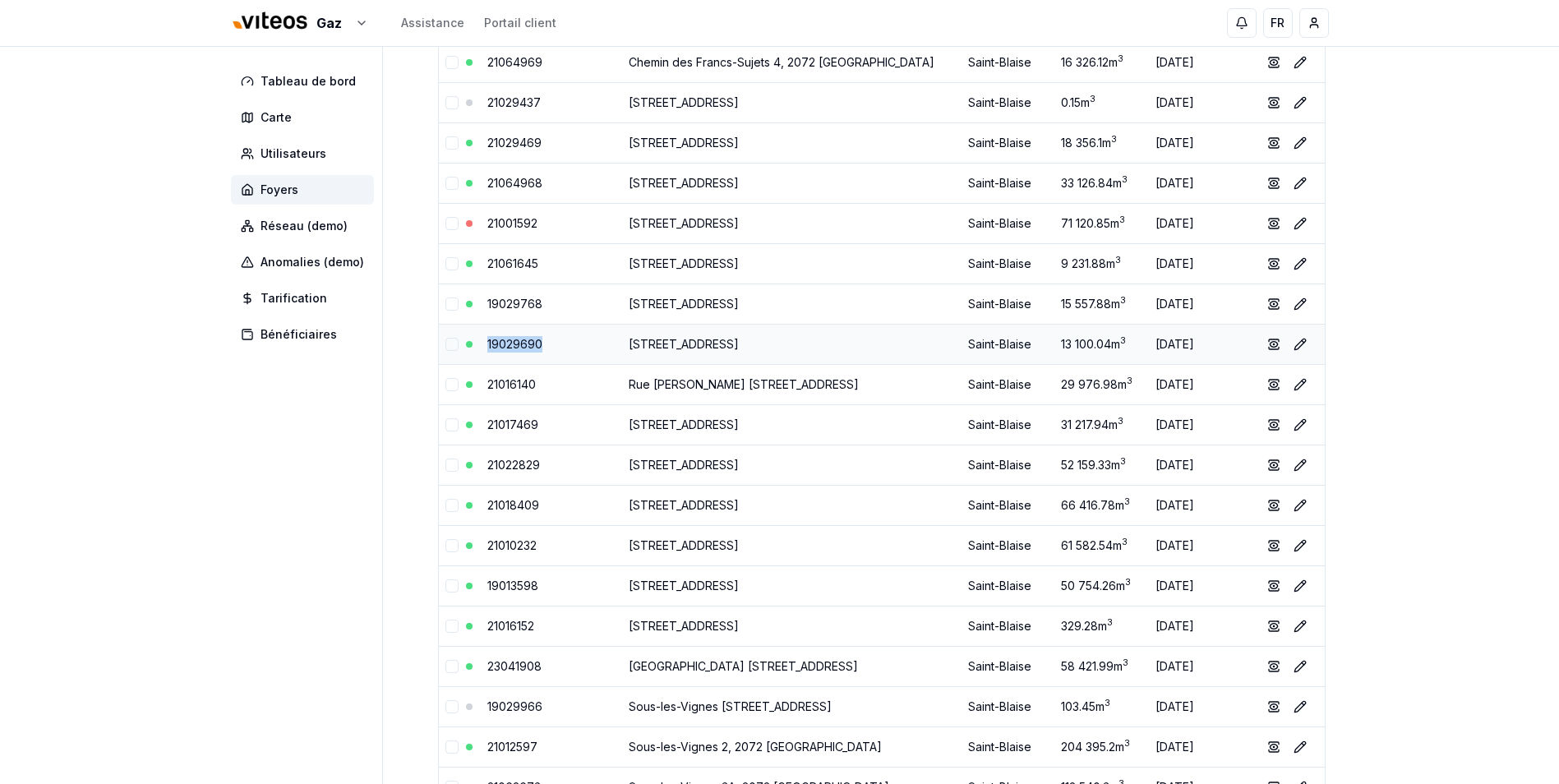
click at [483, 343] on td "19029690" at bounding box center [552, 343] width 142 height 40
drag, startPoint x: 547, startPoint y: 383, endPoint x: 480, endPoint y: 382, distance: 67.0
click at [481, 382] on td "21016140" at bounding box center [552, 383] width 142 height 40
drag, startPoint x: 544, startPoint y: 426, endPoint x: 458, endPoint y: 420, distance: 86.2
click at [458, 420] on tr "21017469 [GEOGRAPHIC_DATA] [STREET_ADDRESS] 31 217.94 m 3 [DATE] show Éditer" at bounding box center [882, 424] width 886 height 40
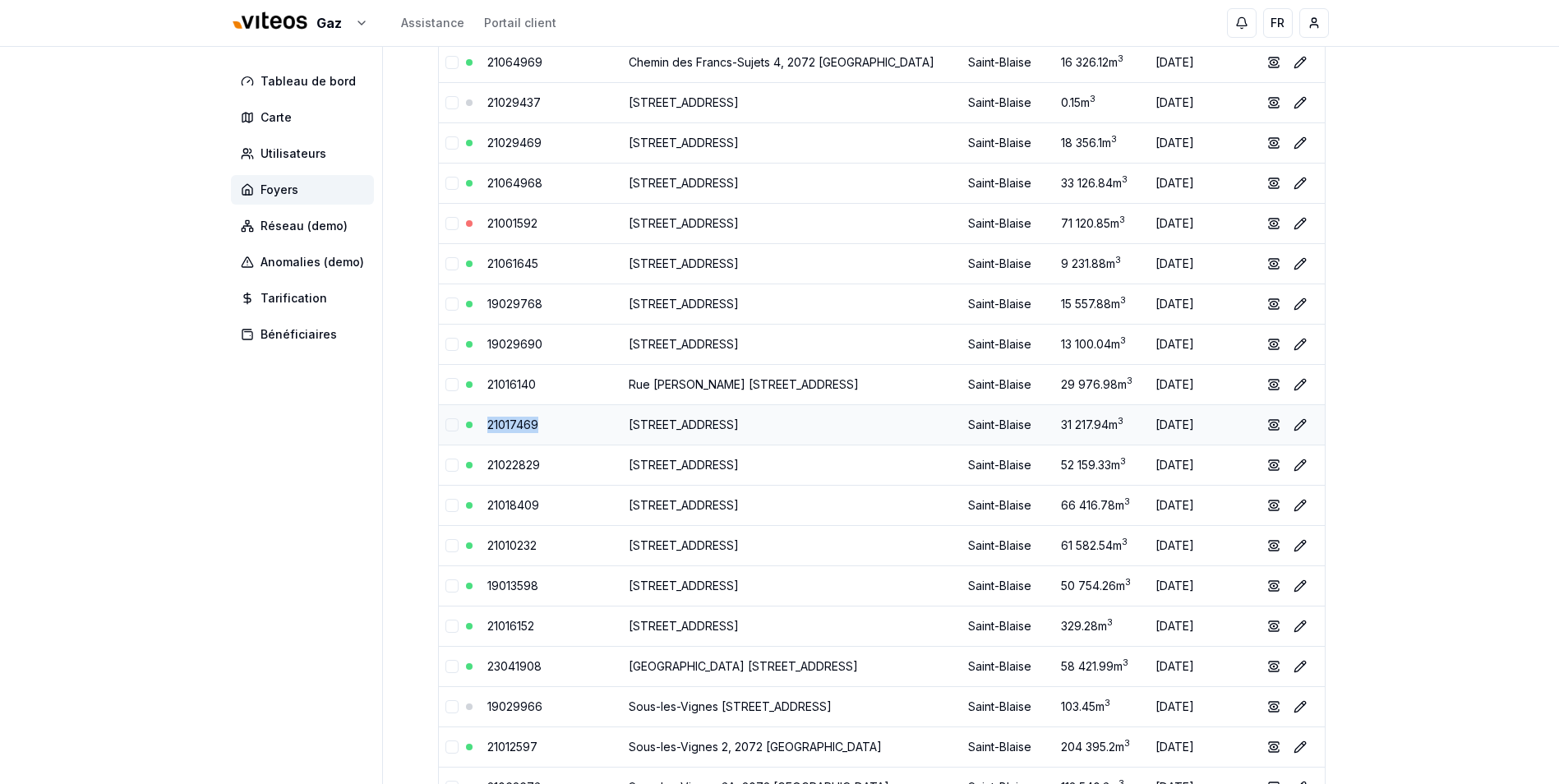
click at [557, 425] on td "21017469" at bounding box center [552, 424] width 142 height 40
drag, startPoint x: 565, startPoint y: 423, endPoint x: 483, endPoint y: 424, distance: 82.0
click at [483, 424] on td "21017469" at bounding box center [552, 424] width 142 height 40
drag, startPoint x: 546, startPoint y: 469, endPoint x: 484, endPoint y: 469, distance: 62.0
click at [484, 469] on td "21022829" at bounding box center [552, 464] width 142 height 40
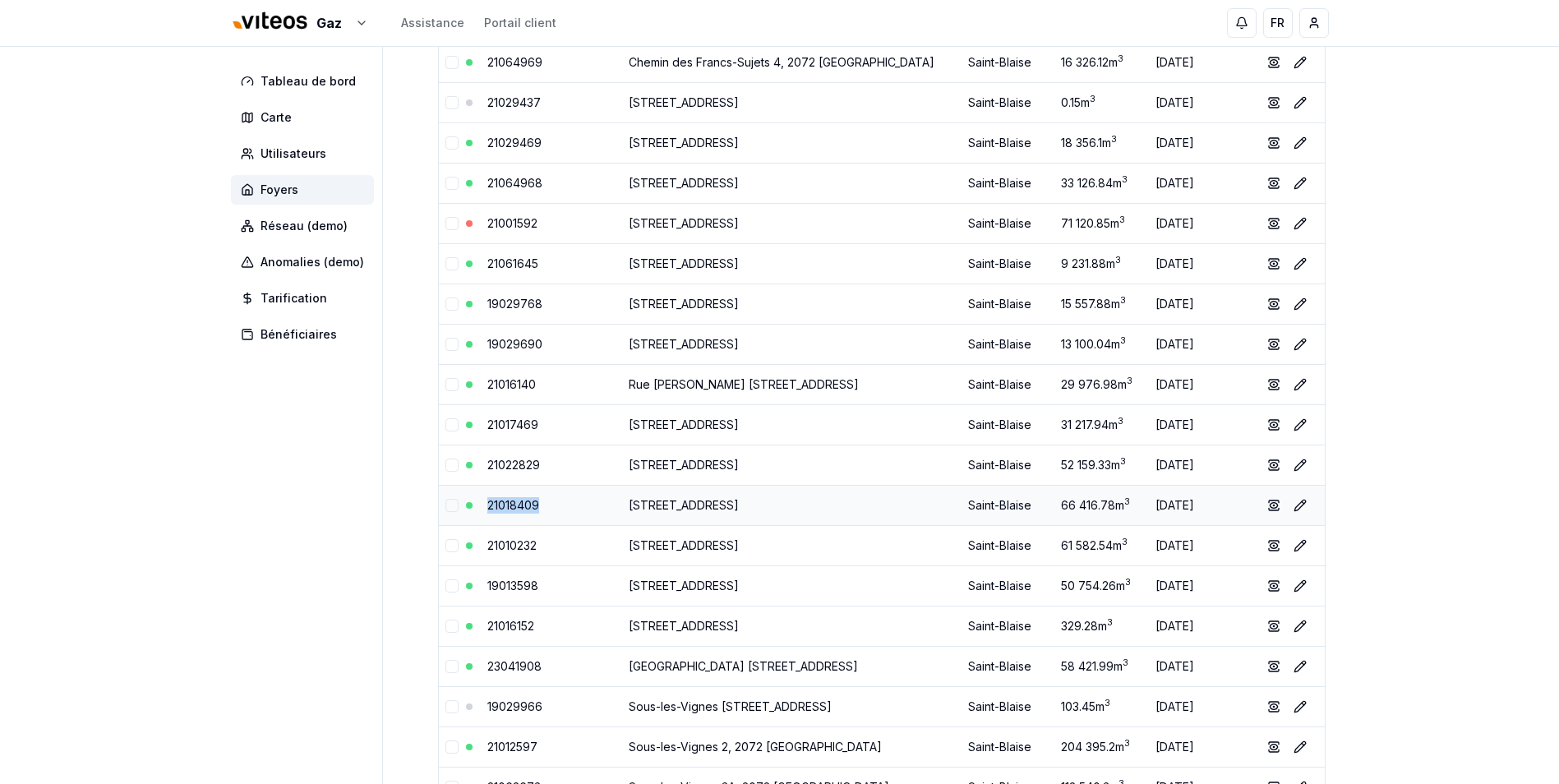
drag, startPoint x: 545, startPoint y: 506, endPoint x: 476, endPoint y: 503, distance: 69.1
click at [476, 503] on tr "21018409 [STREET_ADDRESS] 66 416.78 m 3 [DATE] show Éditer" at bounding box center [882, 504] width 886 height 40
drag, startPoint x: 548, startPoint y: 547, endPoint x: 480, endPoint y: 546, distance: 68.0
click at [481, 546] on td "21010232" at bounding box center [552, 544] width 142 height 40
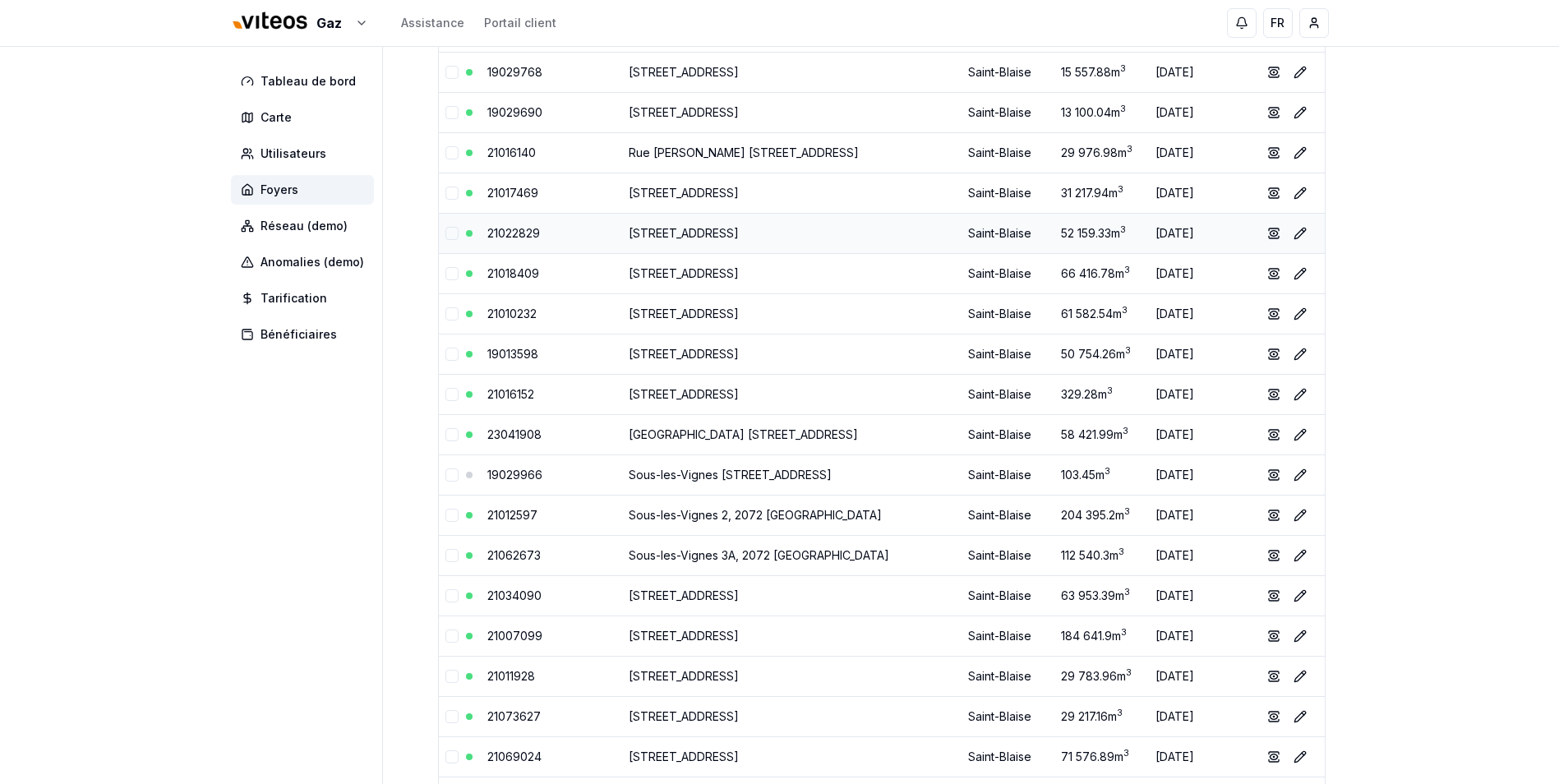
scroll to position [1972, 0]
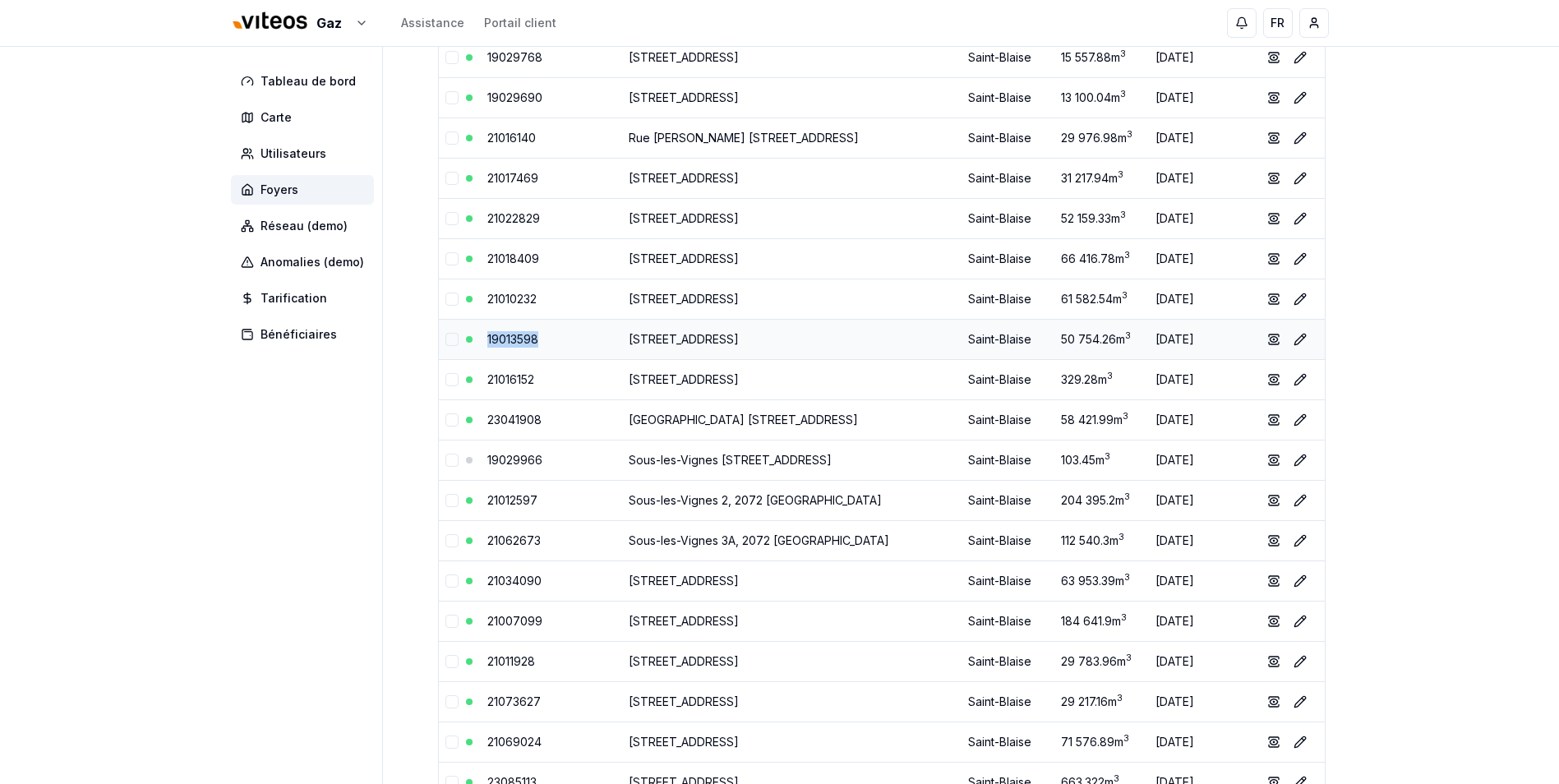
drag, startPoint x: 545, startPoint y: 343, endPoint x: 480, endPoint y: 343, distance: 65.0
click at [481, 343] on td "19013598" at bounding box center [552, 338] width 142 height 40
drag, startPoint x: 538, startPoint y: 383, endPoint x: 482, endPoint y: 385, distance: 56.0
click at [482, 385] on td "21016152" at bounding box center [552, 378] width 142 height 40
drag, startPoint x: 547, startPoint y: 418, endPoint x: 485, endPoint y: 423, distance: 62.2
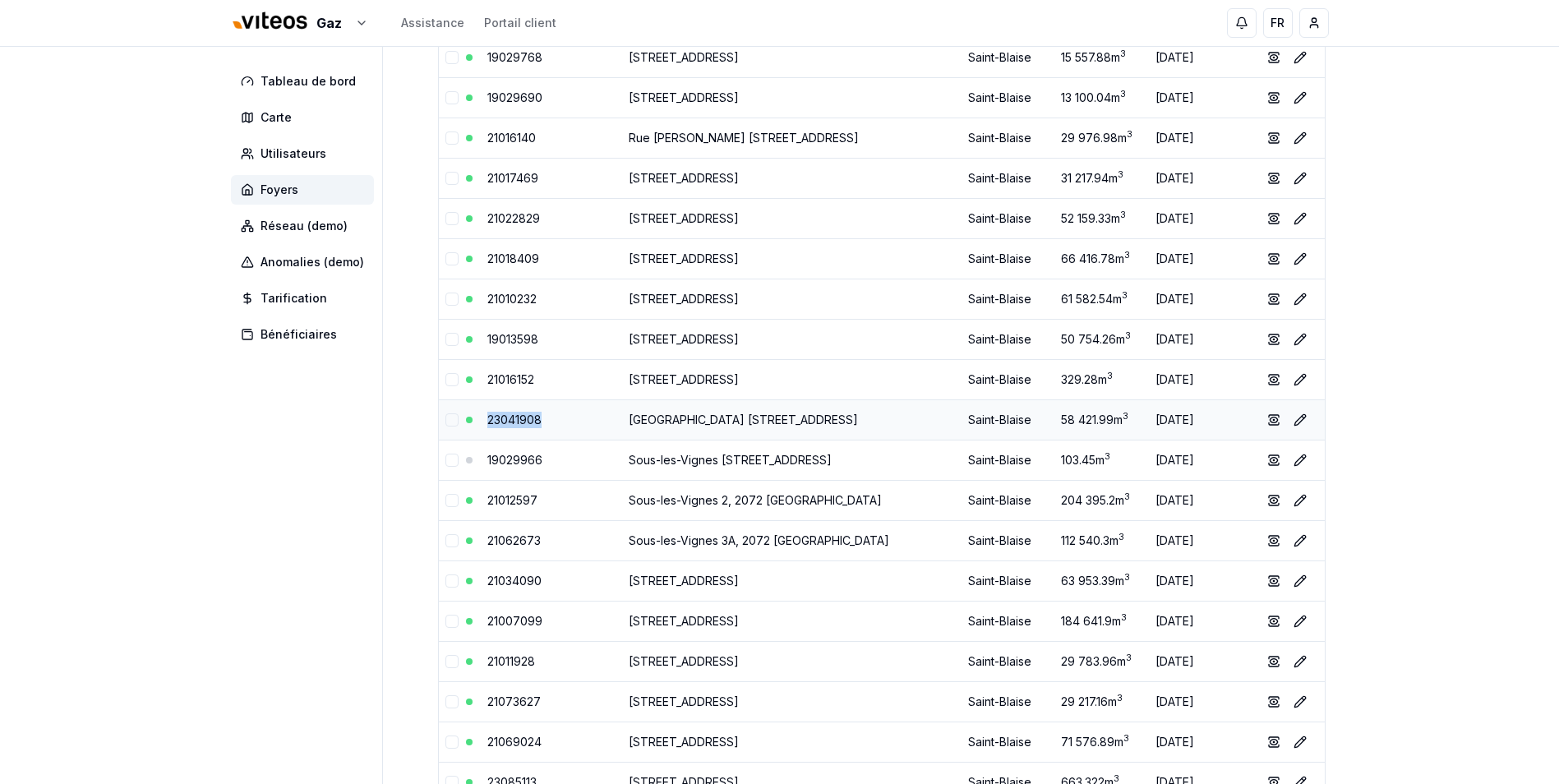
click at [485, 423] on td "23041908" at bounding box center [552, 419] width 142 height 40
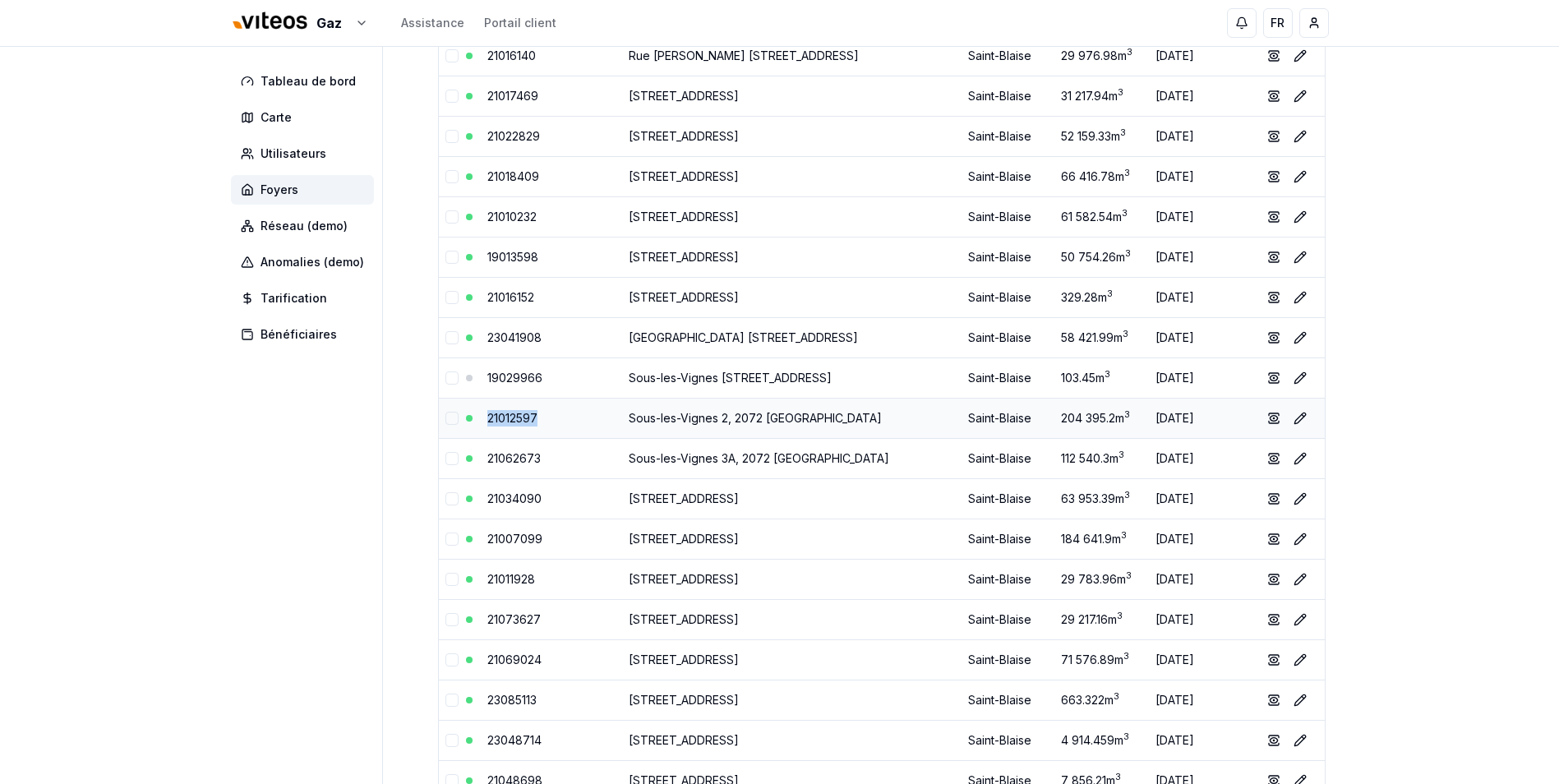
drag, startPoint x: 553, startPoint y: 416, endPoint x: 483, endPoint y: 420, distance: 70.1
click at [483, 420] on td "21012597" at bounding box center [552, 418] width 142 height 40
drag, startPoint x: 549, startPoint y: 458, endPoint x: 486, endPoint y: 461, distance: 63.1
click at [486, 461] on td "21062673" at bounding box center [552, 458] width 142 height 40
drag, startPoint x: 551, startPoint y: 501, endPoint x: 481, endPoint y: 502, distance: 70.0
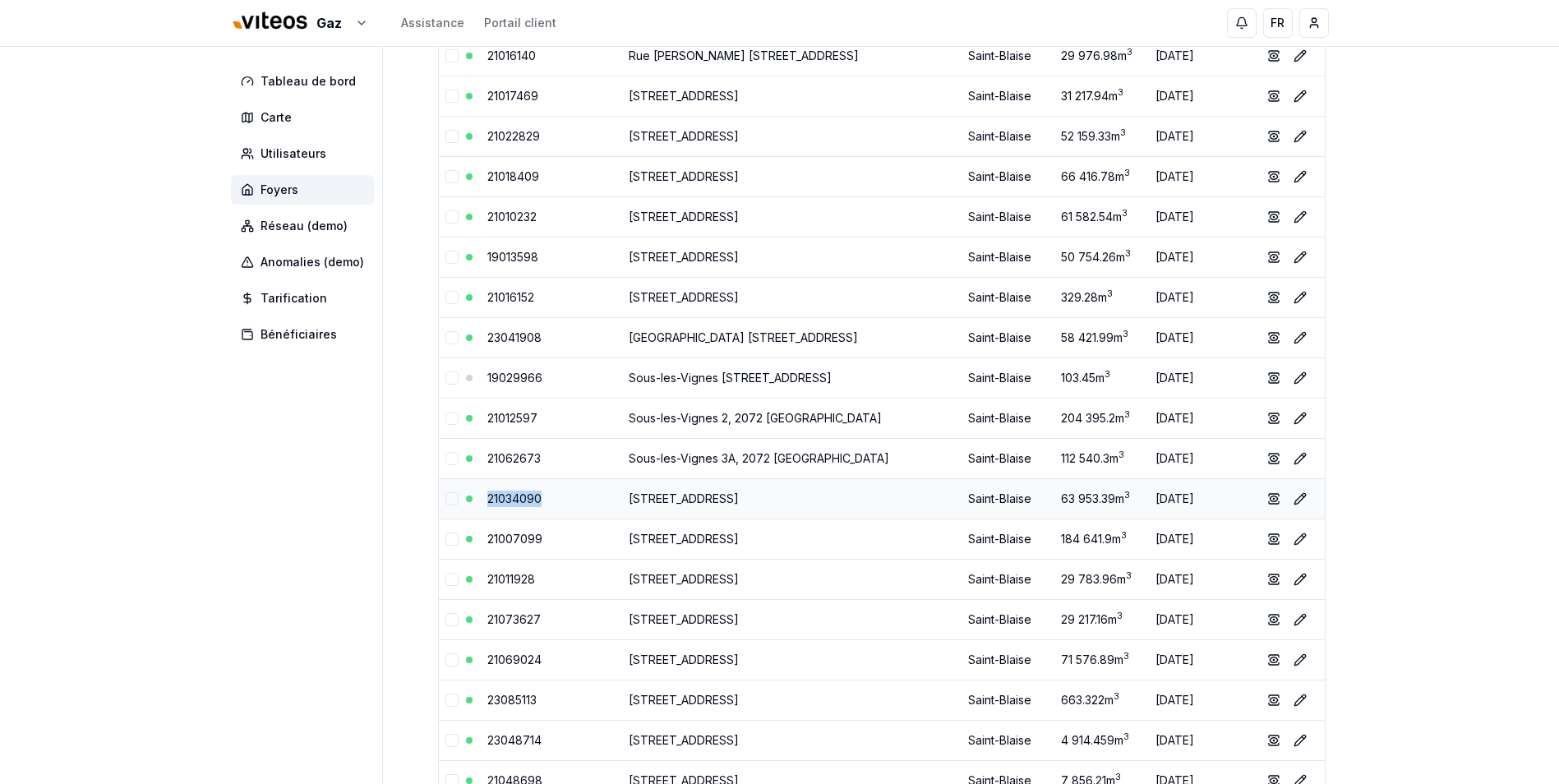
click at [481, 502] on td "21034090" at bounding box center [552, 498] width 142 height 40
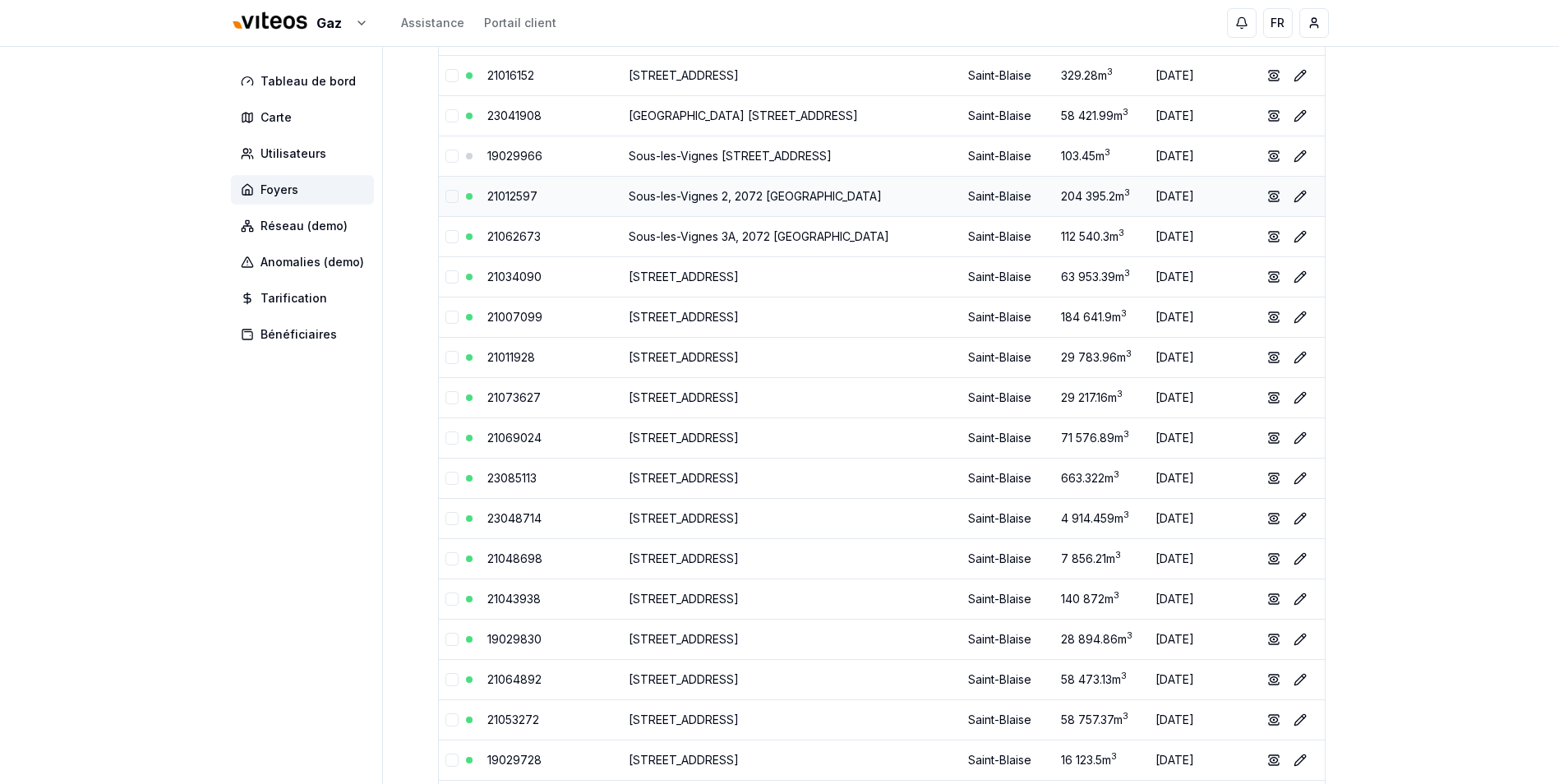
scroll to position [2301, 0]
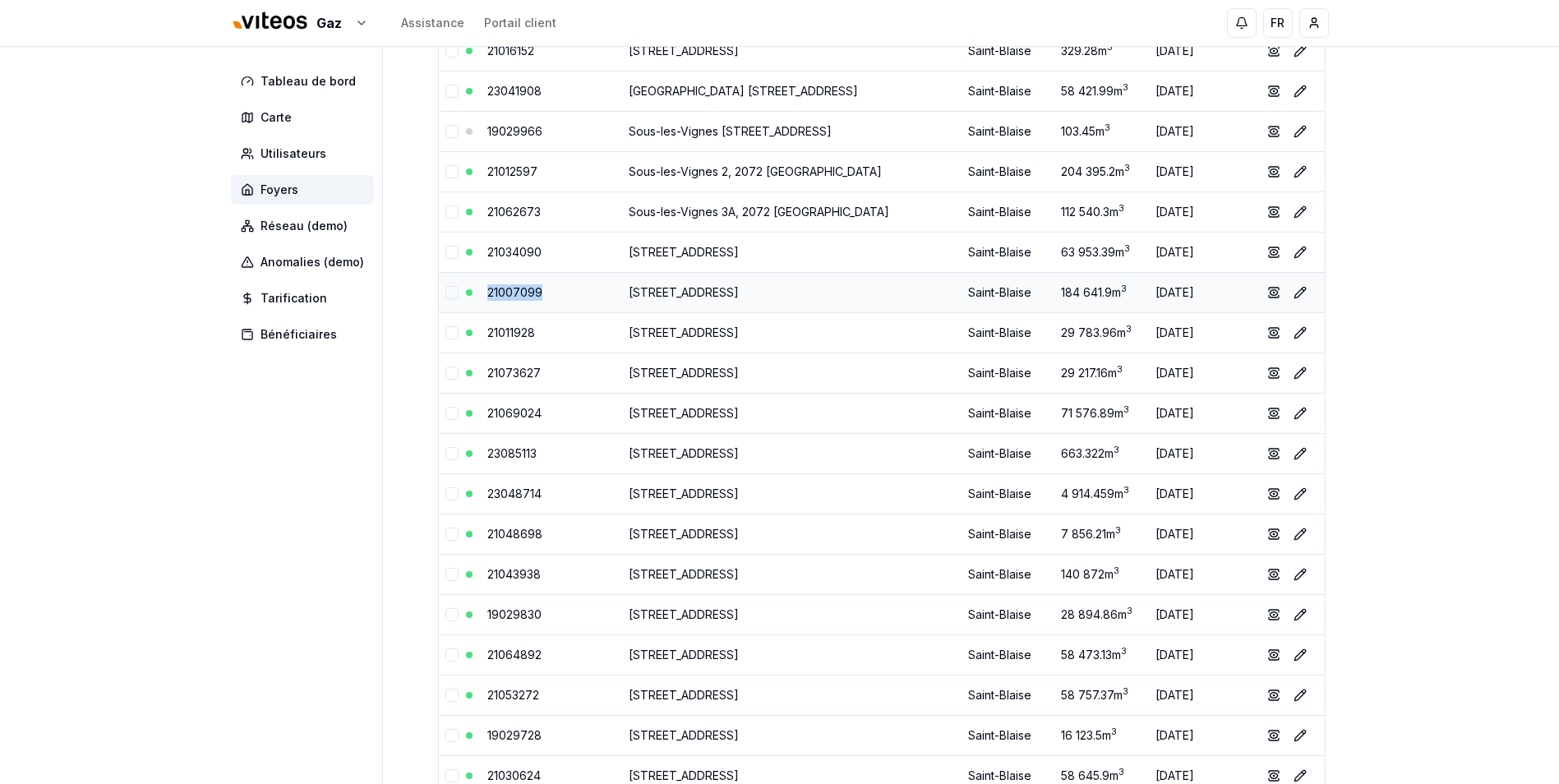
drag, startPoint x: 550, startPoint y: 295, endPoint x: 484, endPoint y: 295, distance: 66.0
click at [484, 295] on td "21007099" at bounding box center [552, 292] width 142 height 40
drag, startPoint x: 546, startPoint y: 335, endPoint x: 479, endPoint y: 330, distance: 67.2
click at [481, 330] on td "21011928" at bounding box center [552, 332] width 142 height 40
drag, startPoint x: 542, startPoint y: 371, endPoint x: 476, endPoint y: 376, distance: 66.2
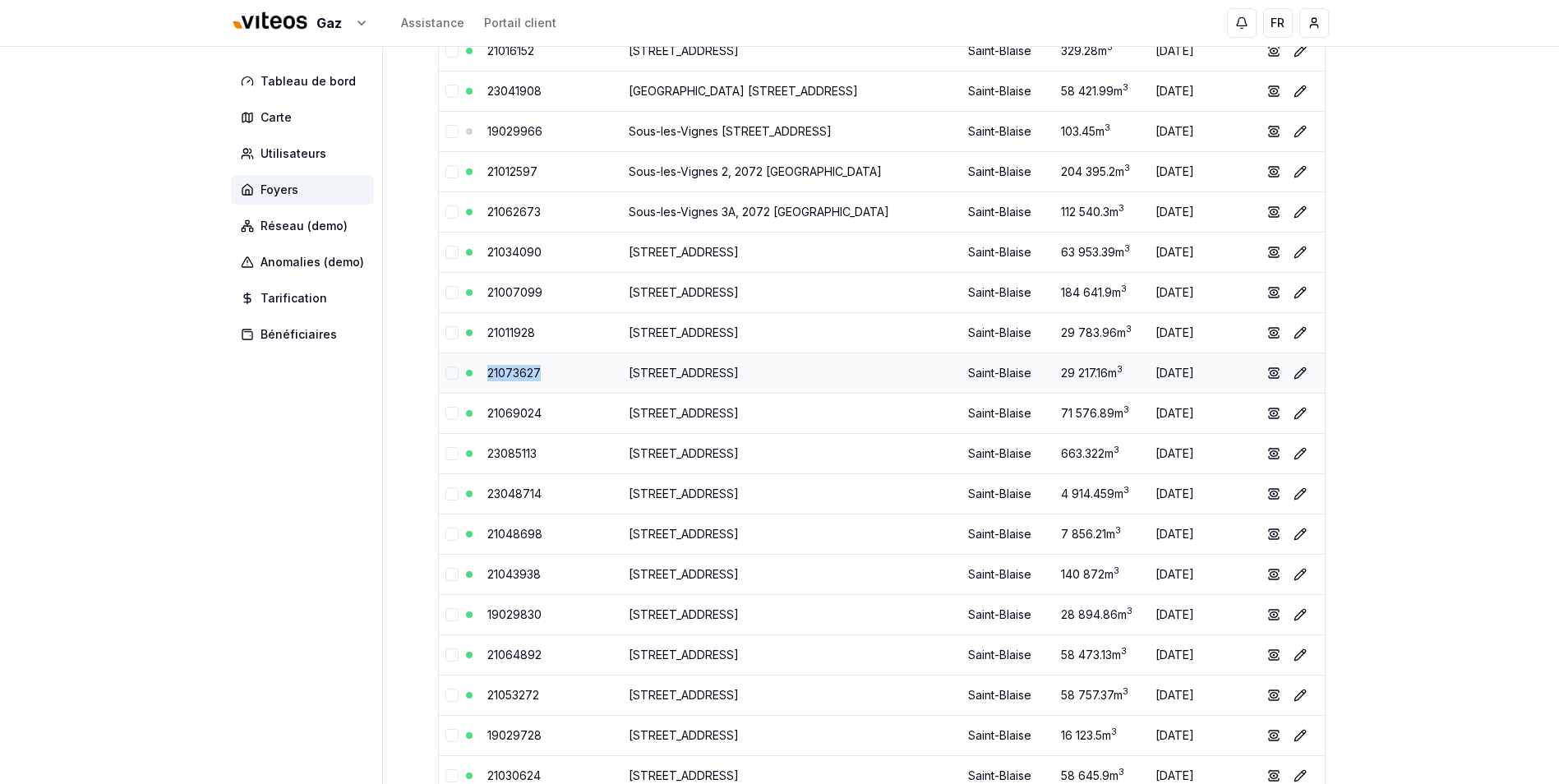
click at [476, 376] on tr "21073627 [STREET_ADDRESS] 29 217.16 m 3 [DATE] show Éditer" at bounding box center [882, 372] width 886 height 40
drag, startPoint x: 547, startPoint y: 413, endPoint x: 484, endPoint y: 415, distance: 63.0
click at [484, 415] on td "21069024" at bounding box center [552, 412] width 142 height 40
drag, startPoint x: 550, startPoint y: 455, endPoint x: 483, endPoint y: 452, distance: 67.1
click at [483, 452] on td "23085113" at bounding box center [552, 452] width 142 height 40
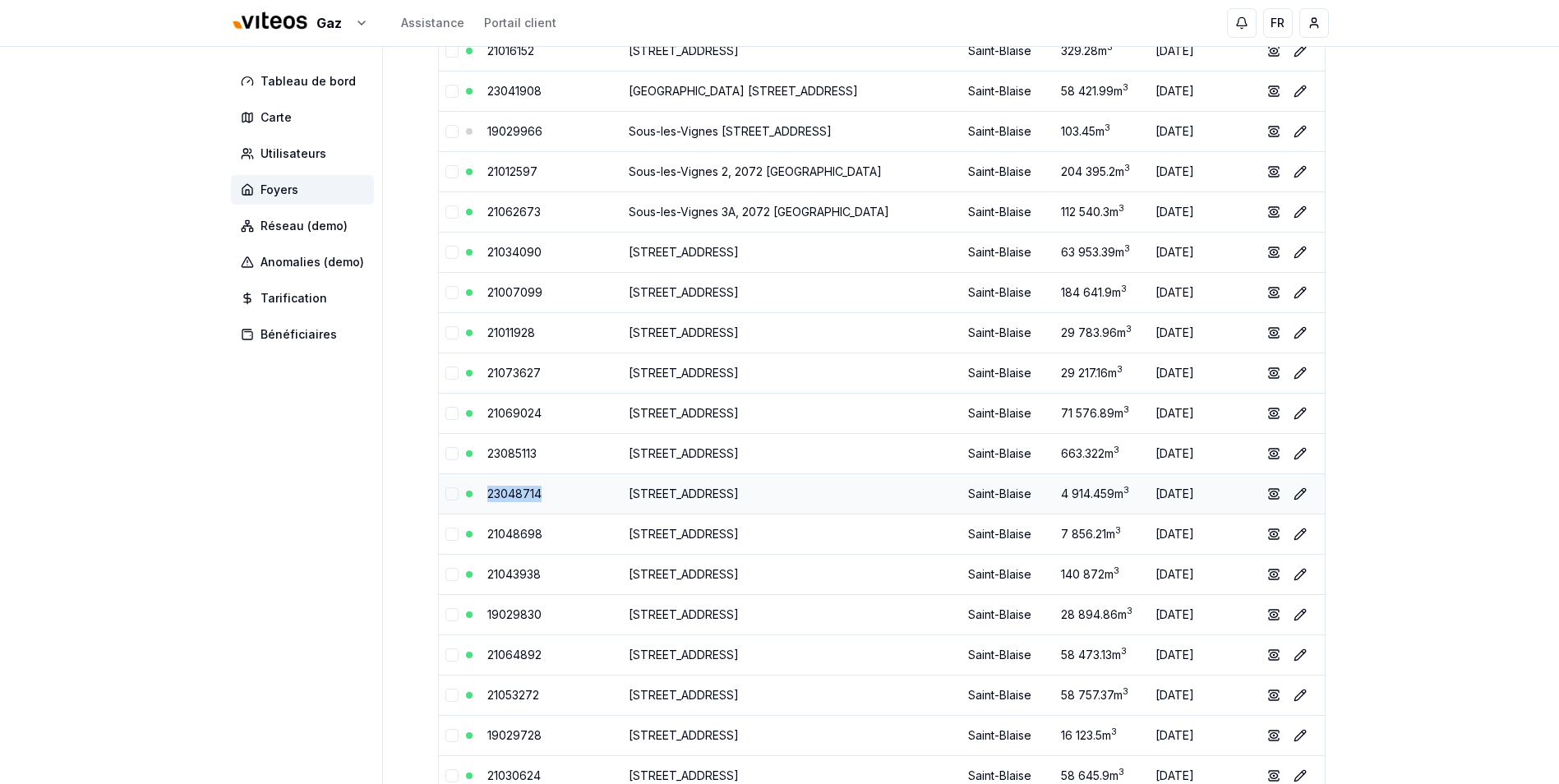
drag, startPoint x: 556, startPoint y: 496, endPoint x: 486, endPoint y: 492, distance: 70.1
click at [486, 492] on td "23048714" at bounding box center [552, 493] width 142 height 40
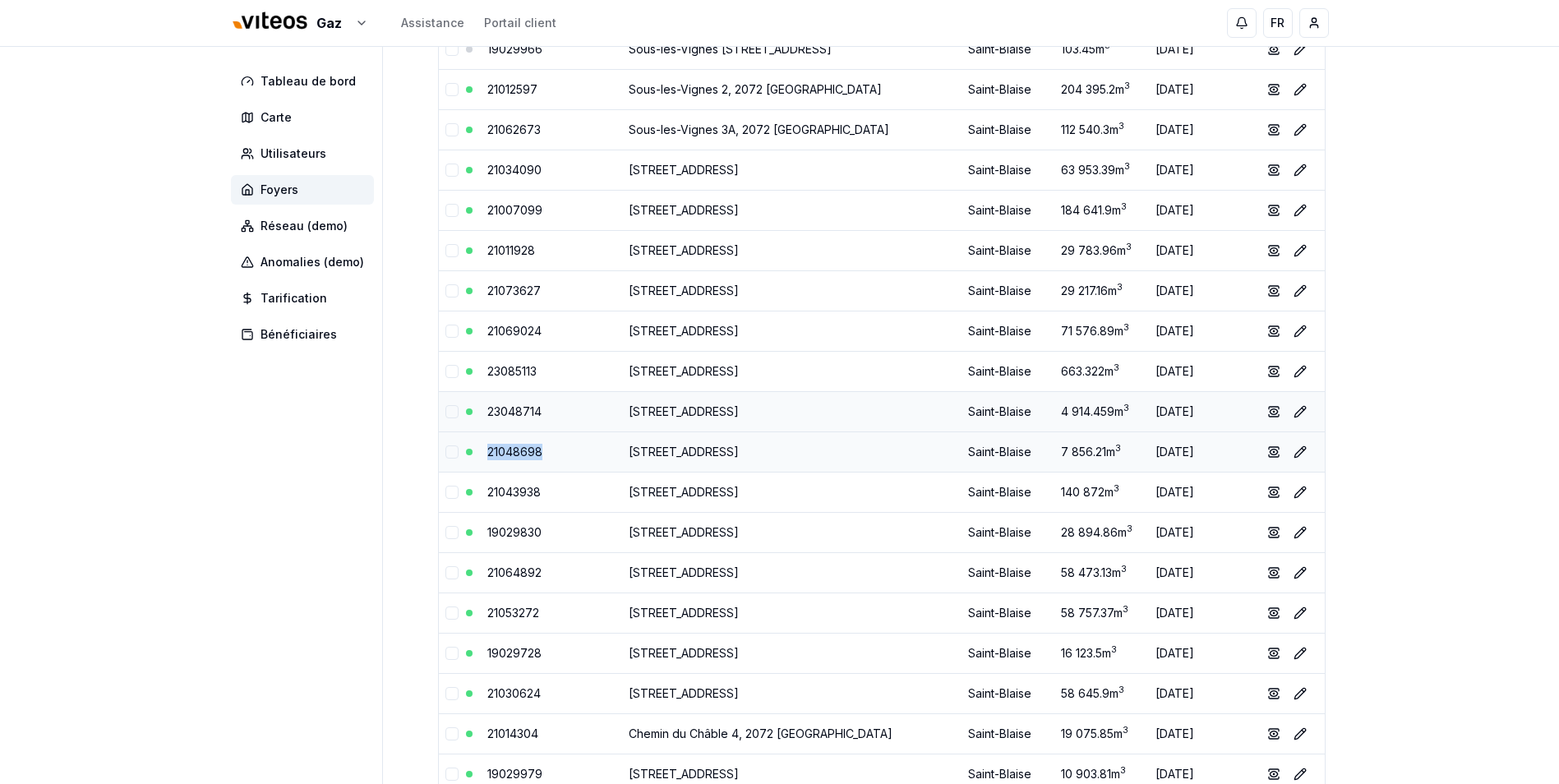
drag, startPoint x: 552, startPoint y: 454, endPoint x: 486, endPoint y: 457, distance: 66.1
click at [486, 457] on td "21048698" at bounding box center [552, 451] width 142 height 40
drag, startPoint x: 551, startPoint y: 497, endPoint x: 474, endPoint y: 501, distance: 77.1
click at [474, 501] on tr "21043938 [STREET_ADDRESS] 140 872 m 3 [DATE] show Éditer" at bounding box center [882, 491] width 886 height 40
drag, startPoint x: 551, startPoint y: 530, endPoint x: 482, endPoint y: 534, distance: 69.1
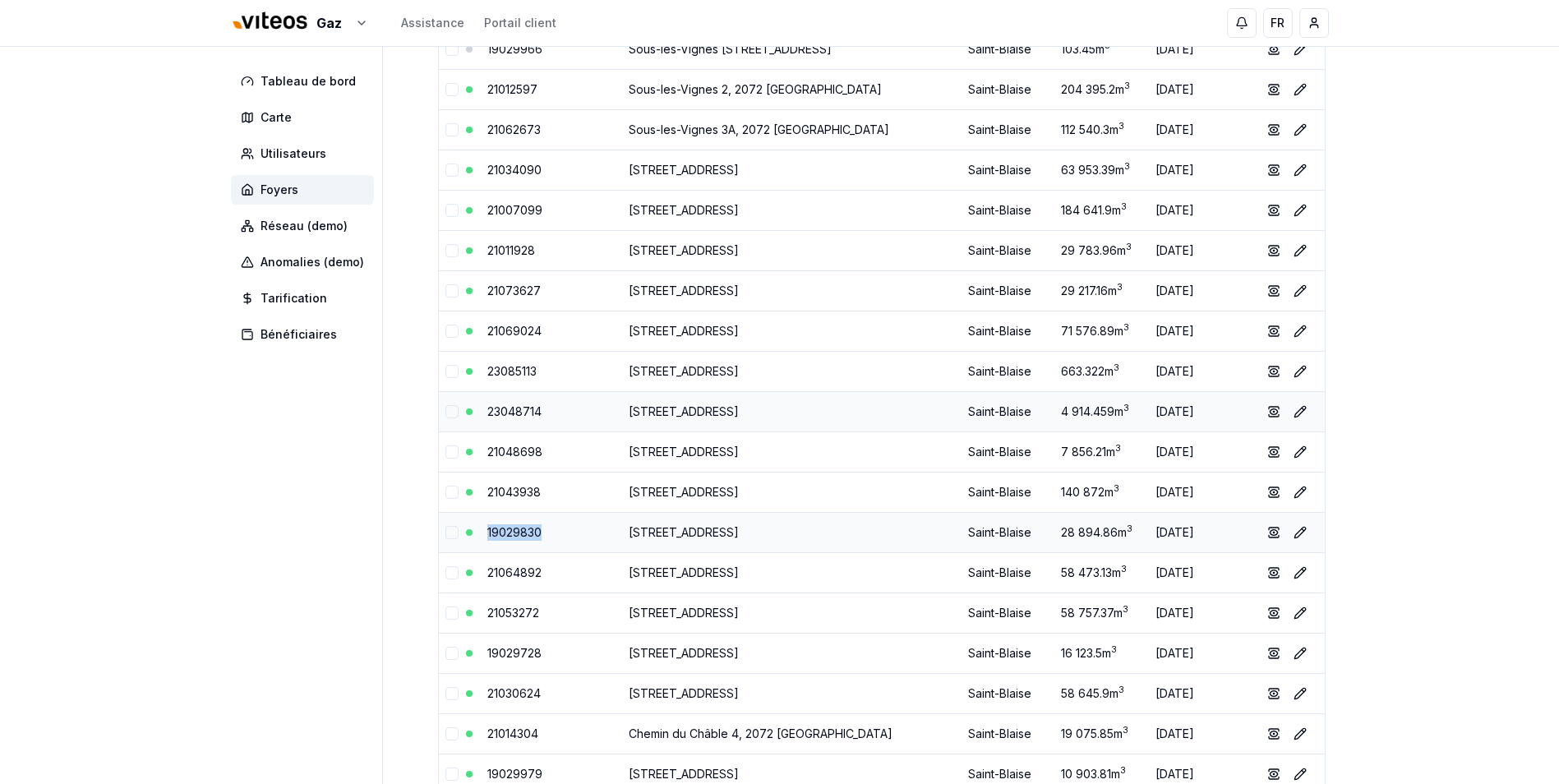
click at [482, 534] on td "19029830" at bounding box center [552, 531] width 142 height 40
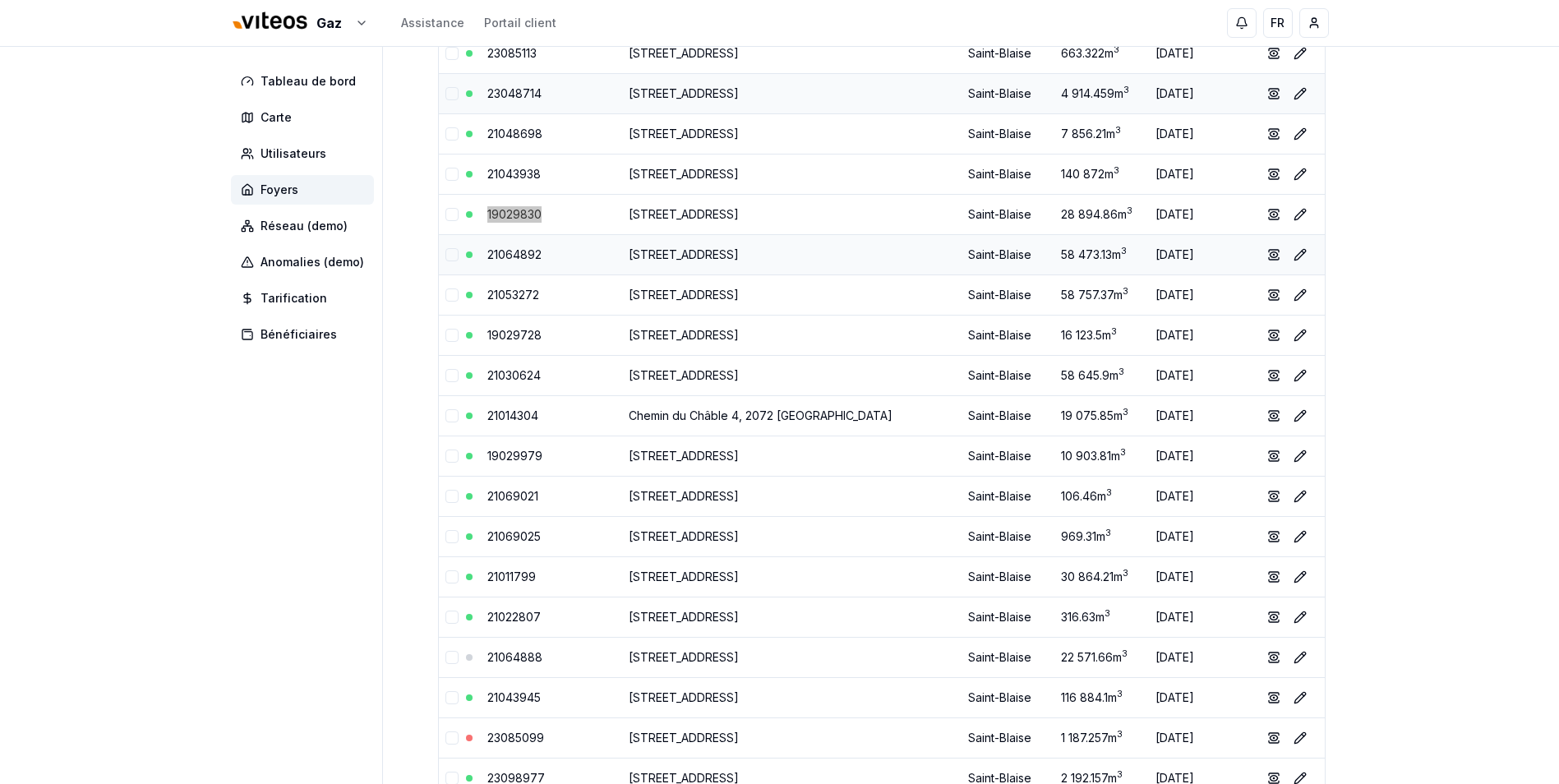
scroll to position [2712, 0]
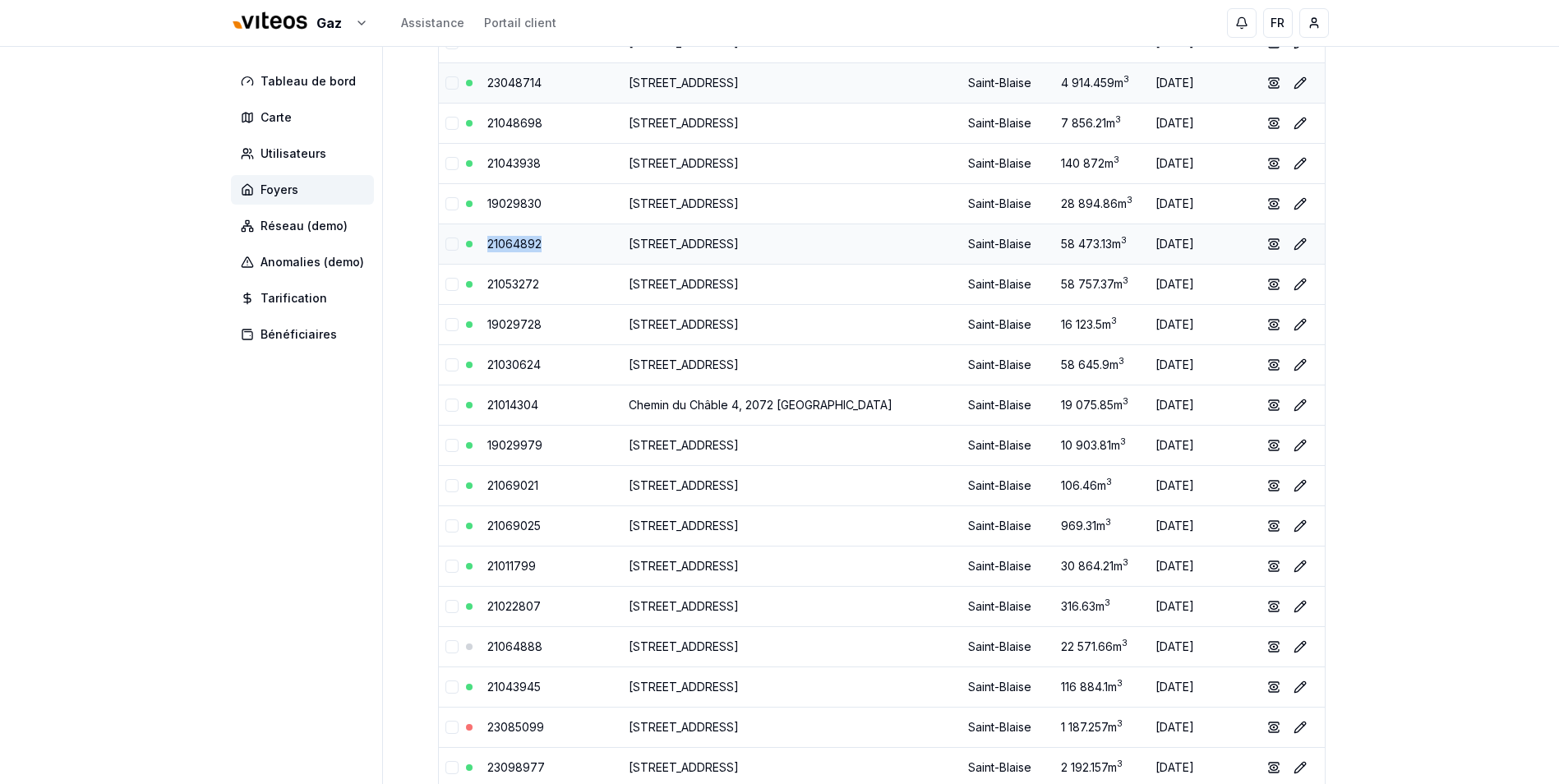
drag, startPoint x: 547, startPoint y: 247, endPoint x: 475, endPoint y: 246, distance: 72.0
click at [475, 246] on tr "21064892 [STREET_ADDRESS] 58 473.13 m 3 [DATE] show Éditer" at bounding box center [882, 243] width 886 height 40
drag, startPoint x: 554, startPoint y: 282, endPoint x: 480, endPoint y: 282, distance: 74.0
click at [481, 282] on td "21053272" at bounding box center [552, 283] width 142 height 40
drag, startPoint x: 557, startPoint y: 325, endPoint x: 474, endPoint y: 325, distance: 83.0
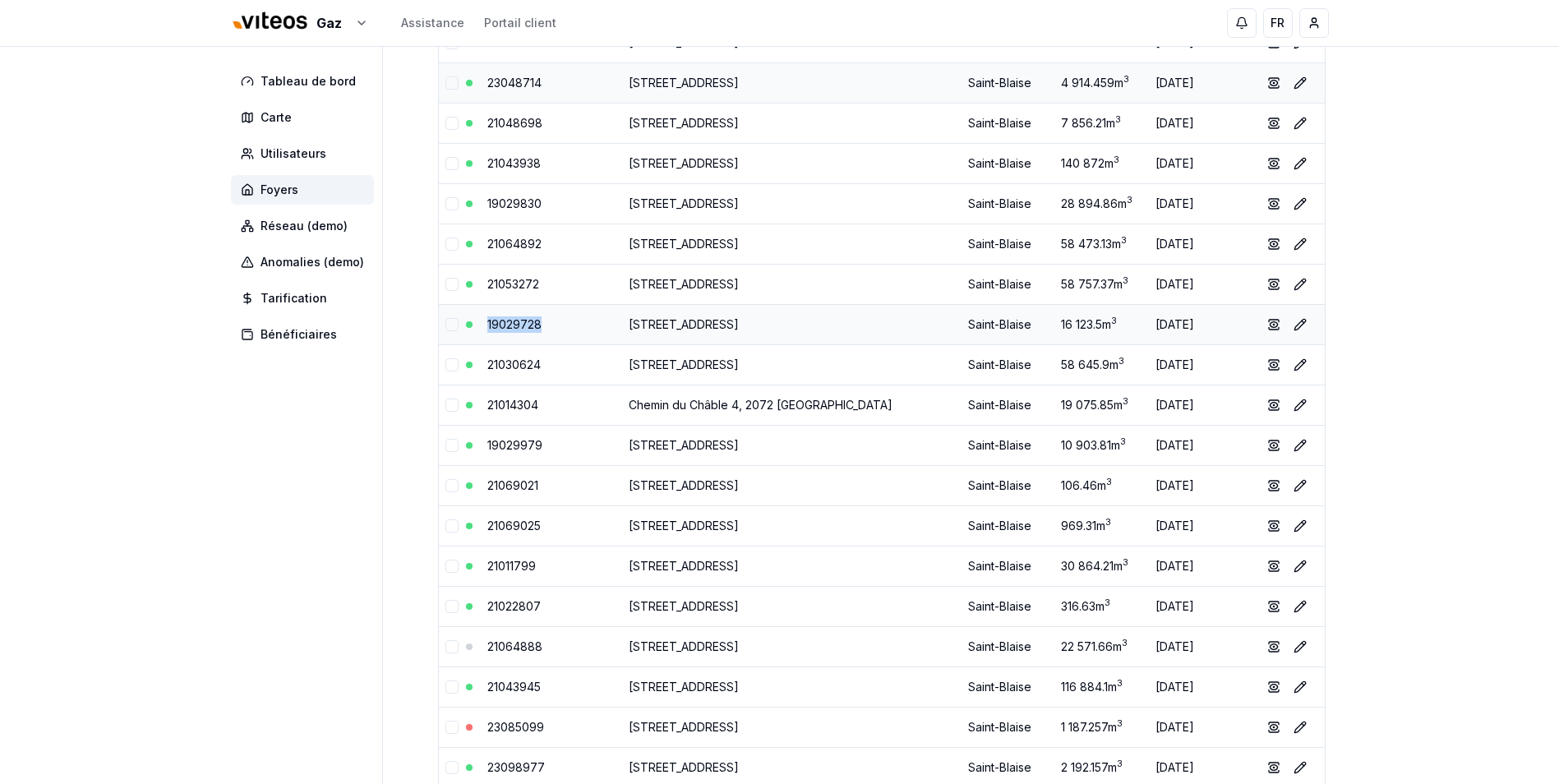
click at [474, 325] on tr "19029728 [STREET_ADDRESS] 16 123.5 m 3 [DATE] show Éditer" at bounding box center [882, 323] width 886 height 40
drag, startPoint x: 546, startPoint y: 363, endPoint x: 478, endPoint y: 364, distance: 68.0
click at [478, 364] on tr "21030624 [STREET_ADDRESS] 58 645.9 m 3 [DATE] show Éditer" at bounding box center [882, 364] width 886 height 40
drag, startPoint x: 555, startPoint y: 411, endPoint x: 482, endPoint y: 411, distance: 73.0
click at [482, 411] on td "21014304" at bounding box center [552, 404] width 142 height 40
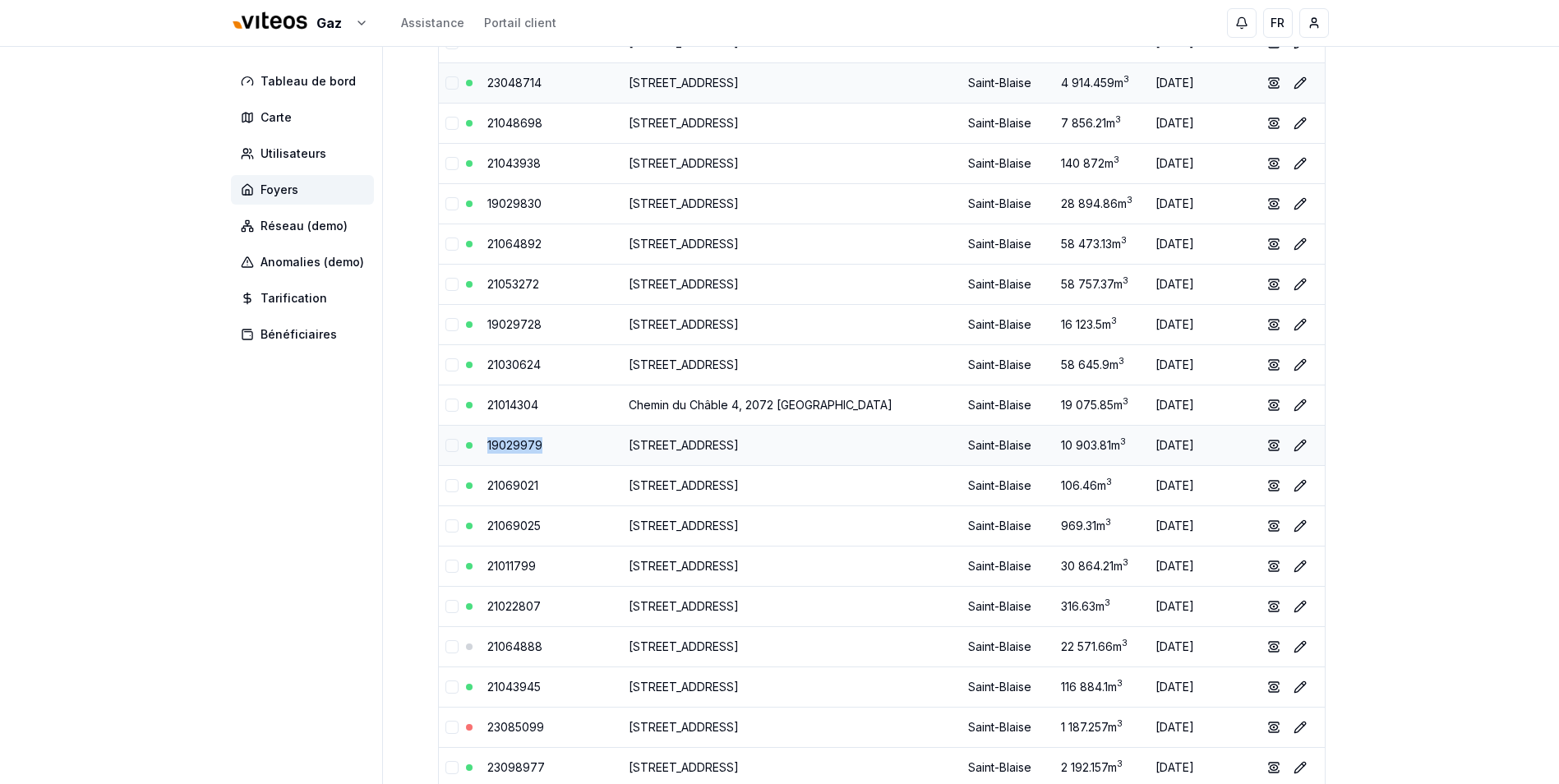
drag, startPoint x: 559, startPoint y: 447, endPoint x: 479, endPoint y: 447, distance: 80.0
click at [481, 447] on td "19029979" at bounding box center [552, 445] width 142 height 40
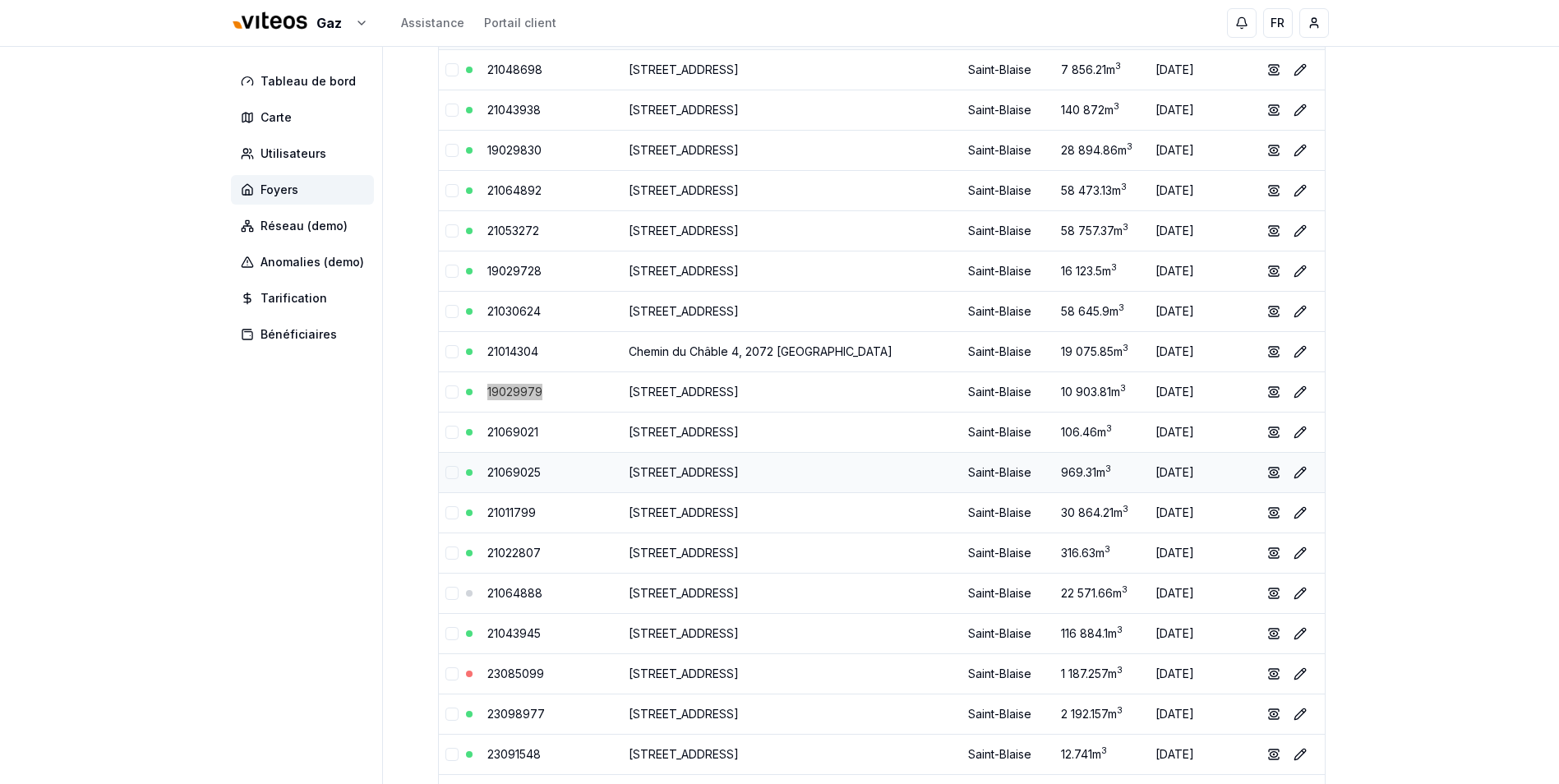
scroll to position [2794, 0]
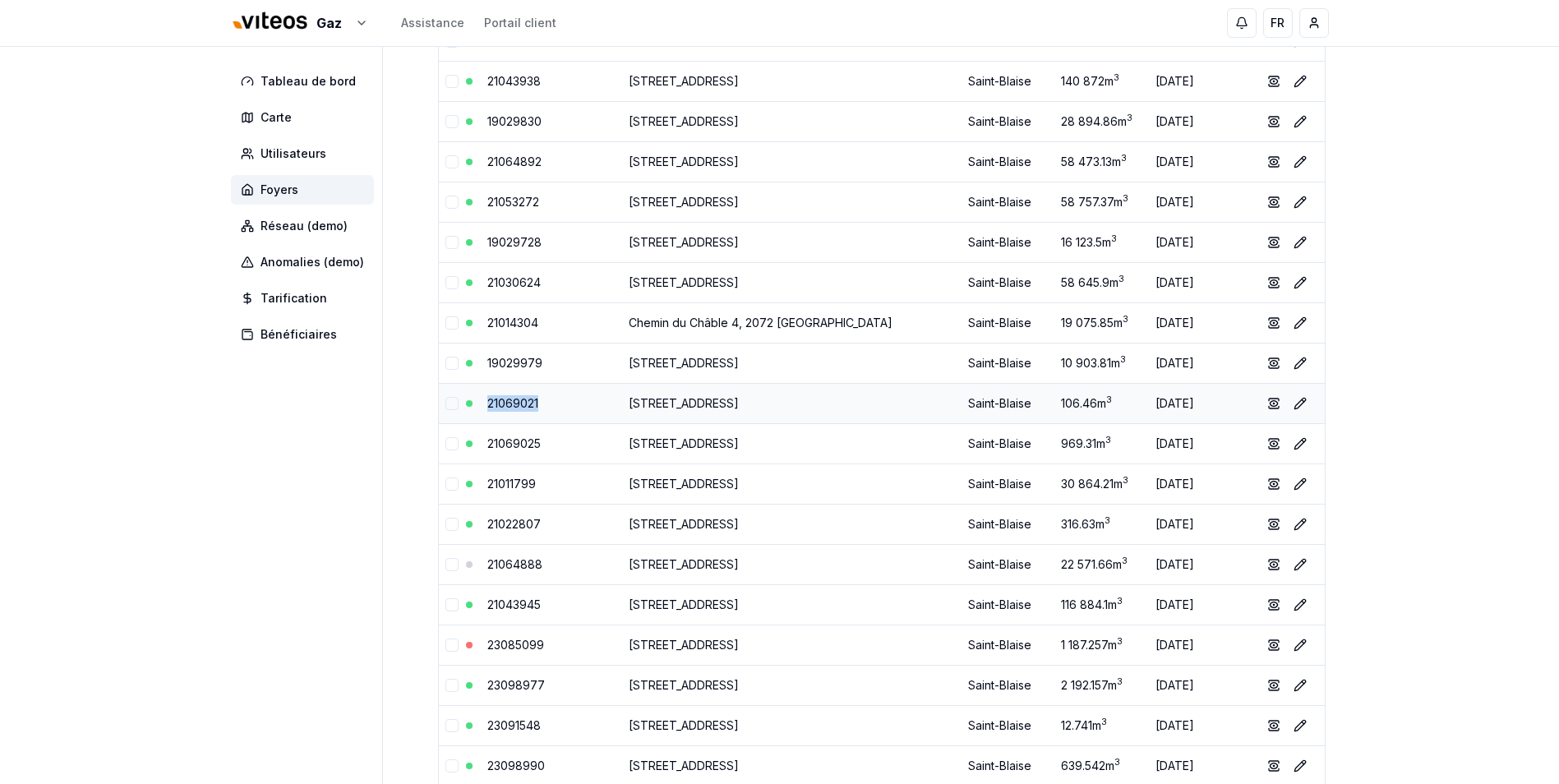
drag, startPoint x: 549, startPoint y: 406, endPoint x: 480, endPoint y: 404, distance: 69.0
click at [481, 404] on td "21069021" at bounding box center [552, 403] width 142 height 40
drag, startPoint x: 556, startPoint y: 443, endPoint x: 481, endPoint y: 443, distance: 75.0
click at [481, 443] on td "21069025" at bounding box center [552, 443] width 142 height 40
drag, startPoint x: 547, startPoint y: 481, endPoint x: 485, endPoint y: 482, distance: 62.0
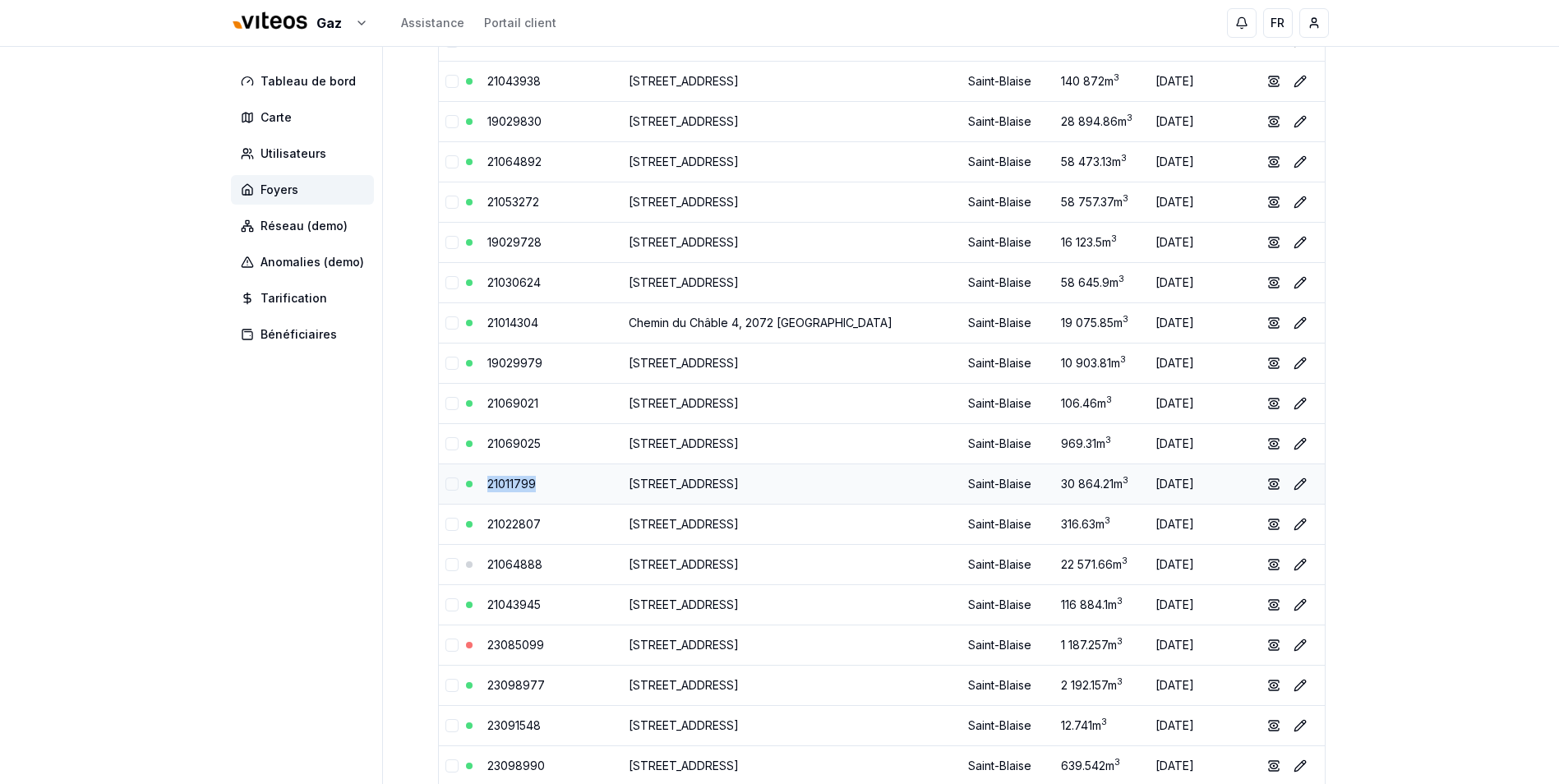
click at [485, 482] on td "21011799" at bounding box center [552, 483] width 142 height 40
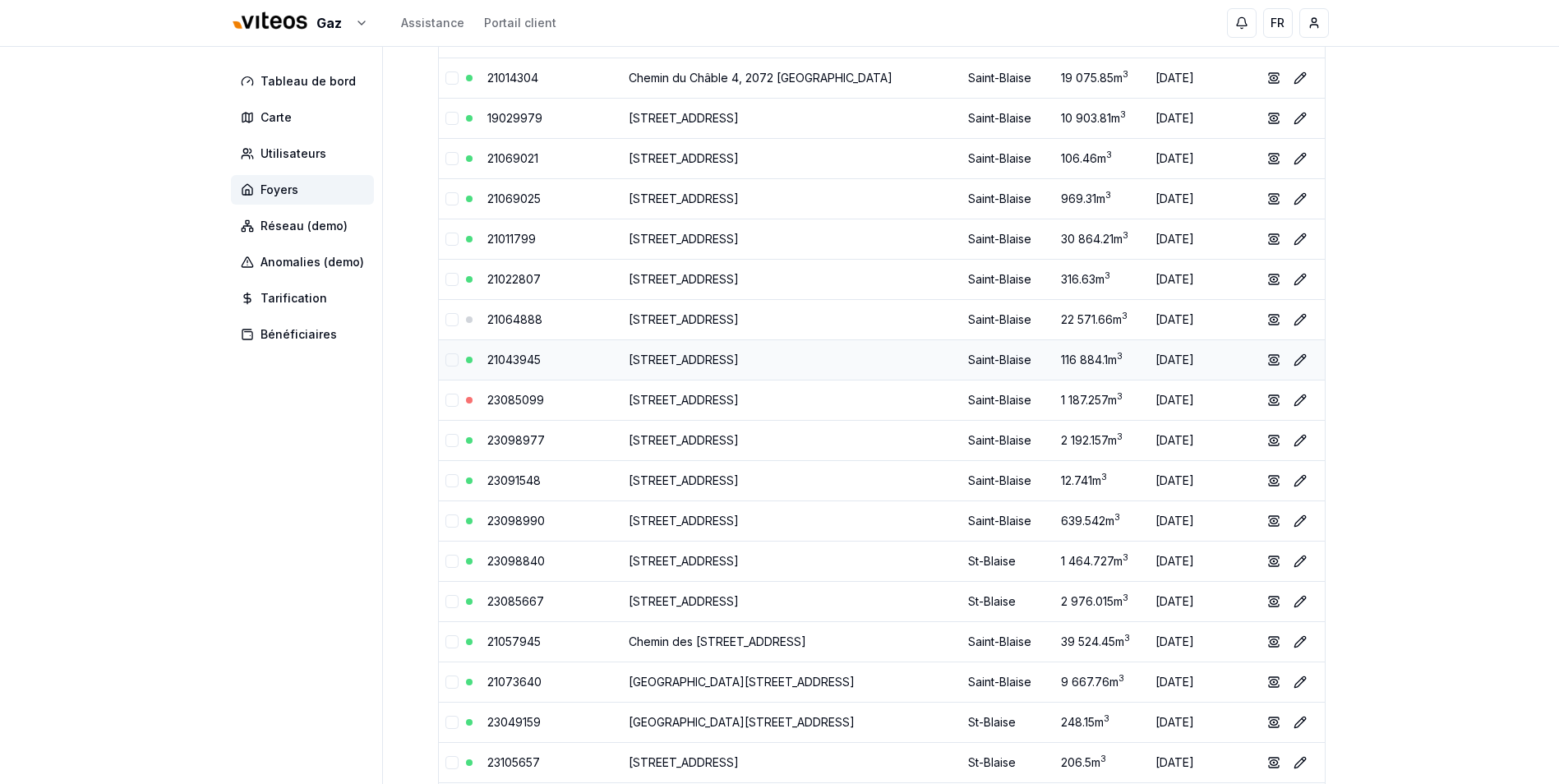
scroll to position [3040, 0]
drag, startPoint x: 555, startPoint y: 278, endPoint x: 481, endPoint y: 277, distance: 74.0
click at [481, 277] on td "21022807" at bounding box center [552, 277] width 142 height 40
drag, startPoint x: 564, startPoint y: 279, endPoint x: 481, endPoint y: 277, distance: 83.0
click at [481, 277] on td "21022807" at bounding box center [552, 277] width 142 height 40
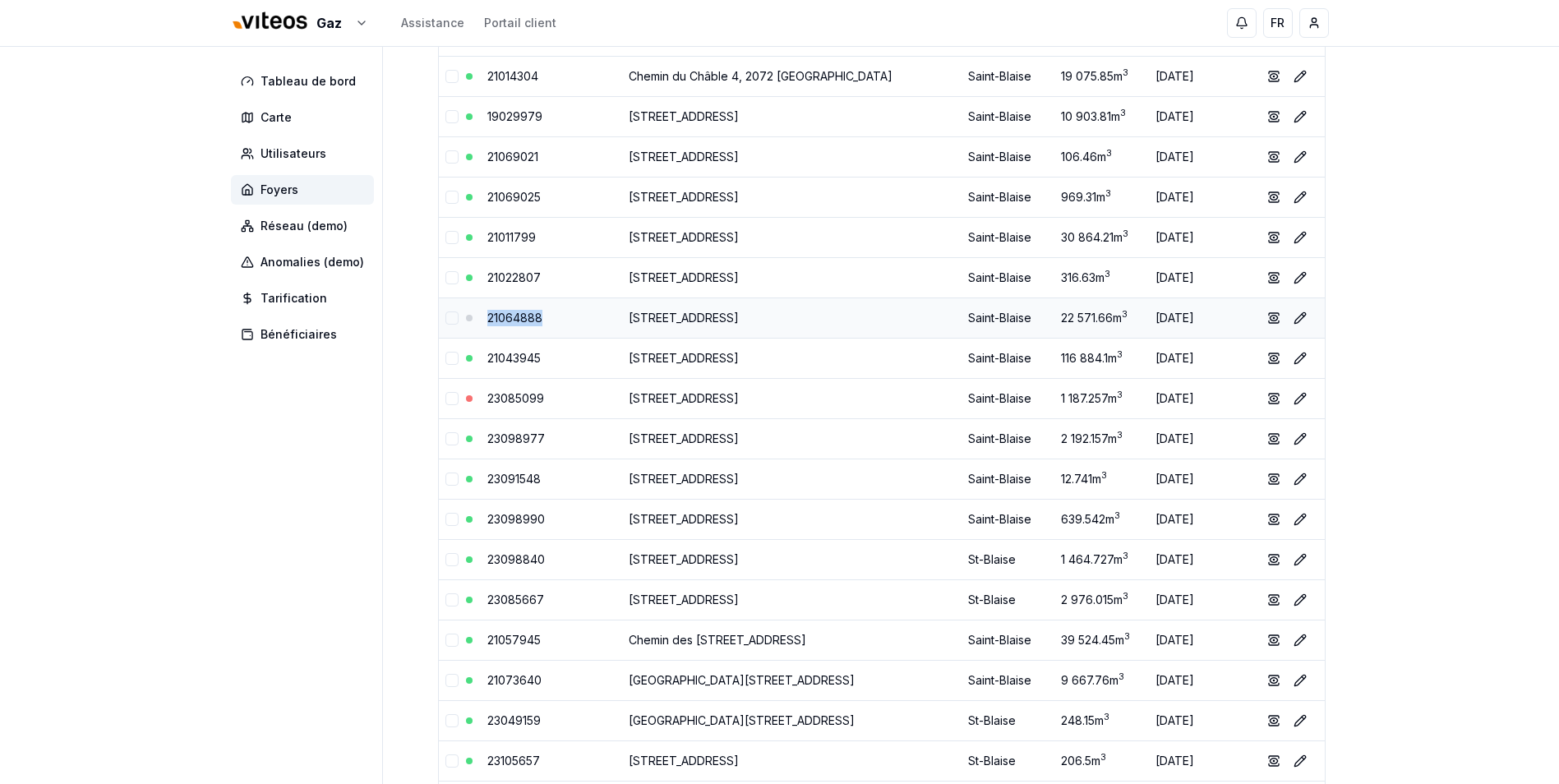
drag, startPoint x: 547, startPoint y: 318, endPoint x: 486, endPoint y: 323, distance: 61.2
click at [486, 323] on td "21064888" at bounding box center [552, 317] width 142 height 40
drag, startPoint x: 486, startPoint y: 323, endPoint x: 484, endPoint y: 364, distance: 41.0
click at [484, 364] on td "21043945" at bounding box center [552, 357] width 142 height 40
drag, startPoint x: 555, startPoint y: 439, endPoint x: 464, endPoint y: 433, distance: 91.2
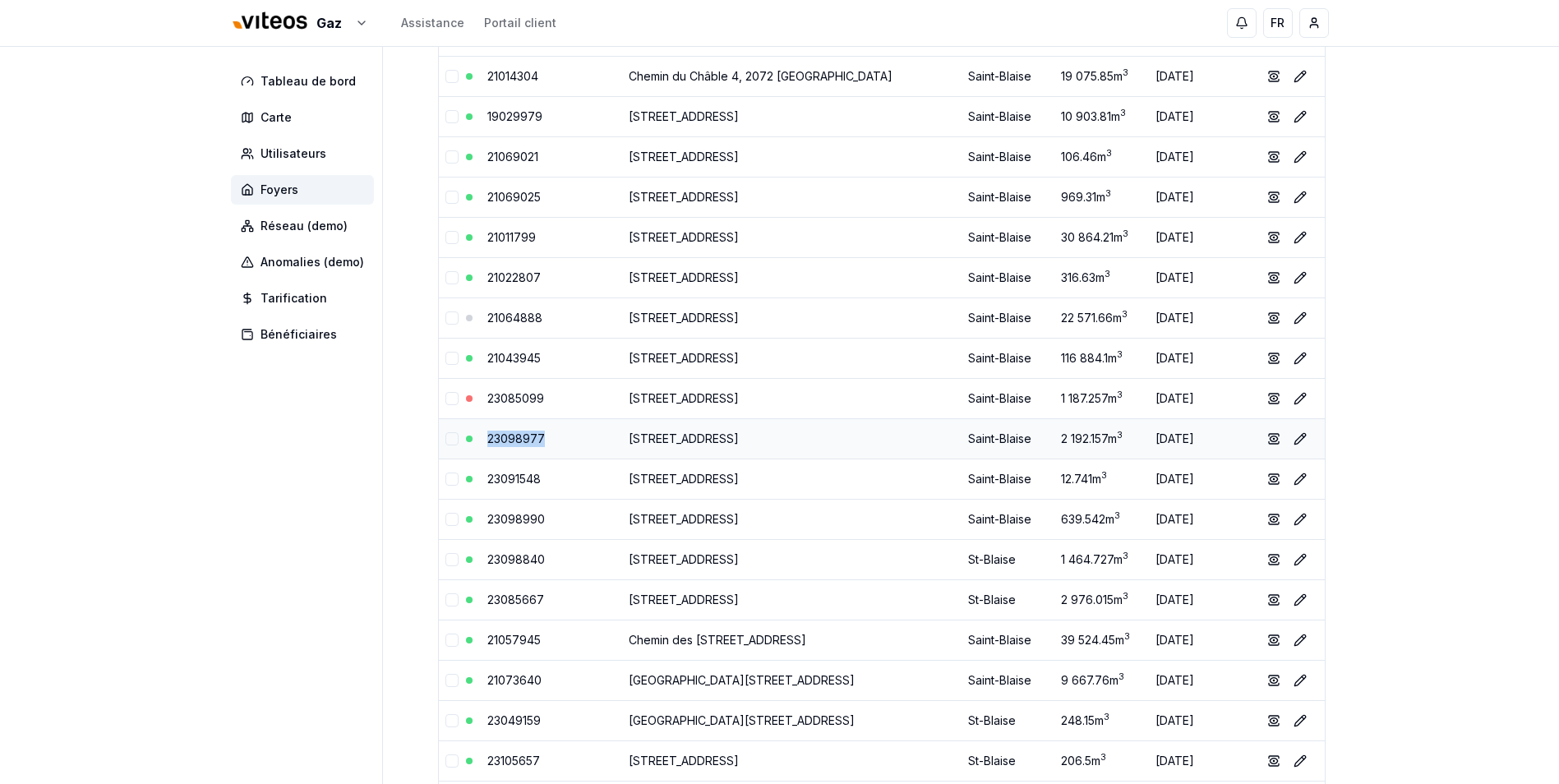
click at [464, 433] on tr "23098977 [GEOGRAPHIC_DATA] [STREET_ADDRESS] 2 192.157 m 3 [DATE] show Éditer" at bounding box center [882, 438] width 886 height 40
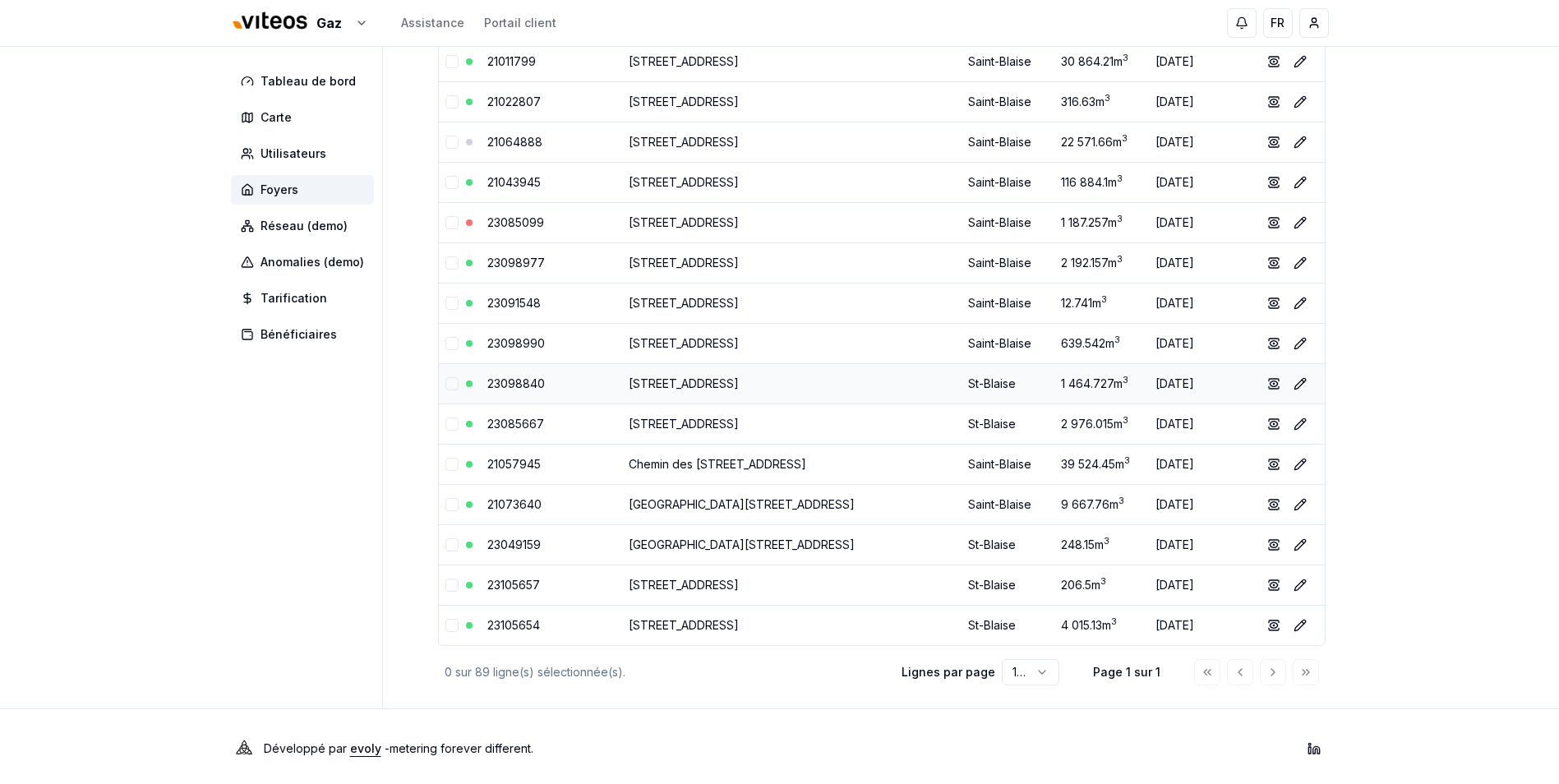
scroll to position [3220, 0]
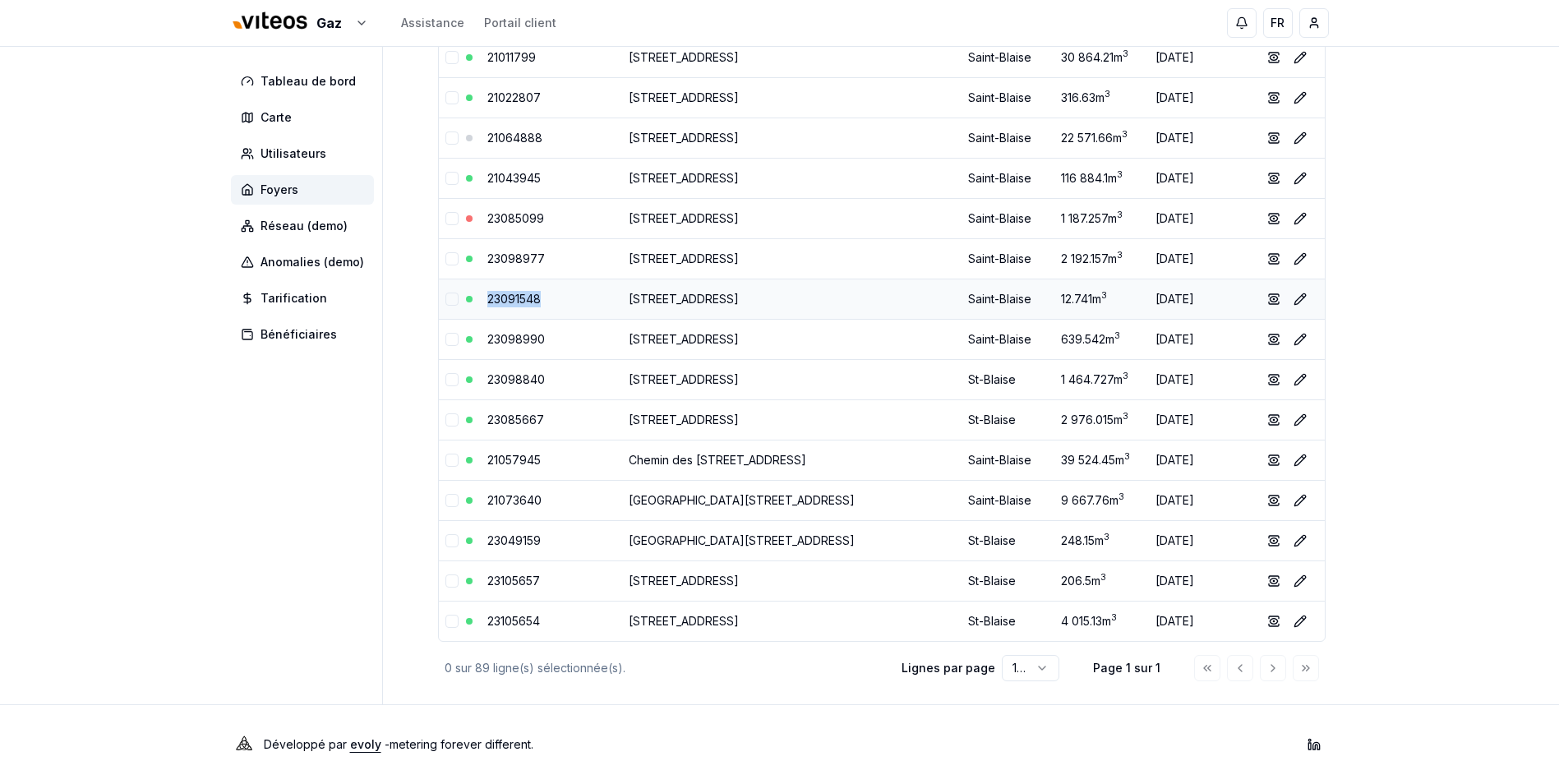
drag, startPoint x: 554, startPoint y: 300, endPoint x: 476, endPoint y: 301, distance: 78.0
click at [476, 301] on tr "23091548 [GEOGRAPHIC_DATA][STREET_ADDRESS] 12.741 m 3 [DATE] show Éditer" at bounding box center [882, 298] width 886 height 40
drag, startPoint x: 557, startPoint y: 339, endPoint x: 480, endPoint y: 339, distance: 77.0
click at [481, 339] on td "23098990" at bounding box center [552, 338] width 142 height 40
drag, startPoint x: 558, startPoint y: 378, endPoint x: 486, endPoint y: 383, distance: 72.2
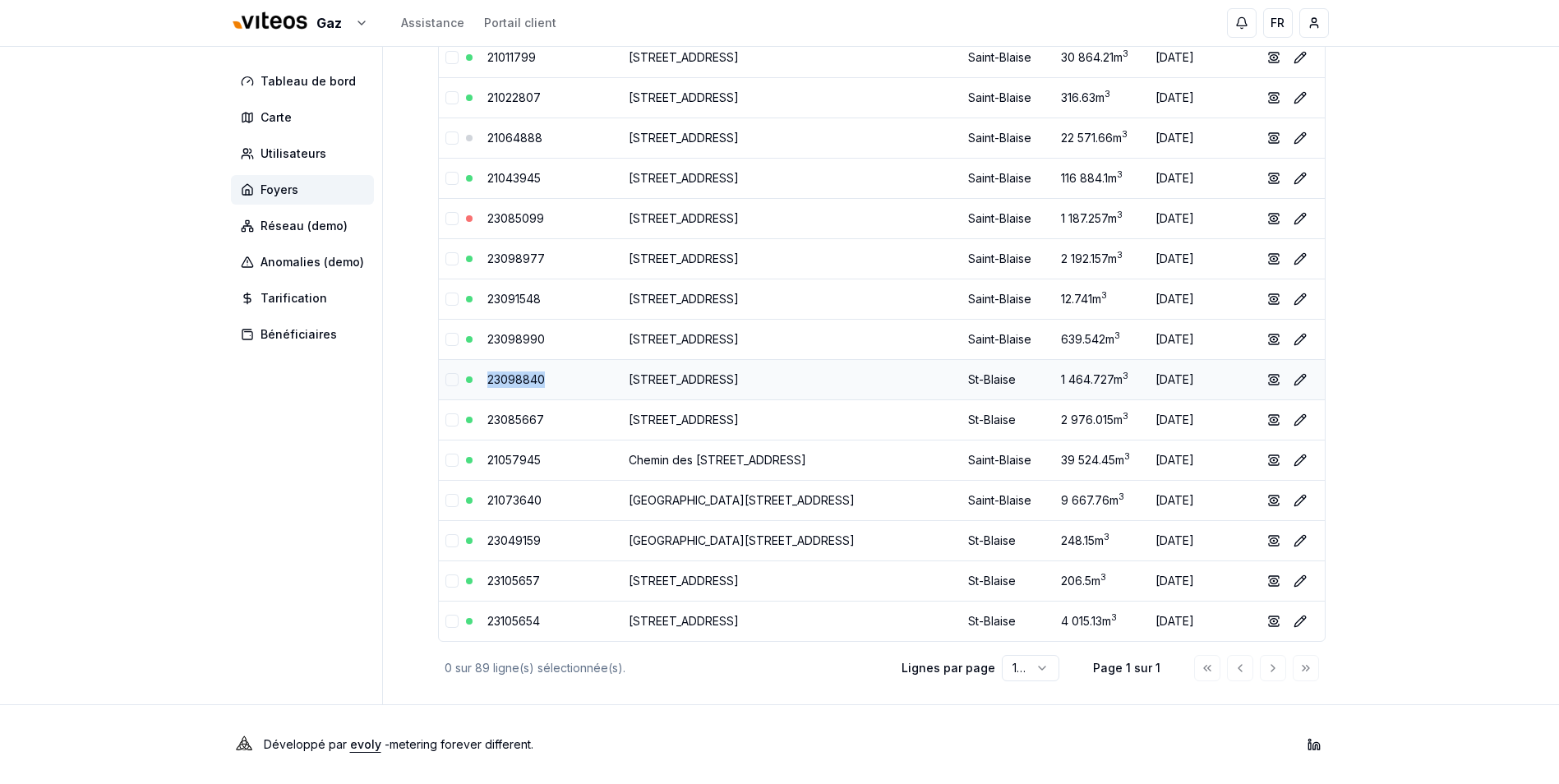
click at [486, 383] on td "23098840" at bounding box center [552, 378] width 142 height 40
drag, startPoint x: 559, startPoint y: 413, endPoint x: 478, endPoint y: 416, distance: 81.1
click at [478, 416] on tr "[GEOGRAPHIC_DATA][STREET_ADDRESS] 2 976.015 m 3 [DATE] show Éditer" at bounding box center [882, 419] width 886 height 40
drag, startPoint x: 556, startPoint y: 458, endPoint x: 474, endPoint y: 457, distance: 82.0
click at [474, 457] on tr "21057945 Chemin des Pêcheurs [STREET_ADDRESS] 39 524.45 m 3 [DATE] show Éditer" at bounding box center [882, 460] width 886 height 40
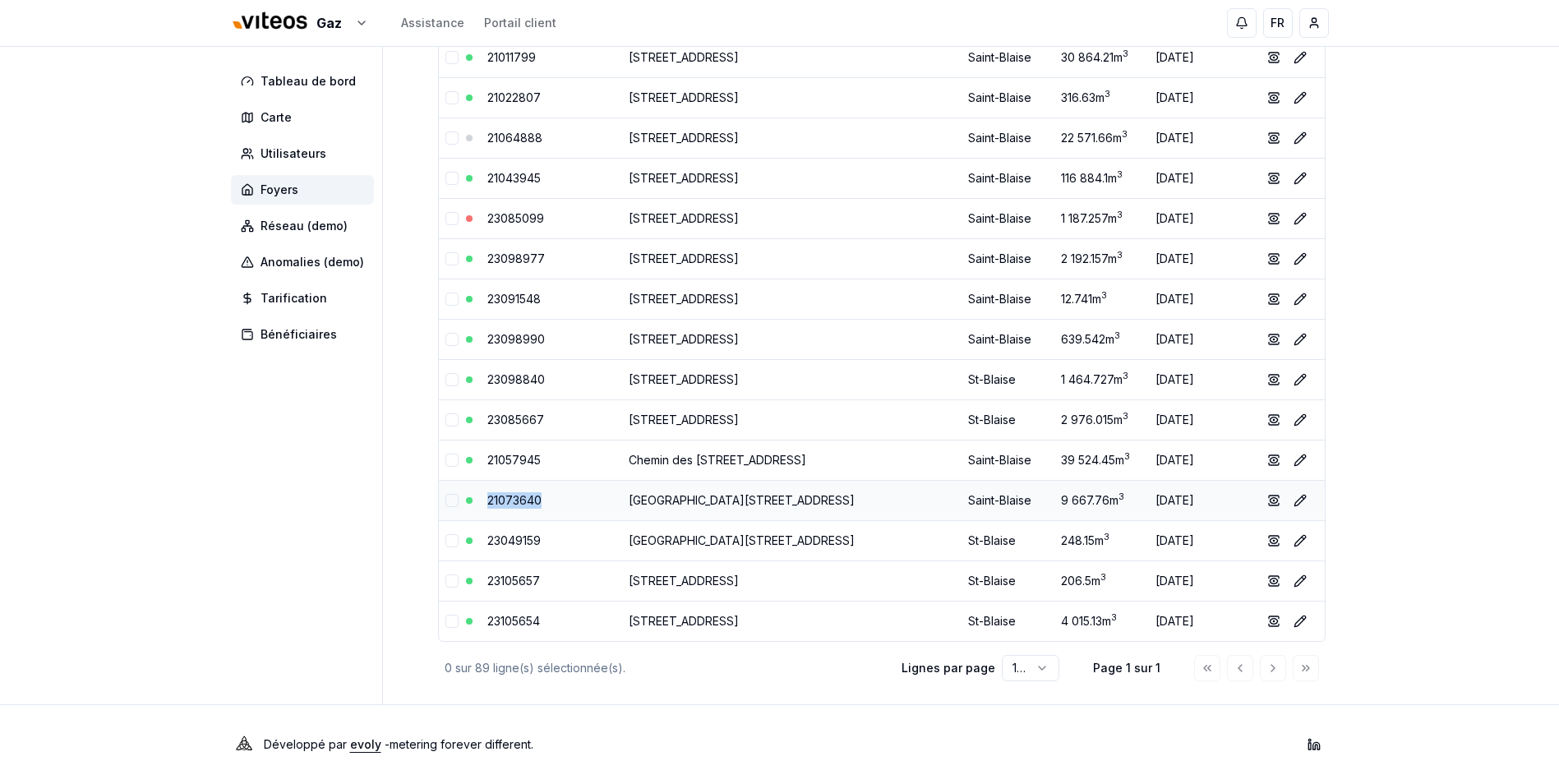
drag, startPoint x: 561, startPoint y: 502, endPoint x: 468, endPoint y: 504, distance: 93.0
click at [468, 504] on tr "21073640 [GEOGRAPHIC_DATA] 9 667.76 m 3 [DATE] show Éditer" at bounding box center [882, 500] width 886 height 40
drag, startPoint x: 551, startPoint y: 459, endPoint x: 487, endPoint y: 461, distance: 64.0
click at [487, 461] on td "21057945" at bounding box center [552, 460] width 142 height 40
drag, startPoint x: 551, startPoint y: 502, endPoint x: 479, endPoint y: 501, distance: 72.0
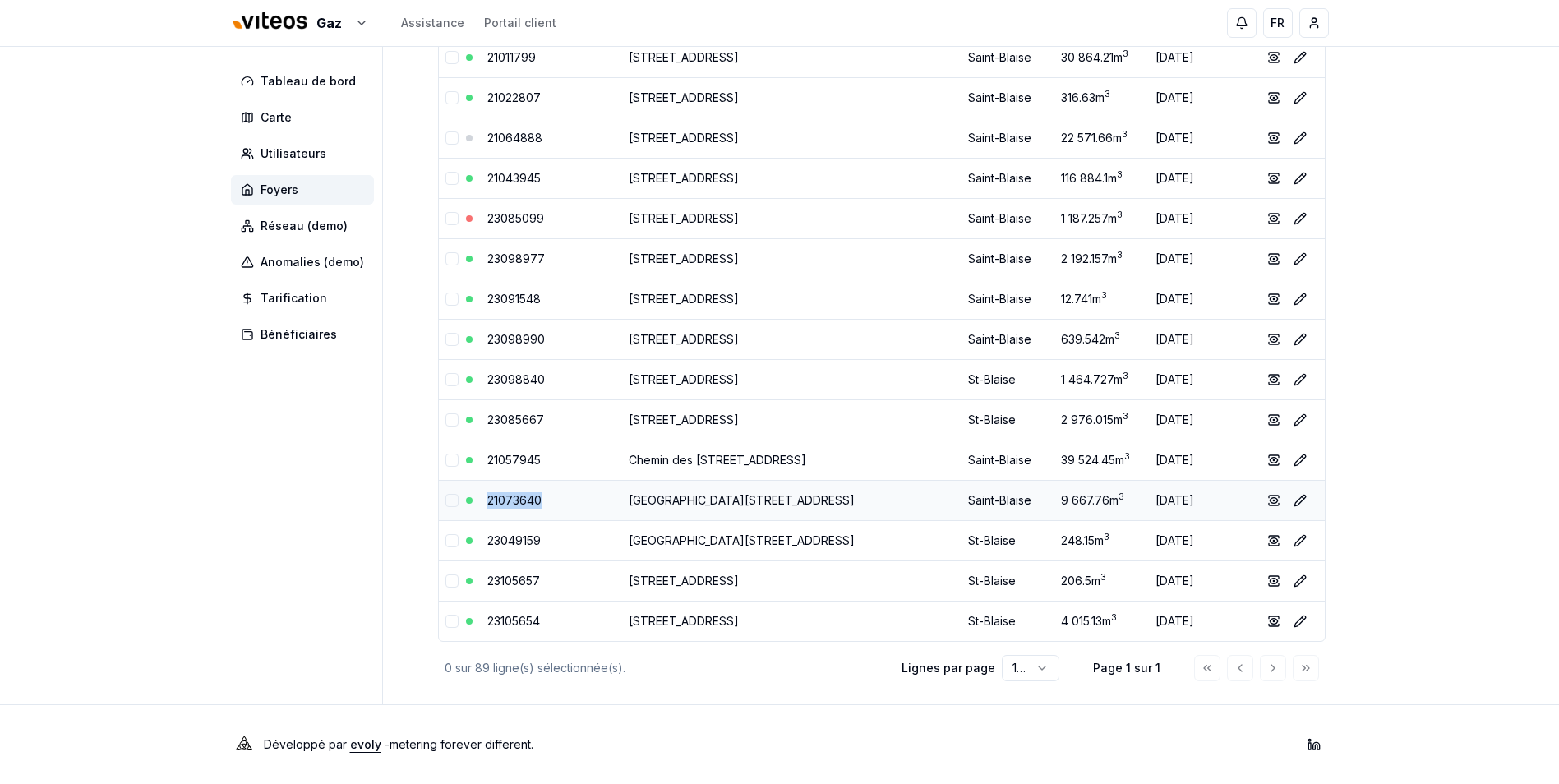
click at [481, 501] on td "21073640" at bounding box center [552, 500] width 142 height 40
drag, startPoint x: 548, startPoint y: 542, endPoint x: 463, endPoint y: 543, distance: 85.0
click at [463, 543] on tr "23049159 [GEOGRAPHIC_DATA][STREET_ADDRESS] 248.15 m 3 [DATE] show Éditer" at bounding box center [882, 540] width 886 height 40
drag, startPoint x: 549, startPoint y: 579, endPoint x: 482, endPoint y: 579, distance: 67.0
click at [482, 579] on td "23105657" at bounding box center [552, 580] width 142 height 40
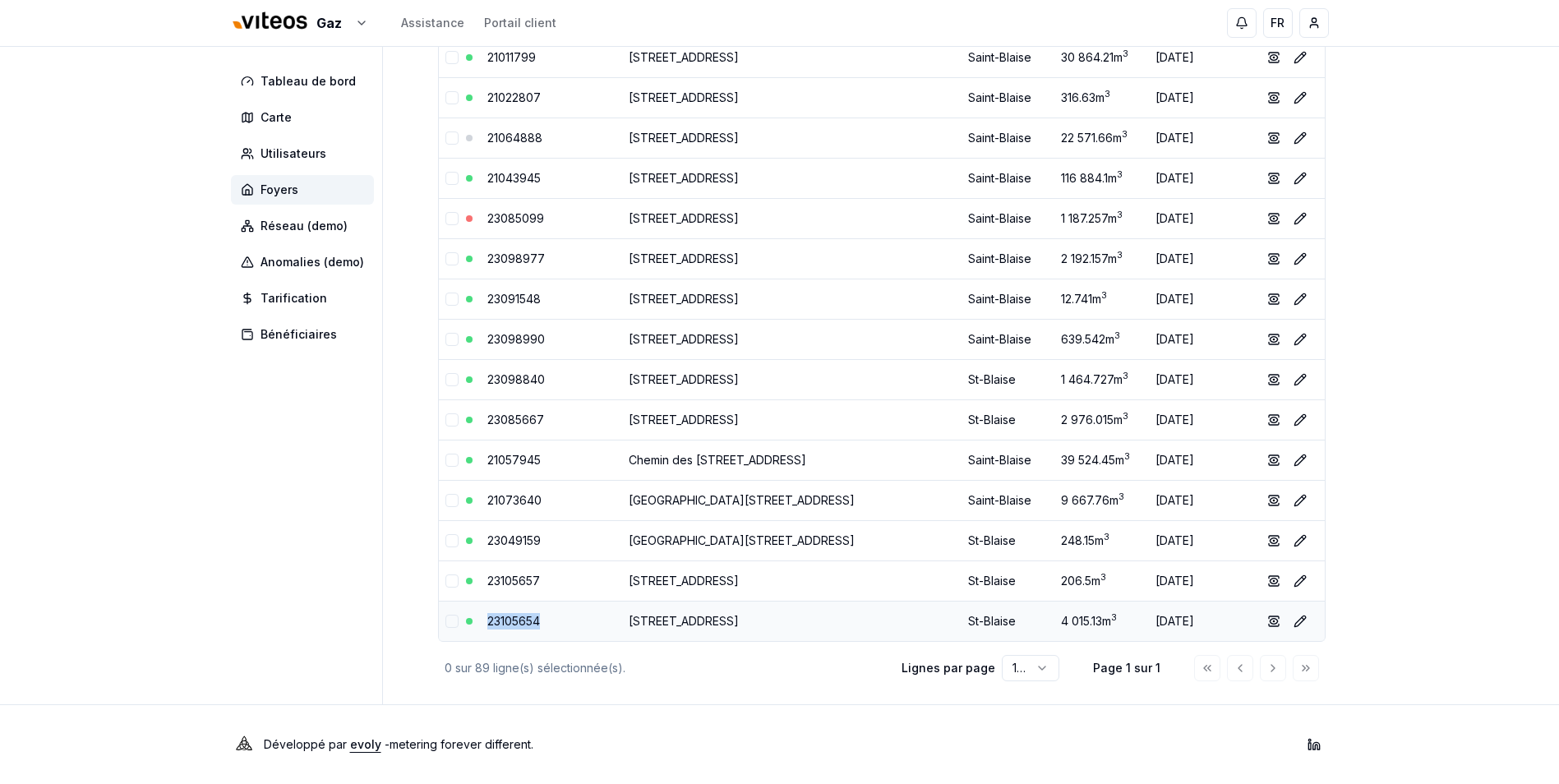
drag, startPoint x: 559, startPoint y: 620, endPoint x: 479, endPoint y: 621, distance: 80.0
click at [481, 621] on td "23105654" at bounding box center [552, 620] width 142 height 40
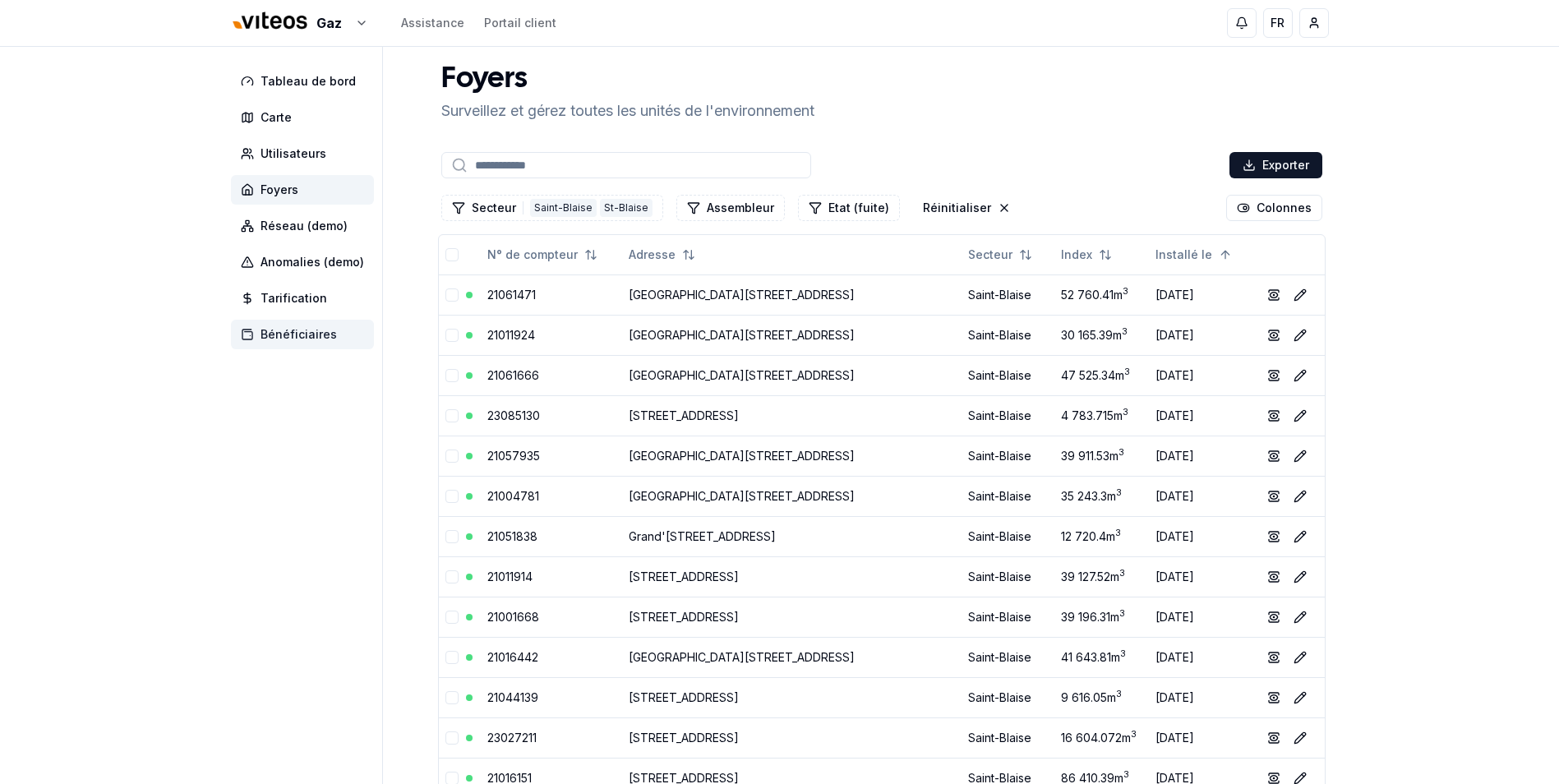
scroll to position [0, 0]
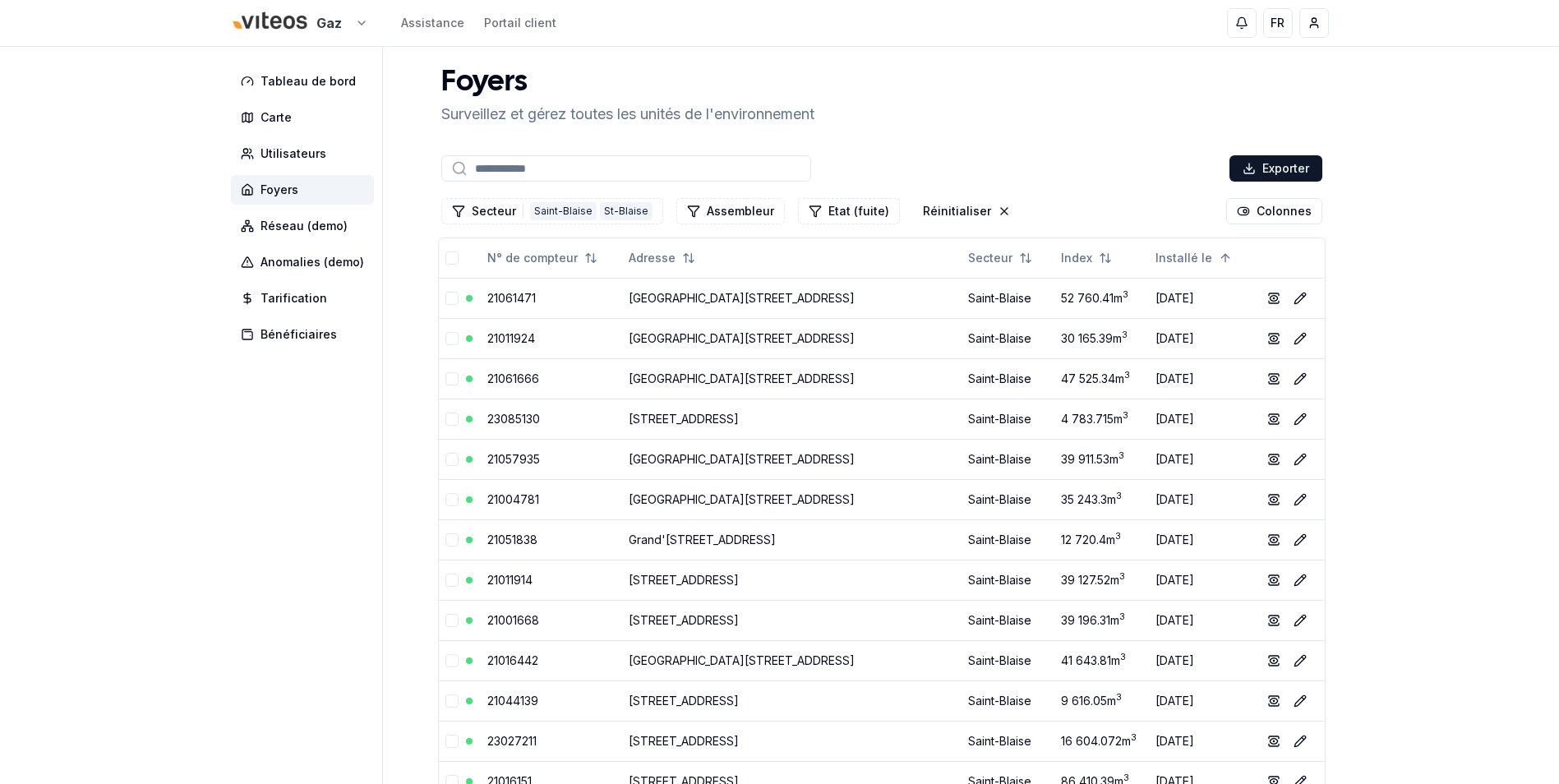
click at [489, 217] on button "Secteur 2 [GEOGRAPHIC_DATA]" at bounding box center [552, 211] width 222 height 26
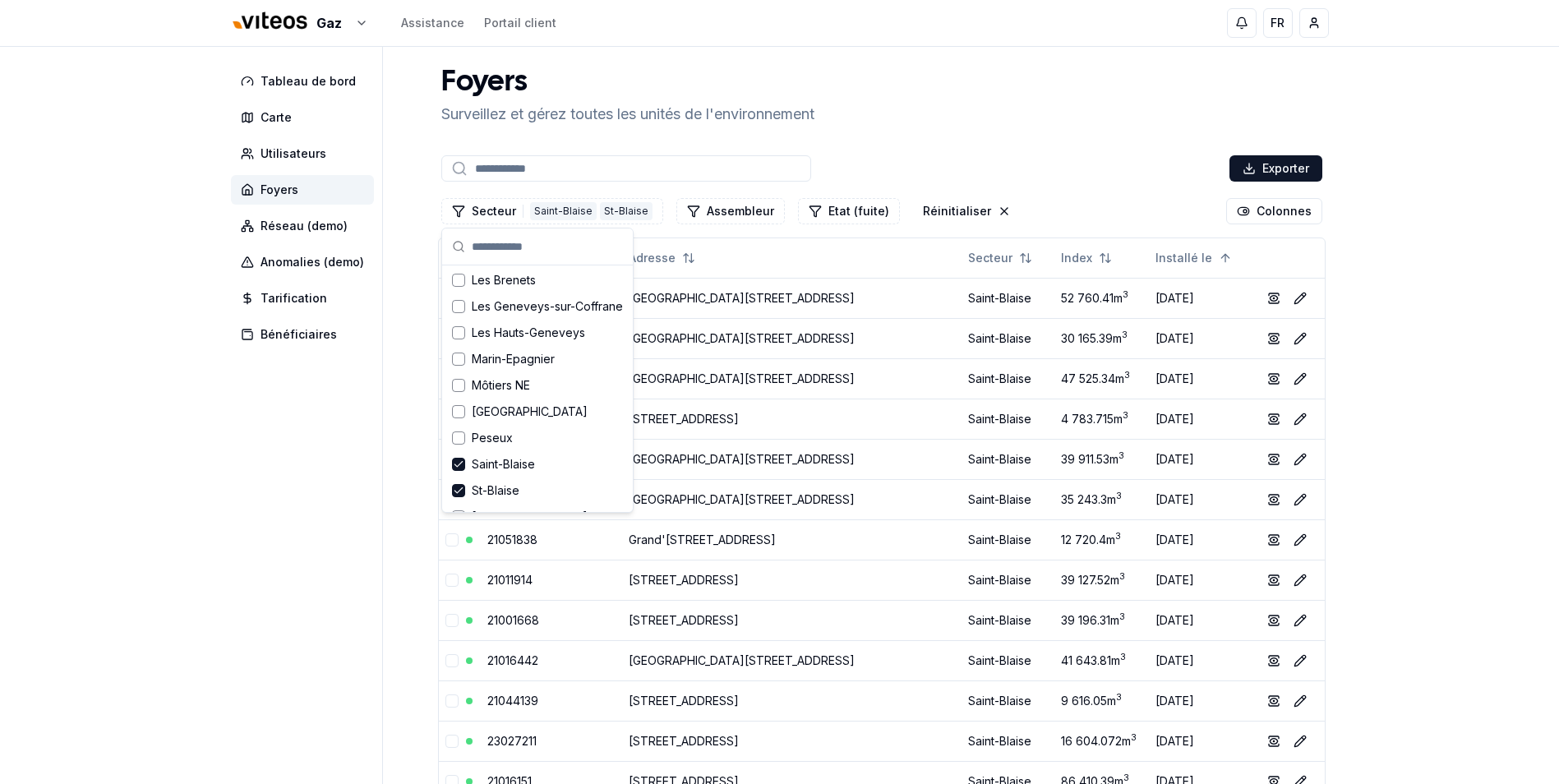
scroll to position [739, 0]
click at [489, 465] on span "Saint-Blaise" at bounding box center [504, 462] width 63 height 17
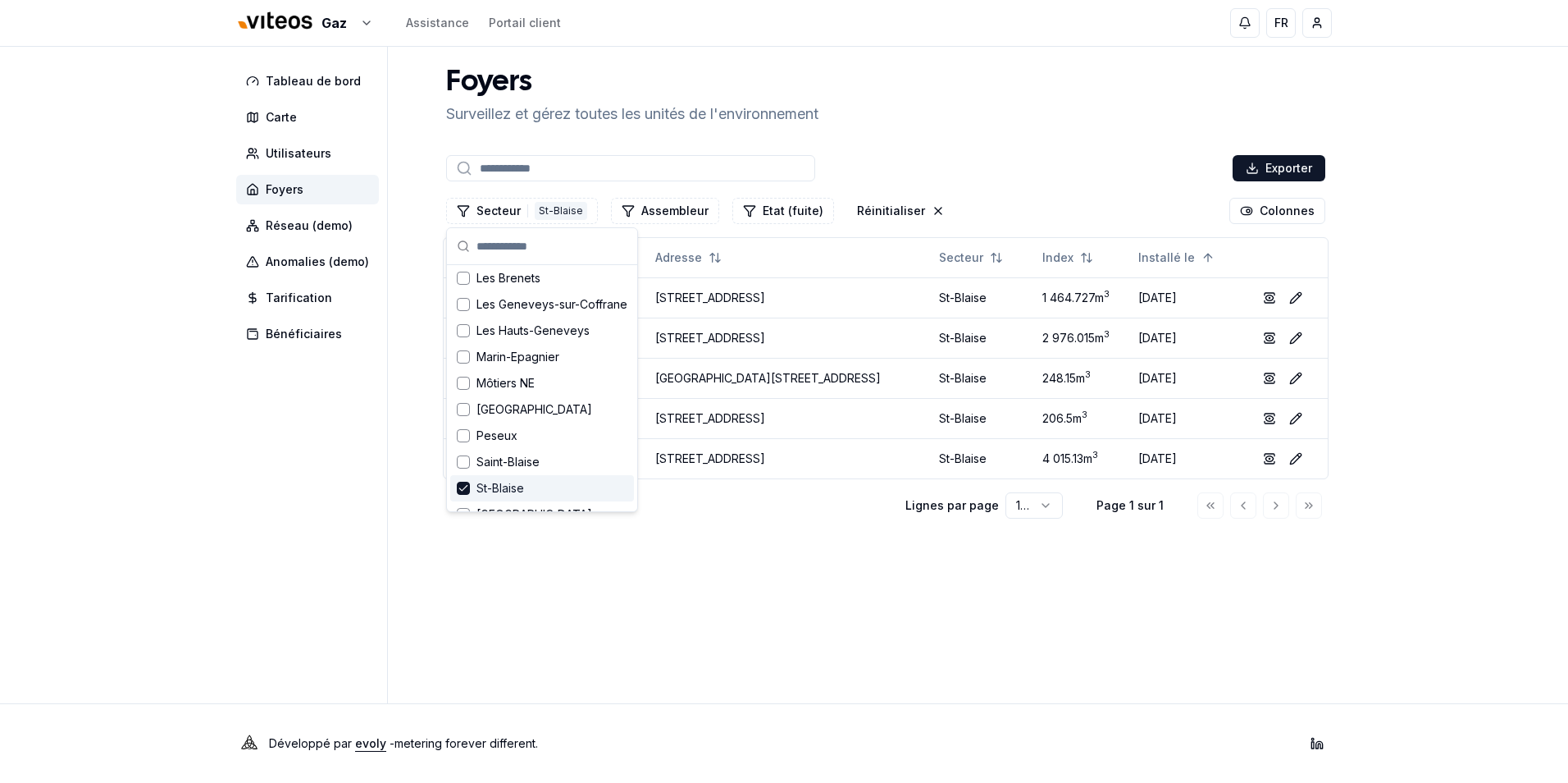
click at [486, 485] on span "St-Blaise" at bounding box center [500, 489] width 47 height 17
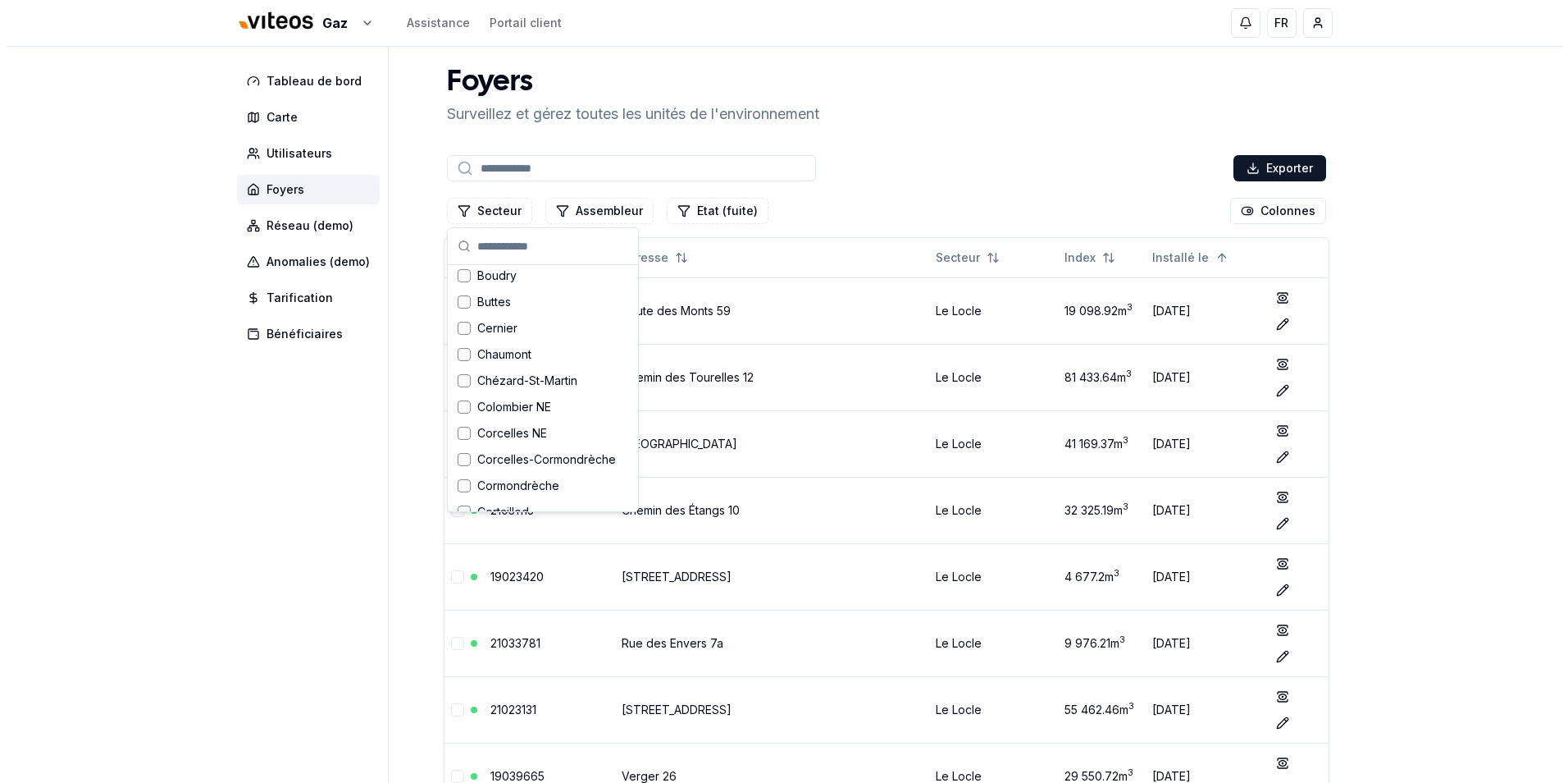
scroll to position [164, 0]
click at [497, 352] on span "Chaumont" at bounding box center [498, 354] width 54 height 17
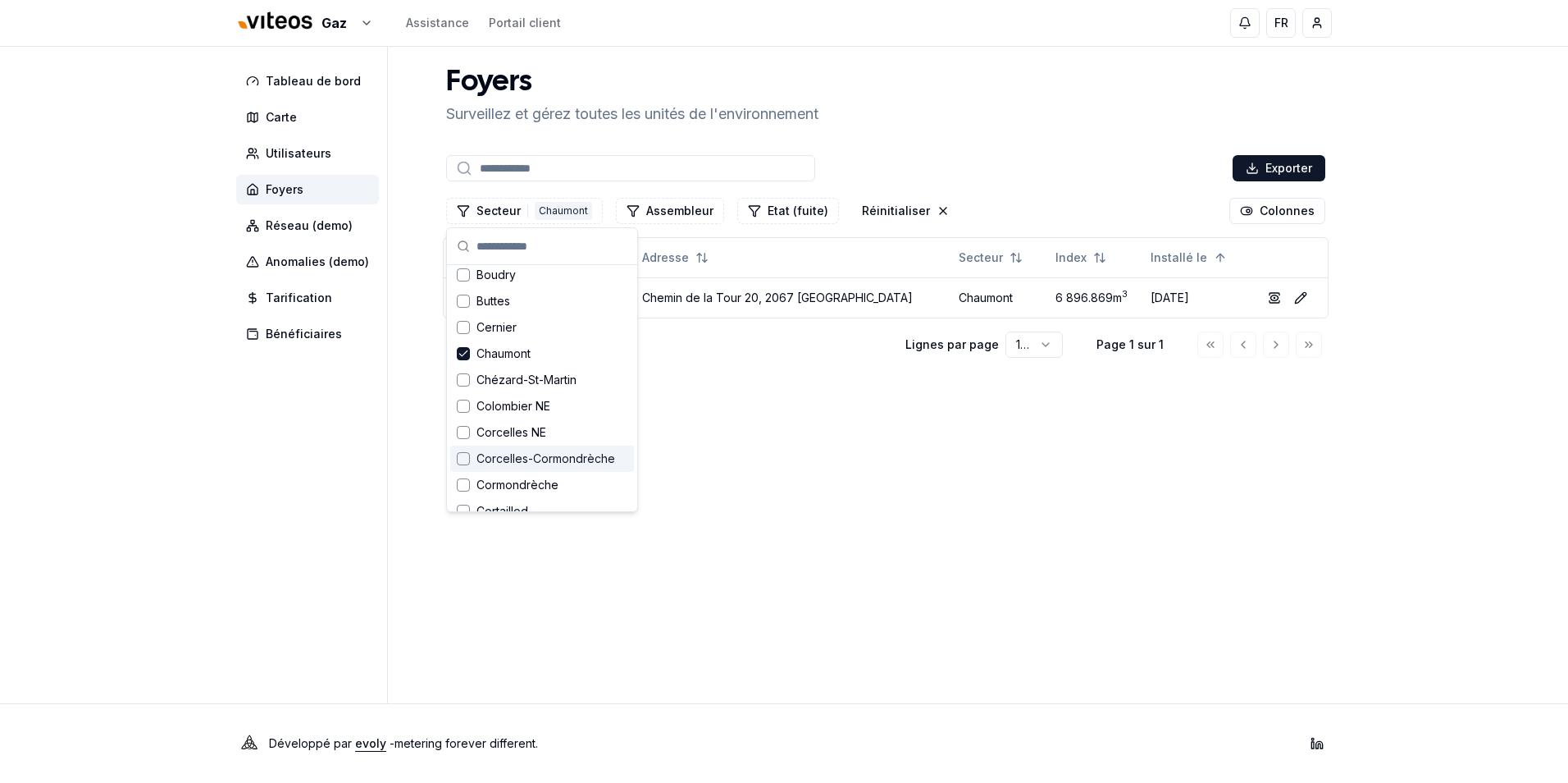
click at [838, 477] on main "Foyers Surveillez et gérez toutes les unités de l'environnement Exporter Secteu…" at bounding box center [885, 374] width 892 height 656
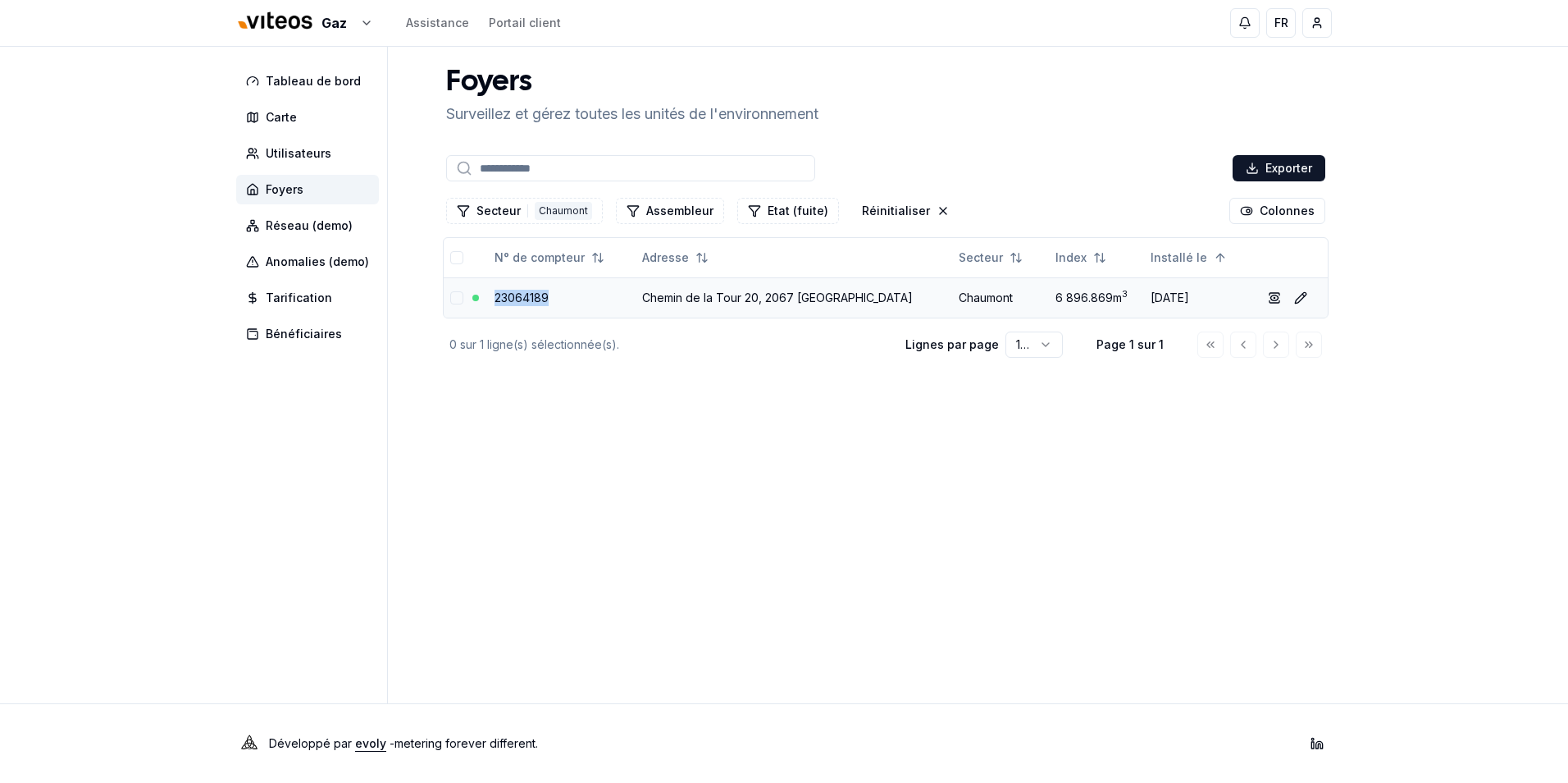
drag, startPoint x: 566, startPoint y: 295, endPoint x: 491, endPoint y: 300, distance: 75.2
click at [491, 300] on td "23064189" at bounding box center [562, 297] width 149 height 40
click at [350, 25] on html "Gaz Assistance Portail client FR [PERSON_NAME] Tableau de bord Carte Utilisateu…" at bounding box center [784, 391] width 1568 height 783
click at [273, 110] on link "Viteos - Eau" at bounding box center [304, 106] width 202 height 30
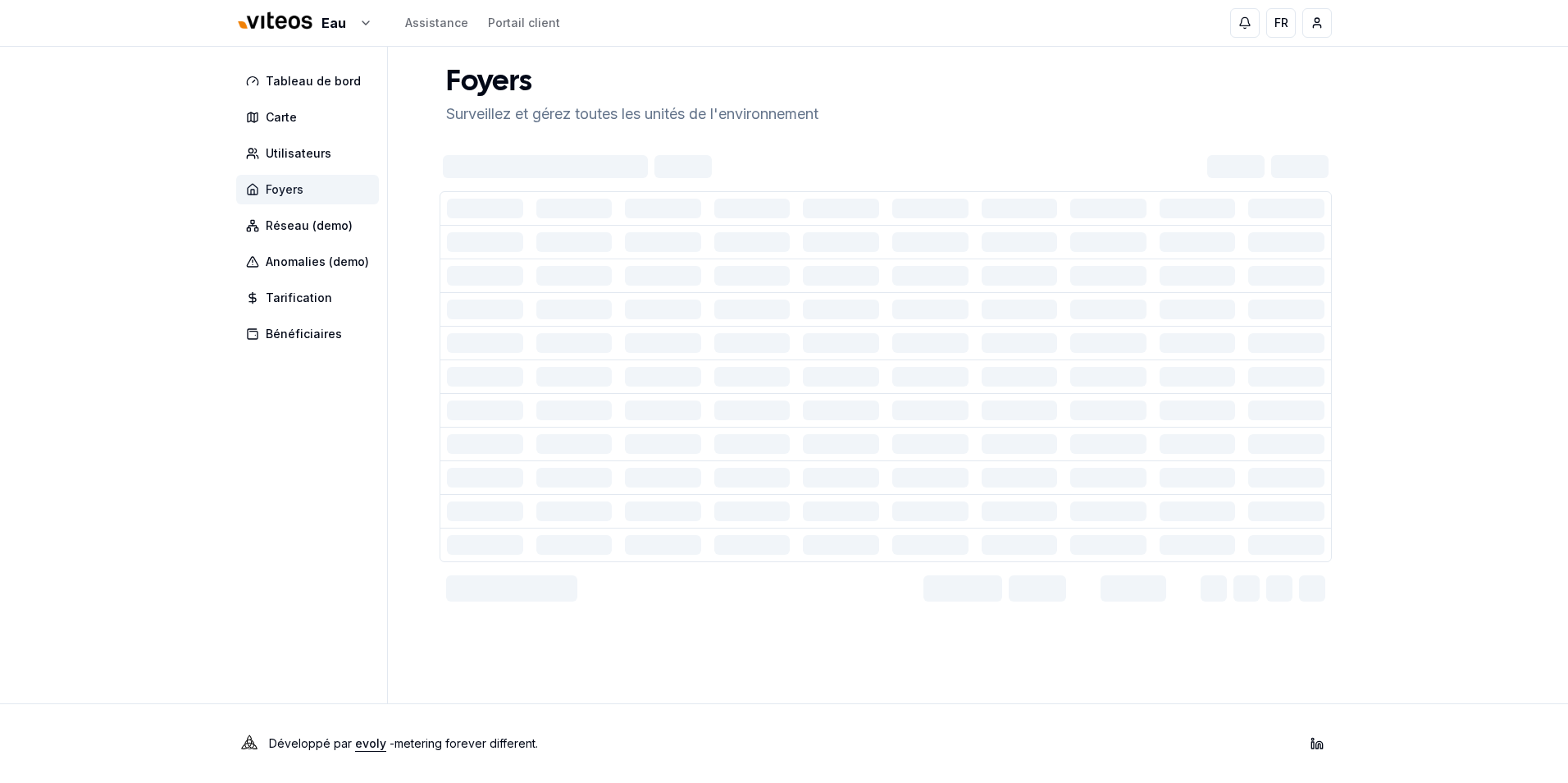
click at [294, 190] on span "Foyers" at bounding box center [285, 190] width 38 height 17
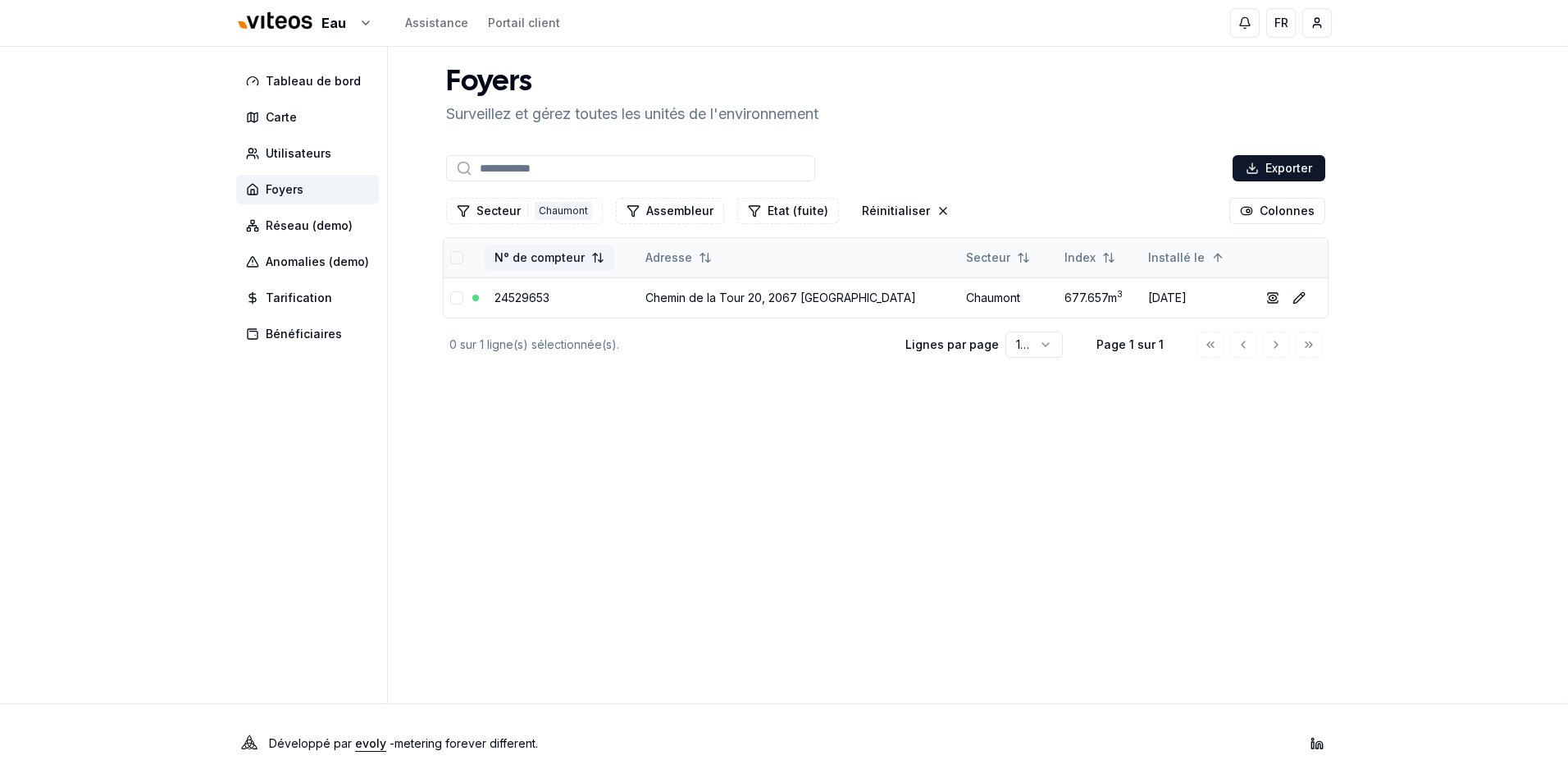
click at [557, 260] on html "Eau Assistance Portail client FR [PERSON_NAME] Tableau de bord Carte Utilisateu…" at bounding box center [784, 391] width 1568 height 783
click at [500, 212] on button "Secteur 1 Chaumont" at bounding box center [524, 210] width 156 height 26
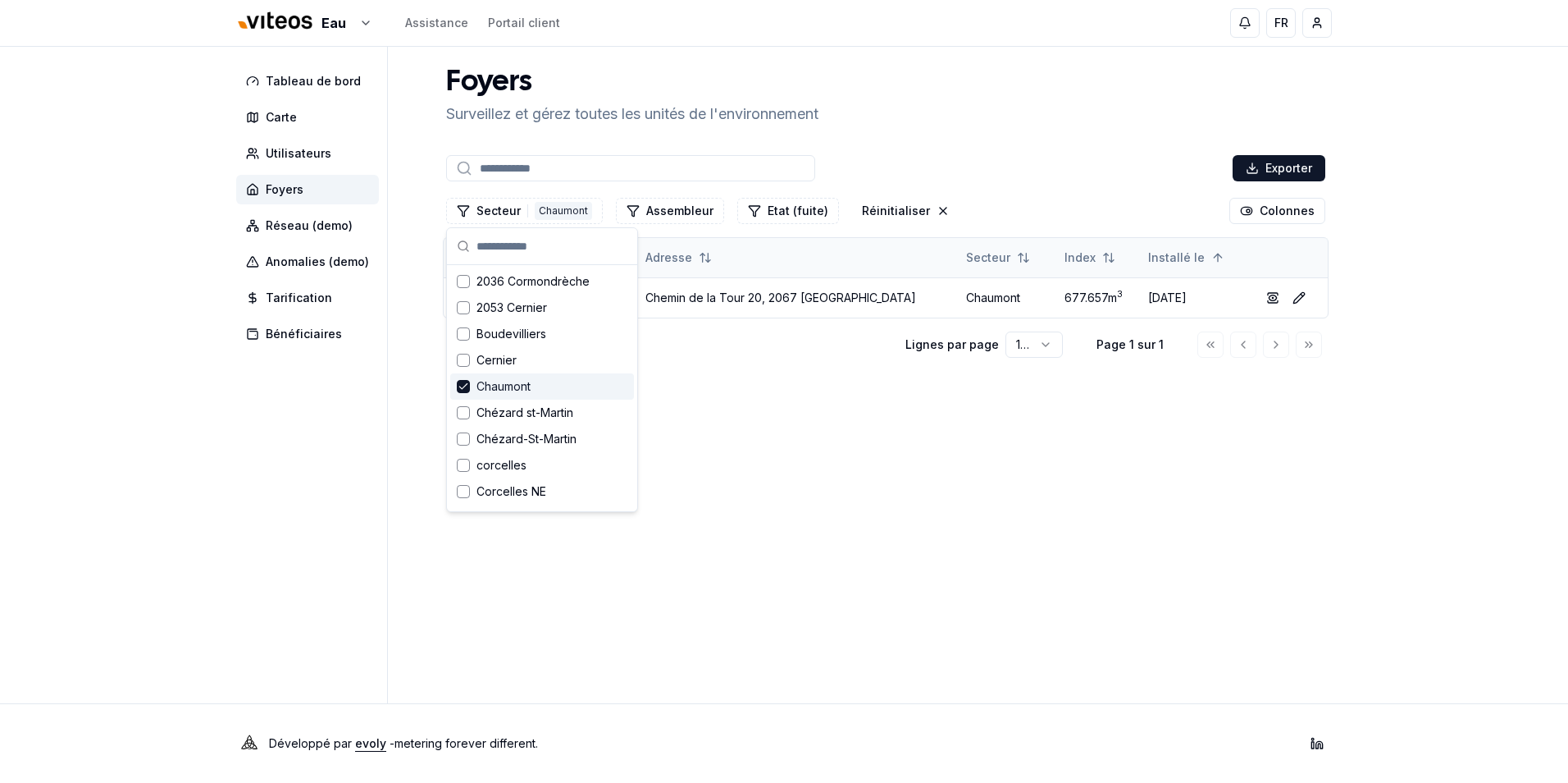
click at [826, 570] on main "Foyers Surveillez et gérez toutes les unités de l'environnement Exporter Secteu…" at bounding box center [885, 374] width 892 height 656
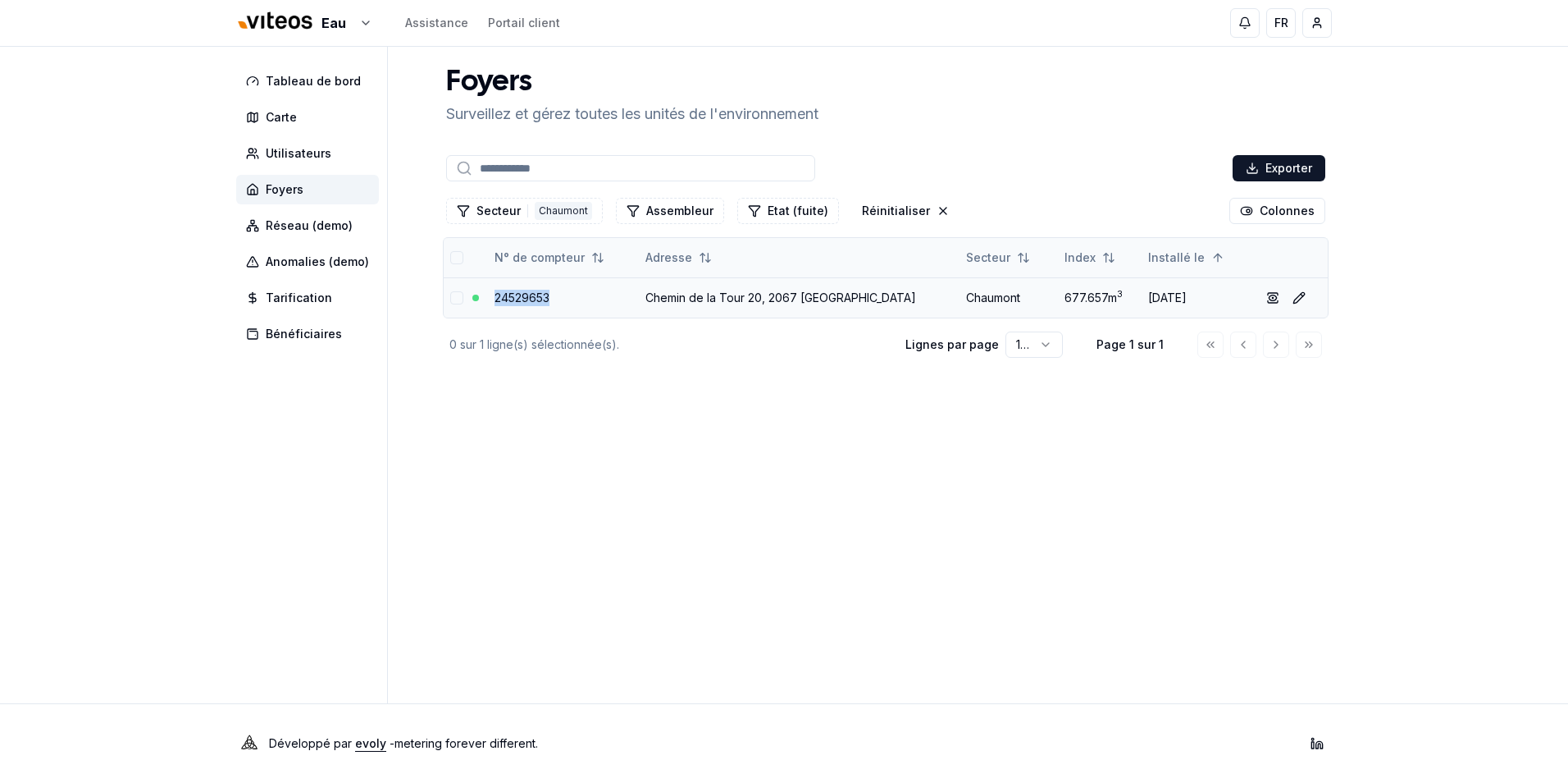
drag, startPoint x: 577, startPoint y: 304, endPoint x: 496, endPoint y: 303, distance: 81.0
click at [496, 303] on td "24529653" at bounding box center [562, 297] width 150 height 40
click at [347, 22] on html "Eau Assistance Portail client FR [PERSON_NAME] Tableau de bord Carte Utilisateu…" at bounding box center [784, 391] width 1568 height 783
click at [270, 79] on link "Viteos - CAD" at bounding box center [303, 76] width 202 height 30
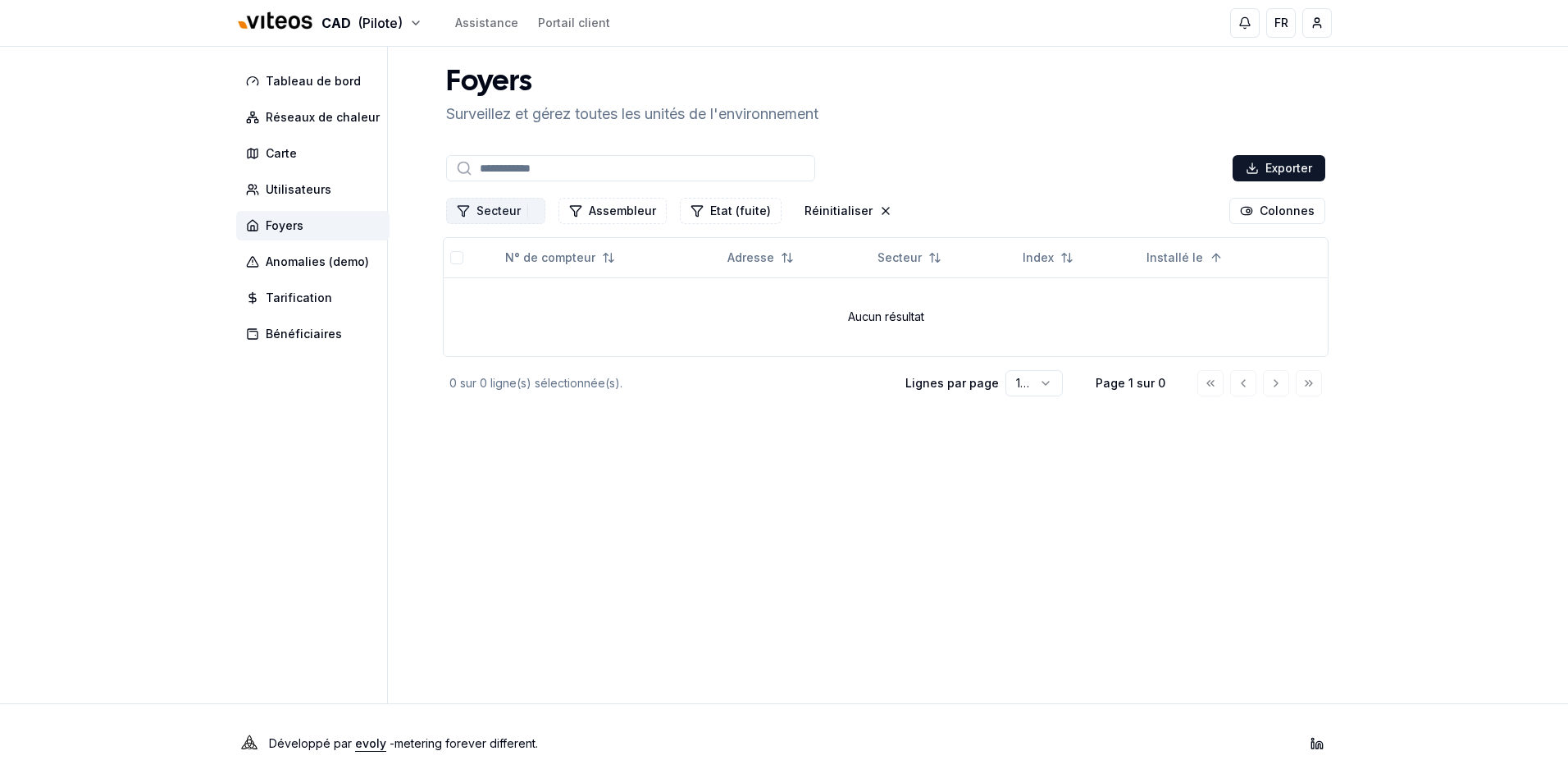
click at [494, 211] on button "Secteur 1" at bounding box center [495, 210] width 100 height 26
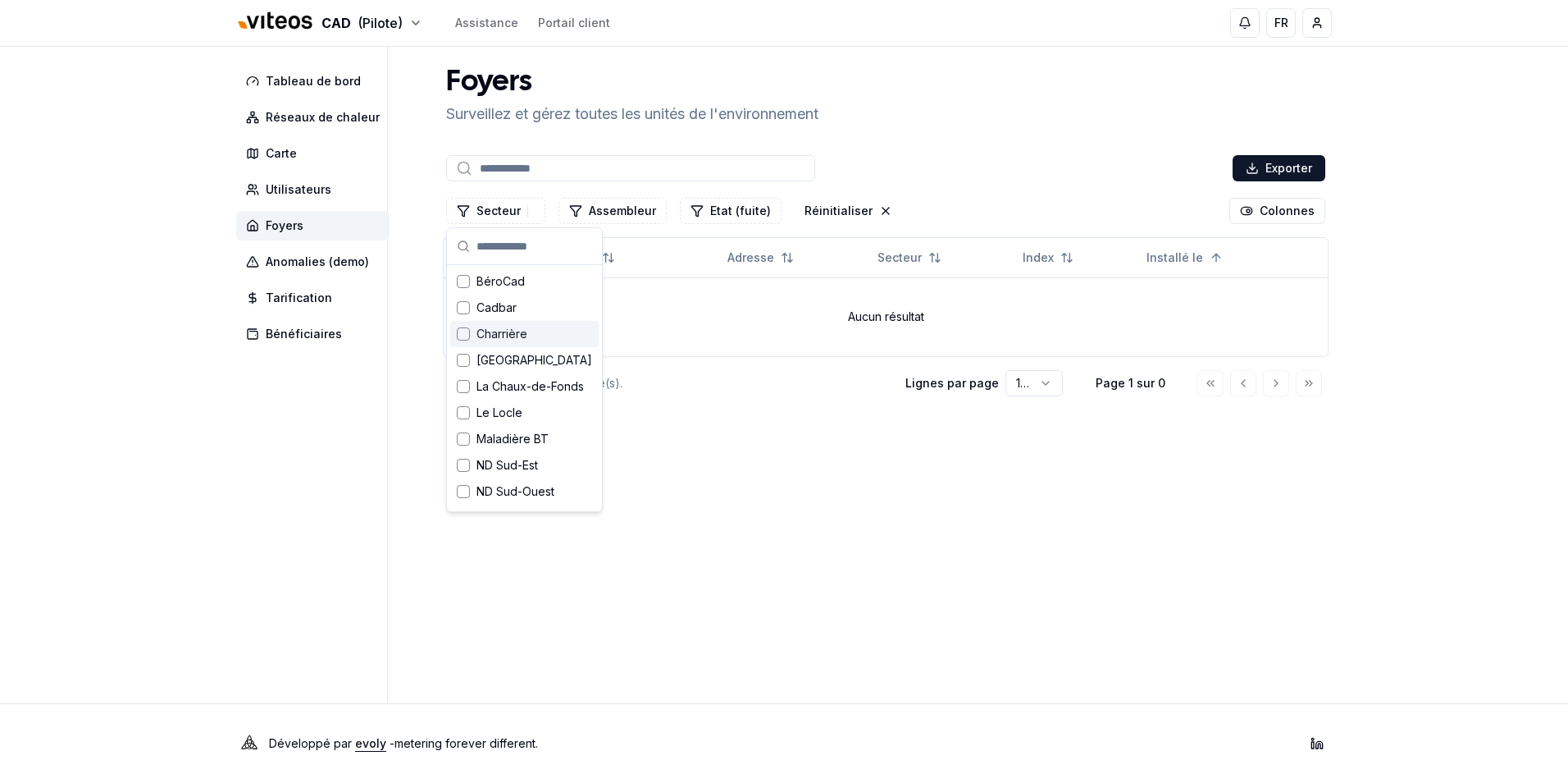
click at [302, 464] on aside "Tableau de bord Réseaux de chaleur Carte Utilisateurs Foyers Anomalies (demo) T…" at bounding box center [312, 374] width 152 height 656
